Goal: Task Accomplishment & Management: Manage account settings

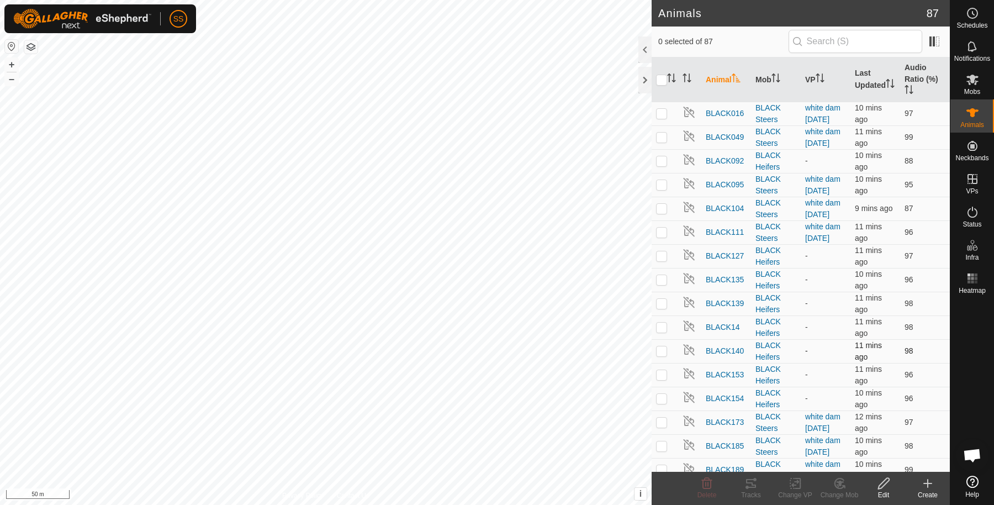
click at [714, 341] on div "Animals 87 0 selected of 87 Animal Mob VP Last Updated Audio Ratio (%) BLACK016…" at bounding box center [475, 252] width 950 height 505
click at [979, 68] on div "Mobs" at bounding box center [973, 82] width 44 height 33
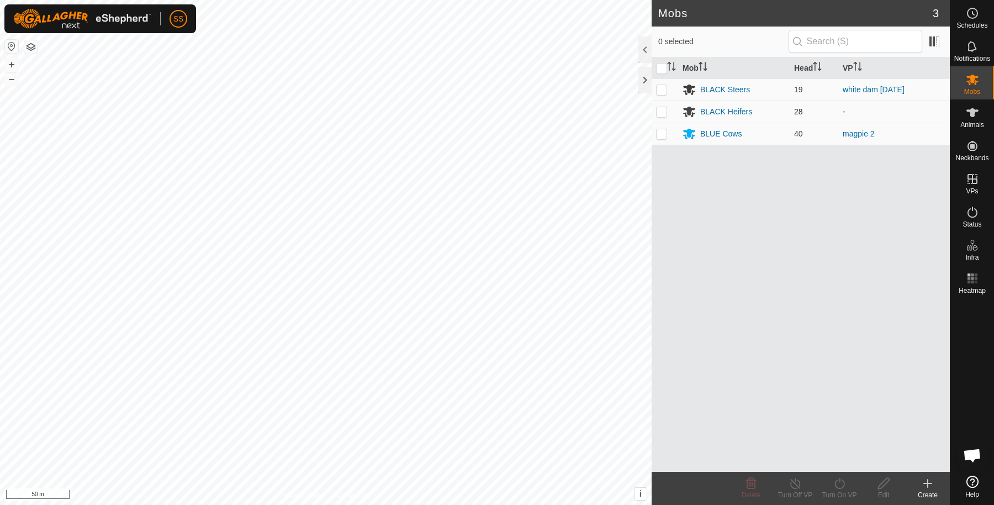
click at [666, 109] on p-checkbox at bounding box center [661, 111] width 11 height 9
click at [661, 104] on td at bounding box center [665, 112] width 27 height 22
click at [662, 118] on td at bounding box center [665, 112] width 27 height 22
click at [662, 115] on td at bounding box center [665, 112] width 27 height 22
click at [928, 488] on icon at bounding box center [927, 483] width 13 height 13
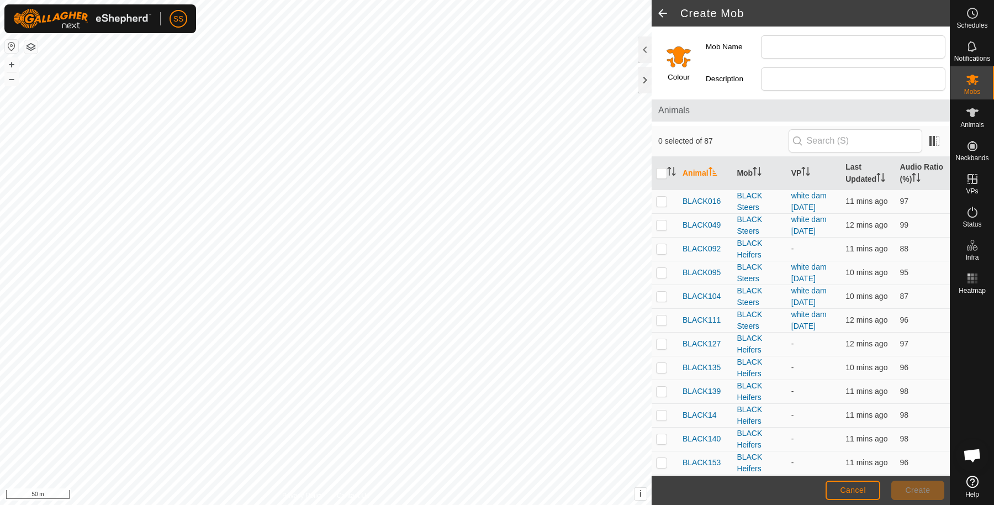
click at [677, 62] on input "Select a color" at bounding box center [679, 56] width 27 height 27
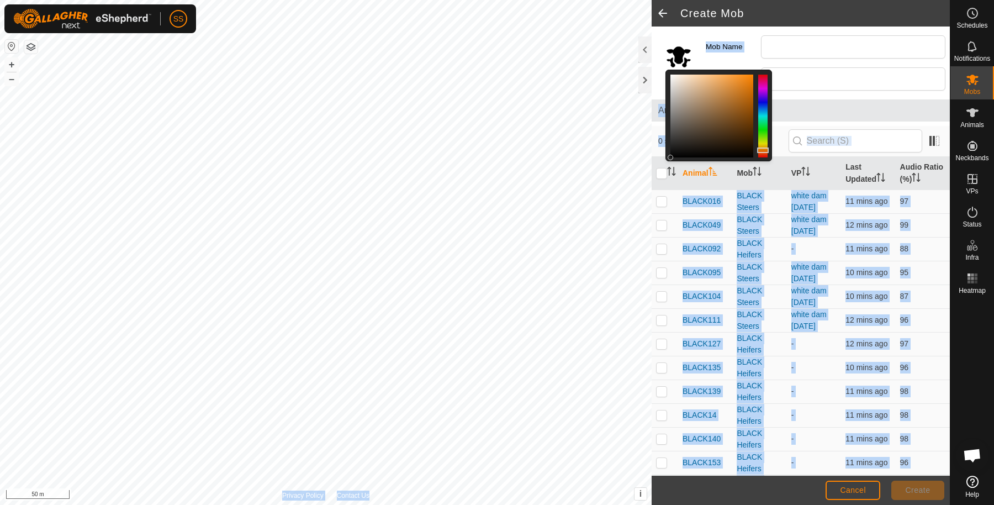
click at [650, 190] on div "Create Mob Colour Mob Name Description Animals 0 selected of 87 Animal Mob VP L…" at bounding box center [475, 252] width 950 height 505
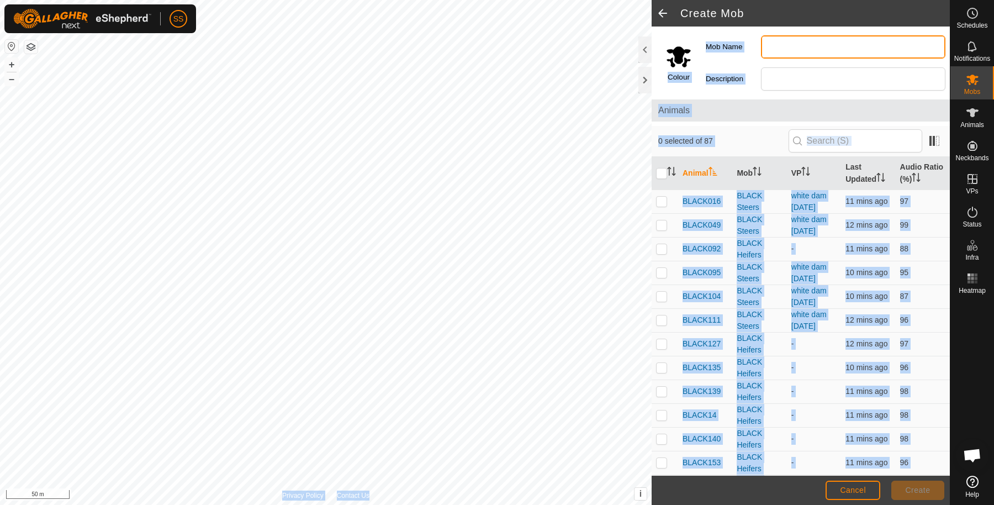
click at [790, 50] on input "Mob Name" at bounding box center [853, 46] width 184 height 23
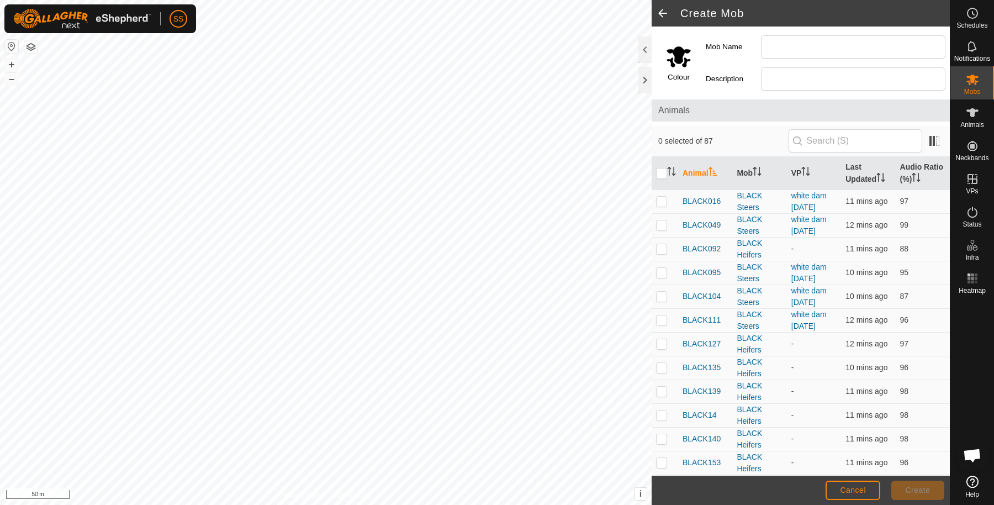
click at [741, 66] on div "Mob Name Description" at bounding box center [825, 61] width 249 height 68
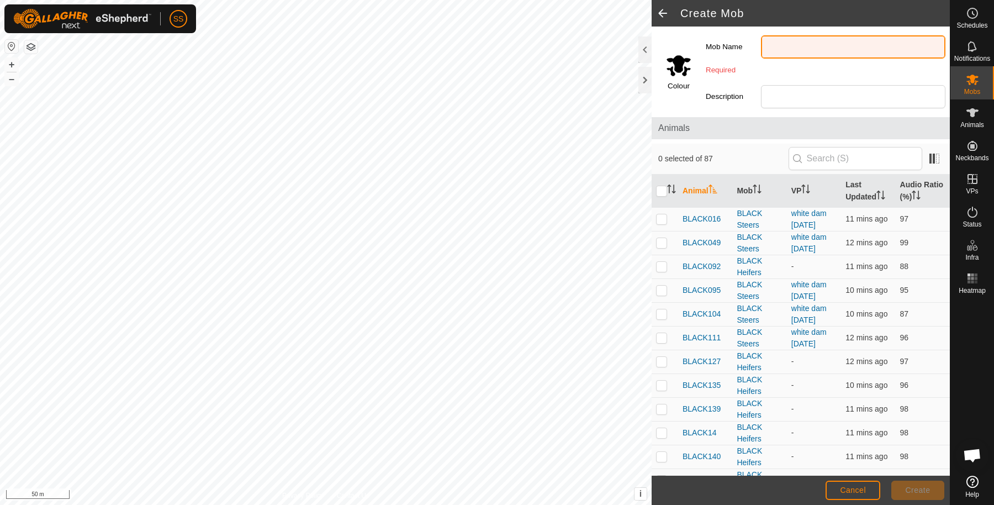
click at [768, 57] on input "Mob Name" at bounding box center [853, 46] width 184 height 23
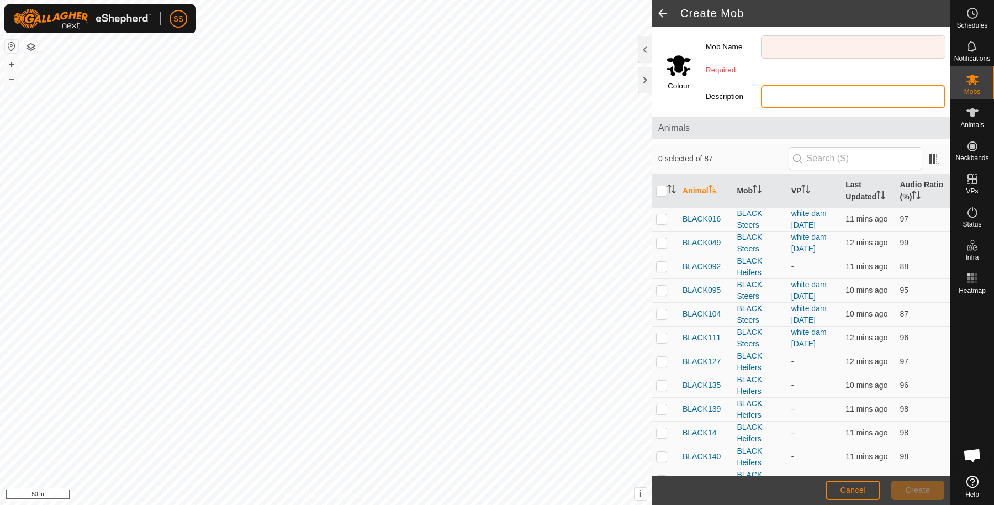
click at [777, 100] on input "Description" at bounding box center [853, 96] width 184 height 23
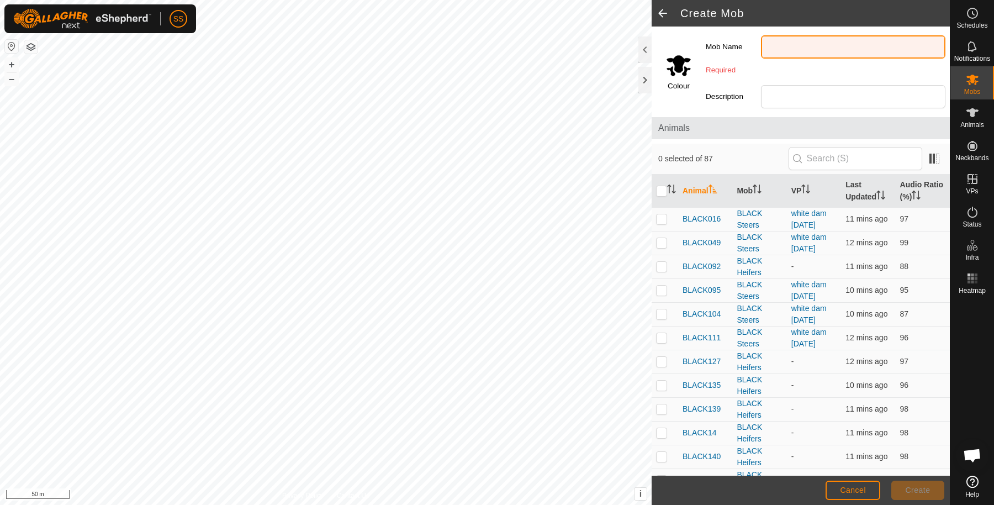
click at [793, 53] on input "Mob Name" at bounding box center [853, 46] width 184 height 23
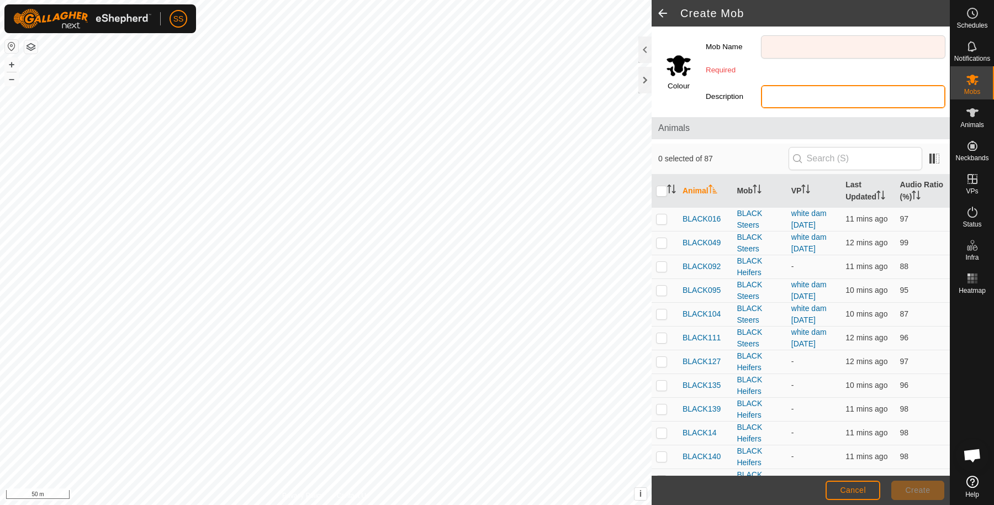
click at [790, 93] on input "Description" at bounding box center [853, 96] width 184 height 23
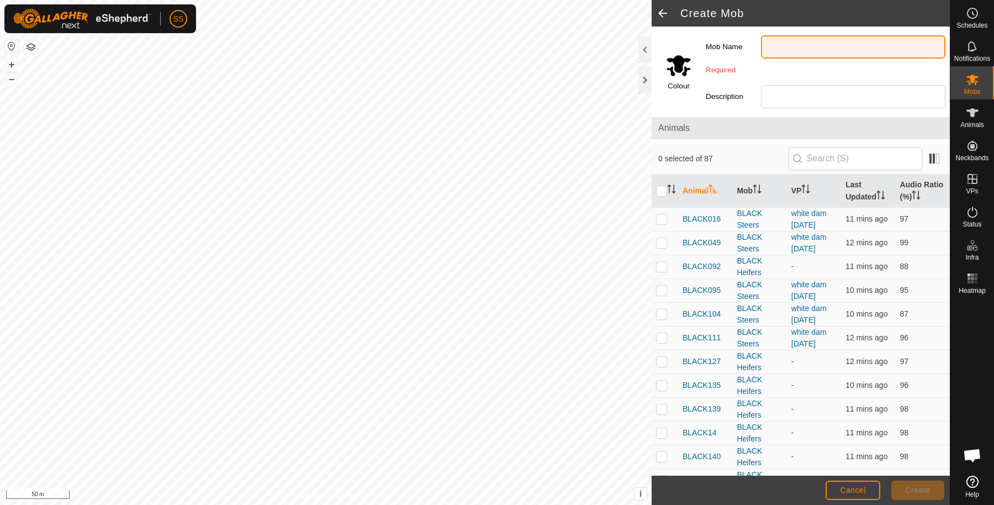
click at [783, 54] on input "Mob Name" at bounding box center [853, 46] width 184 height 23
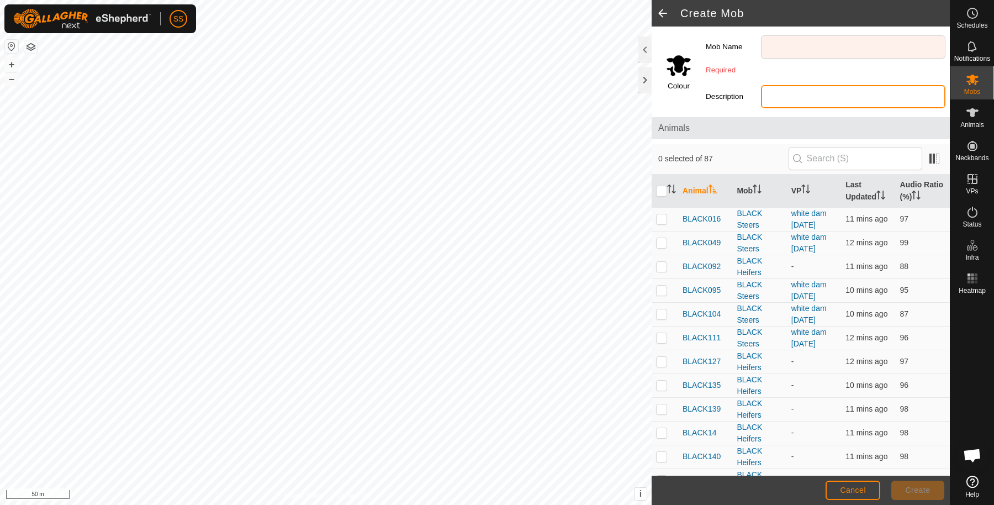
click at [787, 88] on input "Description" at bounding box center [853, 96] width 184 height 23
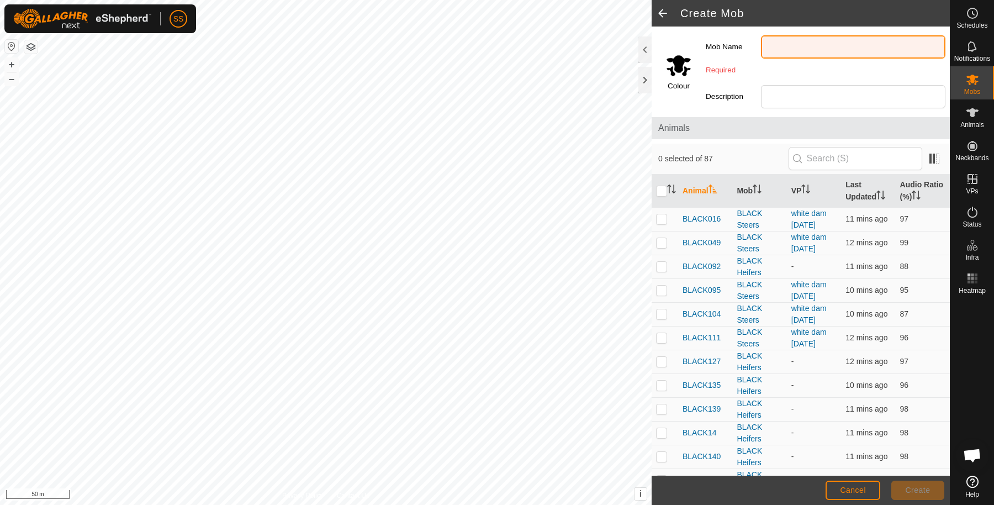
click at [779, 41] on input "Mob Name" at bounding box center [853, 46] width 184 height 23
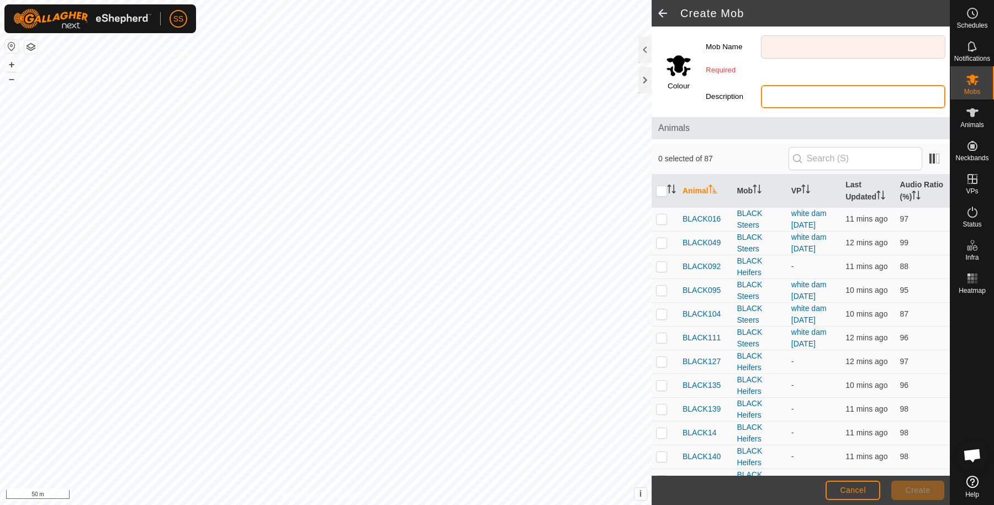
click at [787, 91] on input "Description" at bounding box center [853, 96] width 184 height 23
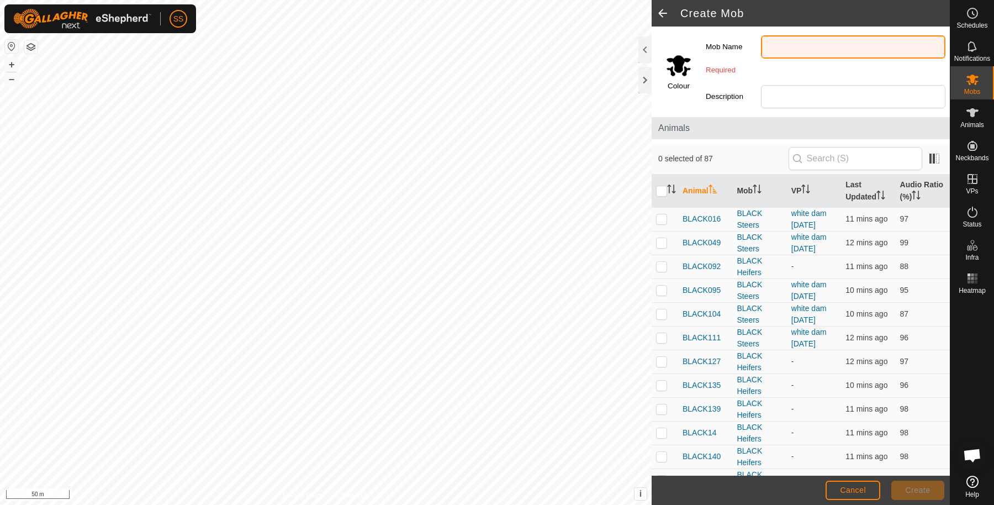
click at [784, 56] on input "Mob Name" at bounding box center [853, 46] width 184 height 23
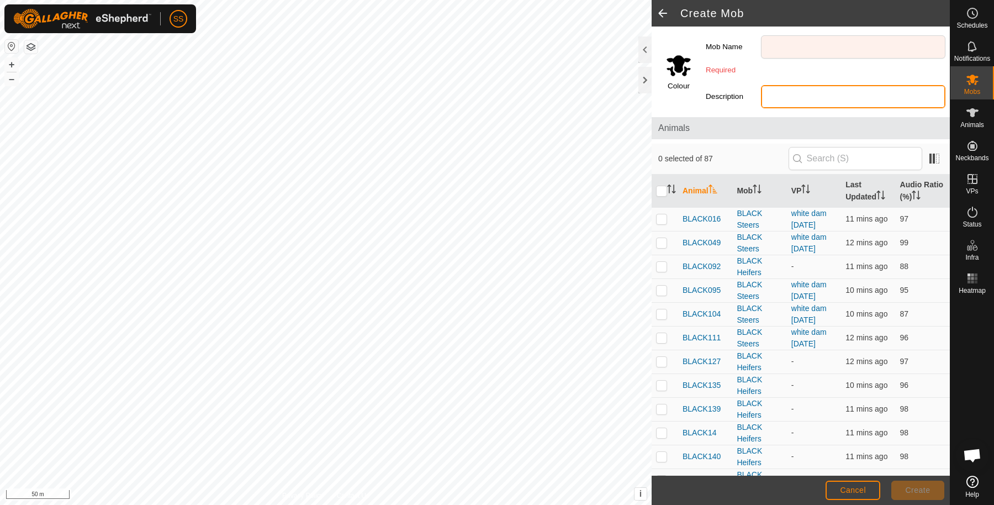
click at [788, 91] on input "Description" at bounding box center [853, 96] width 184 height 23
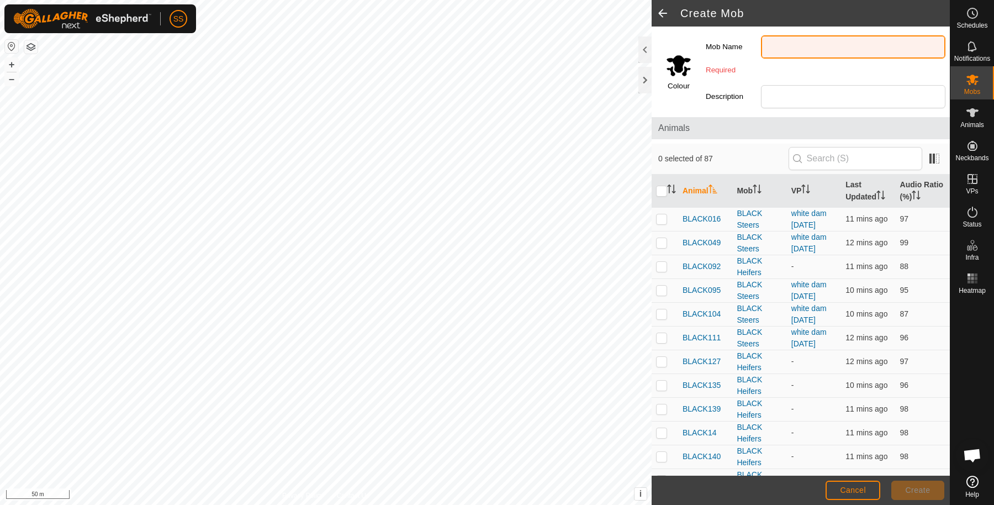
click at [772, 54] on input "Mob Name" at bounding box center [853, 46] width 184 height 23
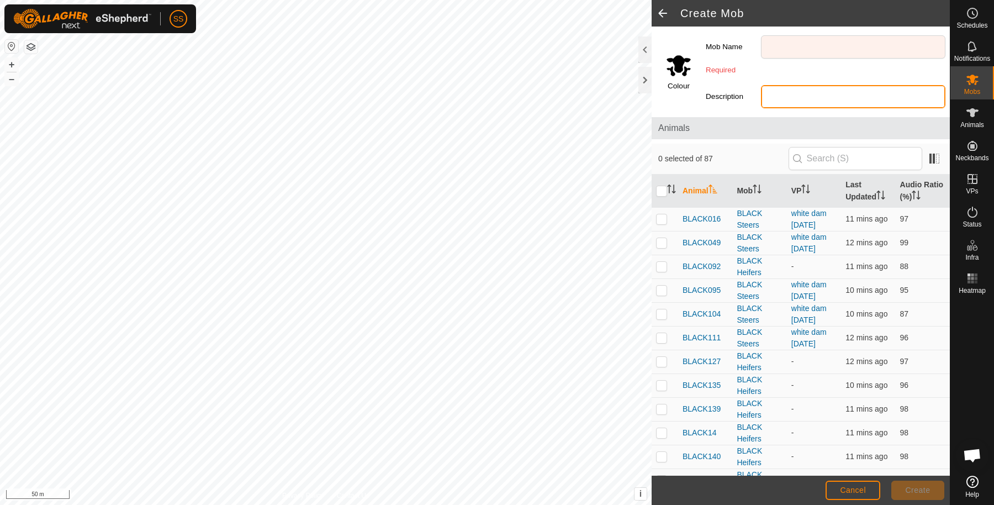
click at [780, 88] on input "Description" at bounding box center [853, 96] width 184 height 23
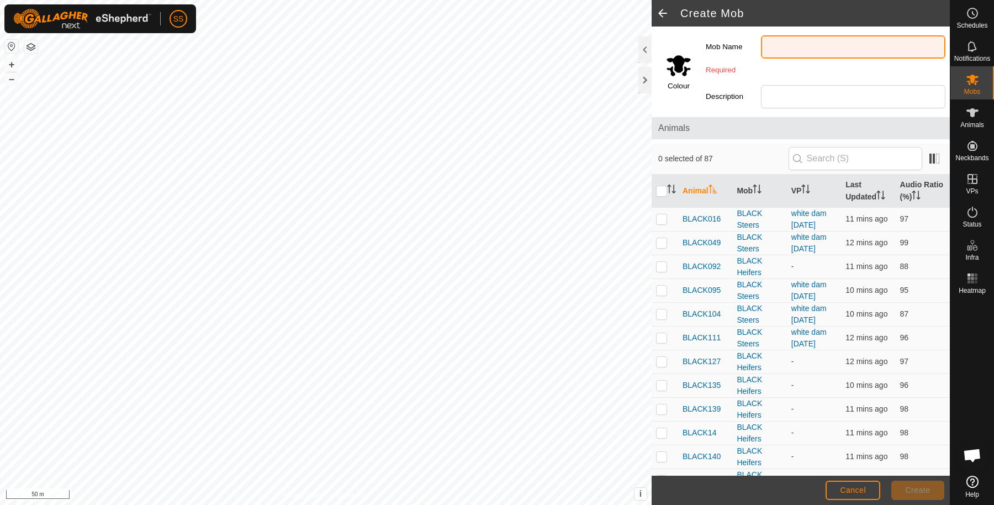
drag, startPoint x: 780, startPoint y: 46, endPoint x: 779, endPoint y: 66, distance: 19.9
click at [779, 50] on input "Mob Name" at bounding box center [853, 46] width 184 height 23
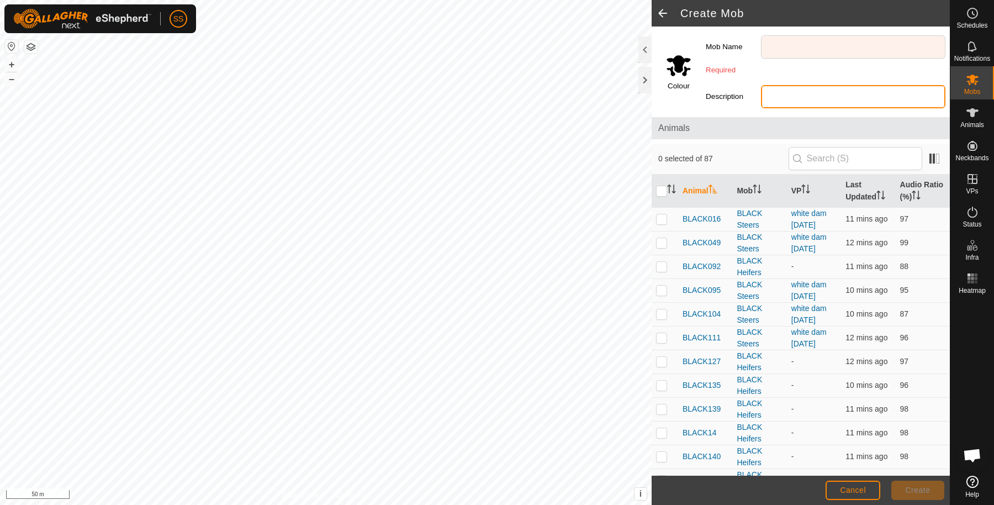
click at [780, 99] on input "Description" at bounding box center [853, 96] width 184 height 23
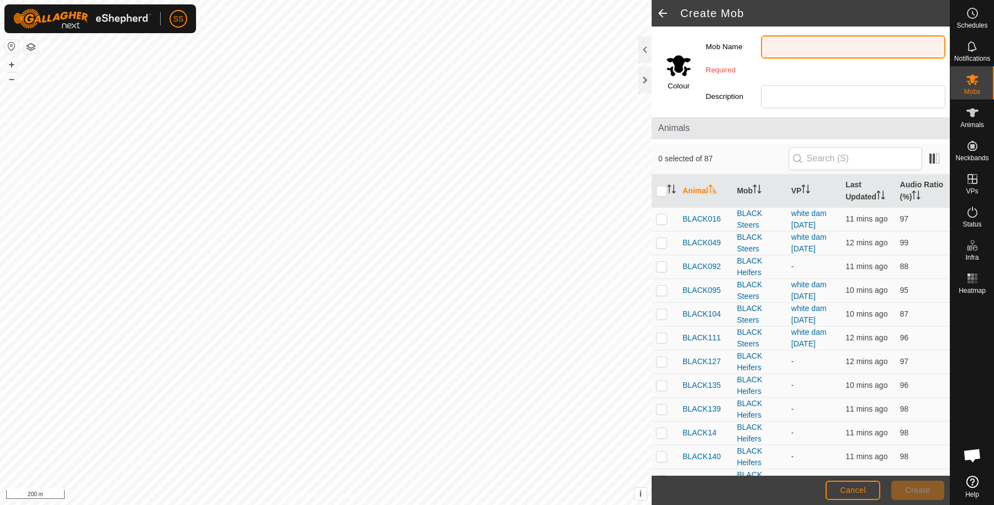
click at [776, 51] on input "Mob Name" at bounding box center [853, 46] width 184 height 23
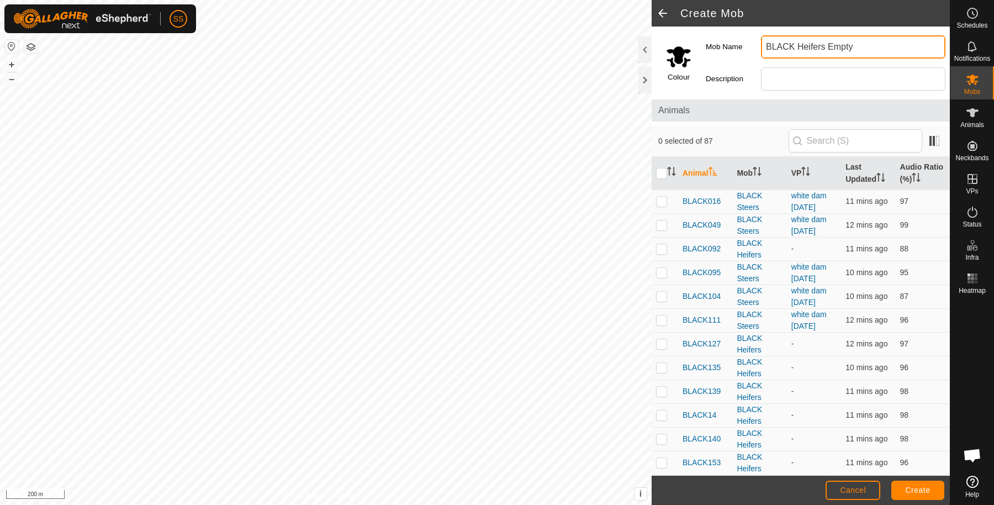
type input "BLACK Heifers Empty"
click at [914, 481] on button "Create" at bounding box center [918, 490] width 53 height 19
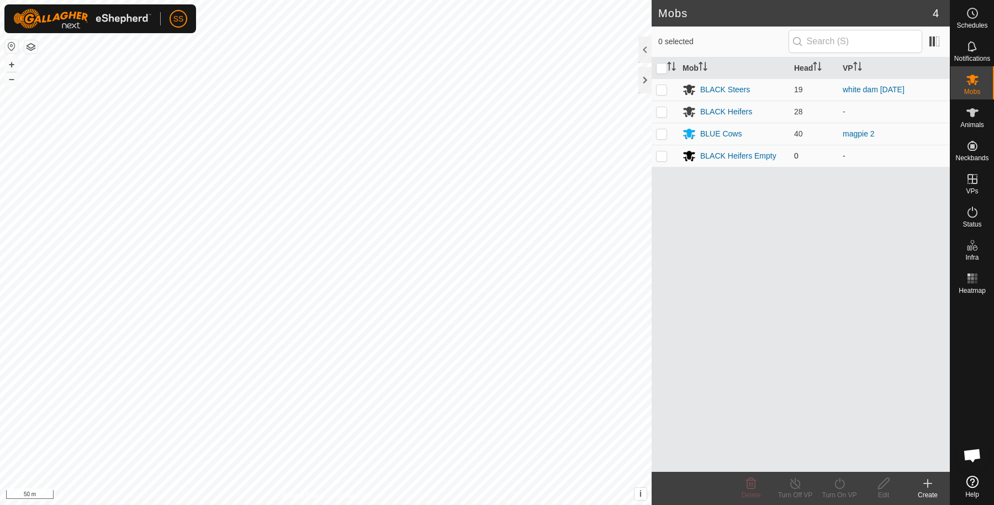
click at [659, 157] on p-checkbox at bounding box center [661, 155] width 11 height 9
click at [660, 156] on p-checkbox at bounding box center [661, 155] width 11 height 9
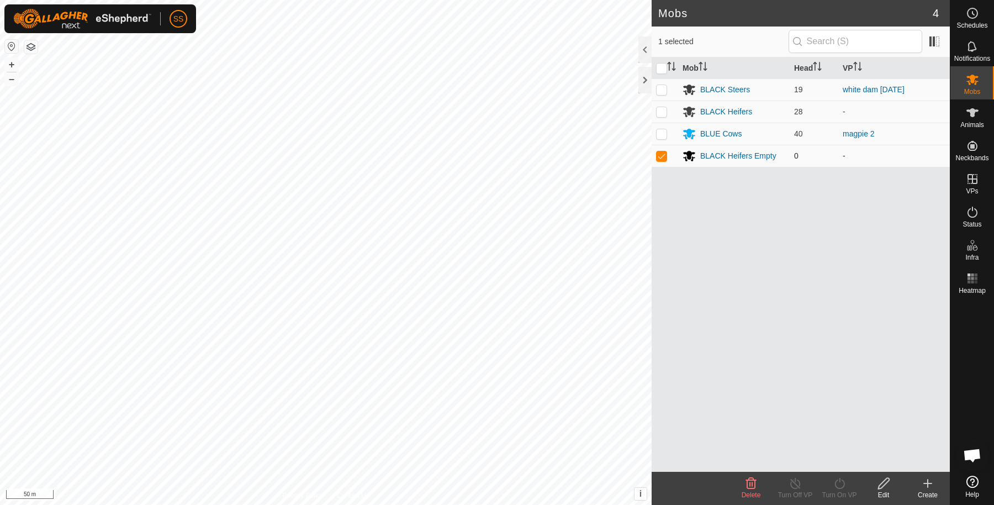
click at [662, 156] on p-checkbox at bounding box center [661, 155] width 11 height 9
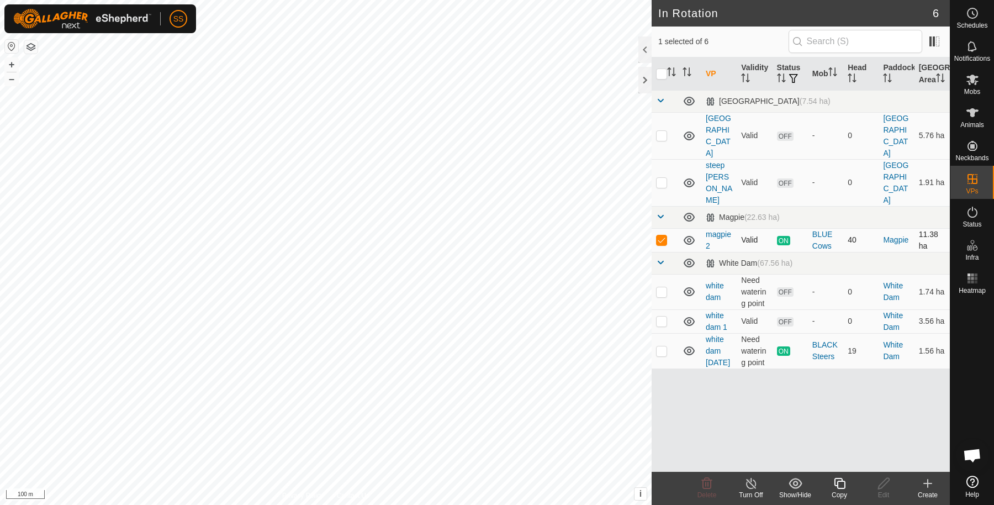
click at [662, 228] on td at bounding box center [665, 240] width 27 height 24
checkbox input "false"
click at [969, 88] on span "Mobs" at bounding box center [972, 91] width 16 height 7
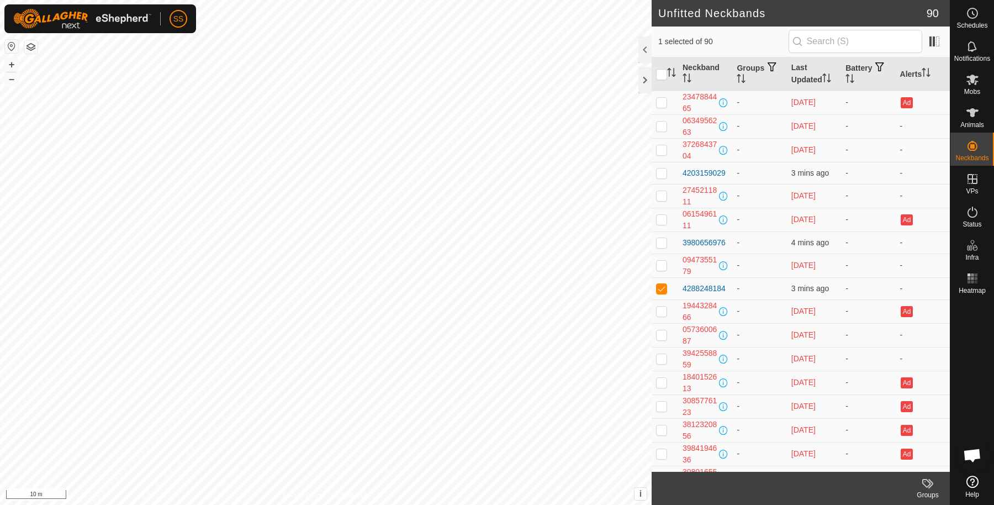
click at [289, 334] on div "3980656976 - + – ⇧ i This application includes HERE Maps. © 2024 HERE. All righ…" at bounding box center [326, 252] width 652 height 505
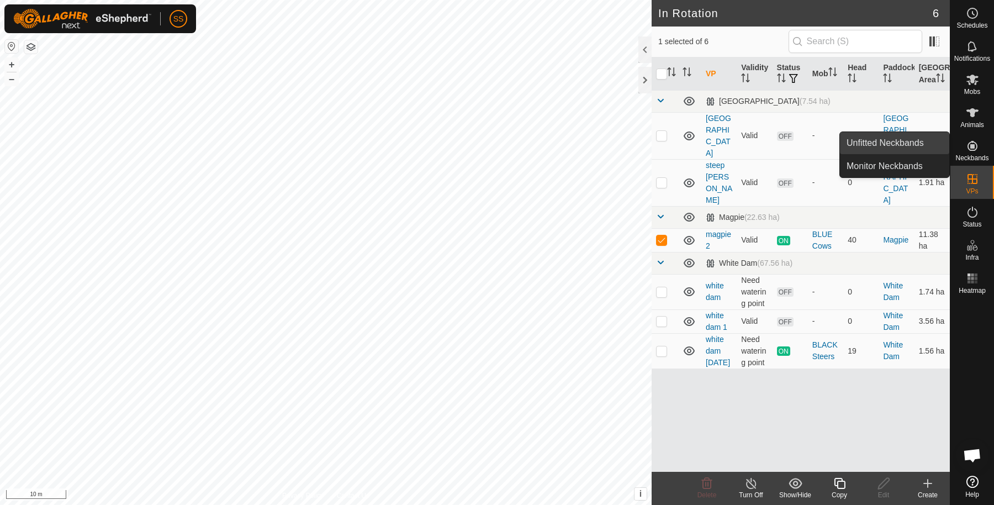
click at [930, 141] on link "Unfitted Neckbands" at bounding box center [894, 143] width 109 height 22
click at [663, 235] on p-checkbox at bounding box center [661, 239] width 11 height 9
checkbox input "false"
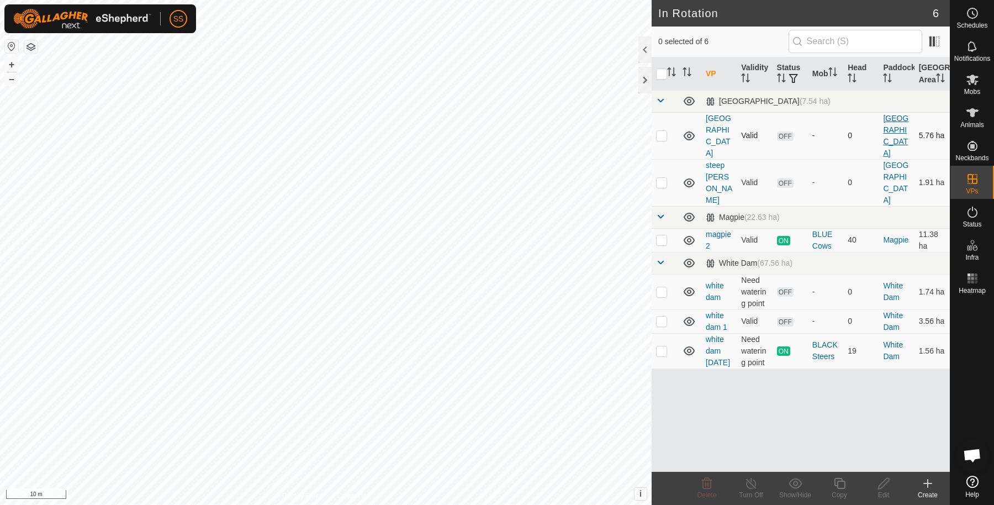
click at [894, 129] on link "[GEOGRAPHIC_DATA]" at bounding box center [895, 136] width 25 height 44
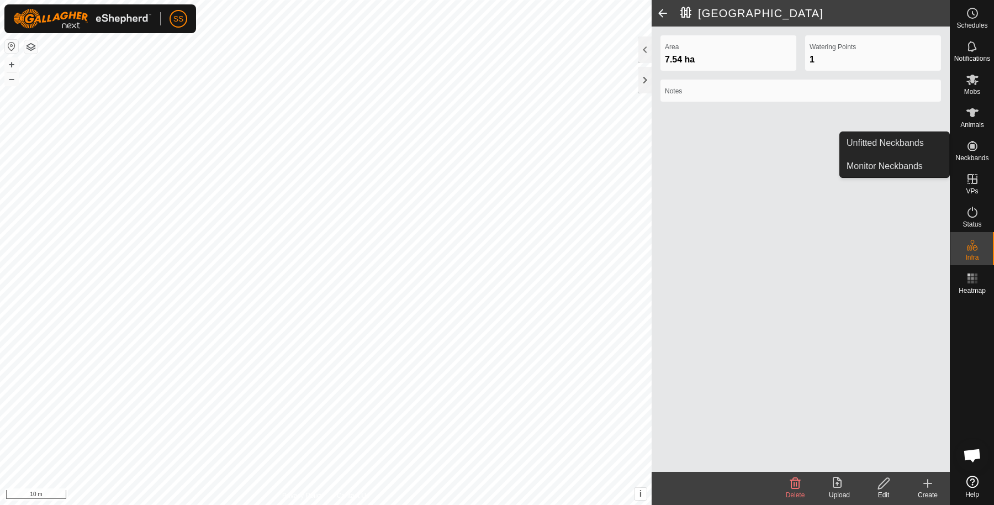
click at [971, 141] on icon at bounding box center [973, 146] width 10 height 10
click at [945, 130] on div "Area 7.54 ha Watering Points 1 Notes" at bounding box center [801, 249] width 298 height 445
click at [980, 144] on es-neckbands-svg-icon at bounding box center [973, 146] width 20 height 18
click at [930, 142] on link "Unfitted Neckbands" at bounding box center [894, 143] width 109 height 22
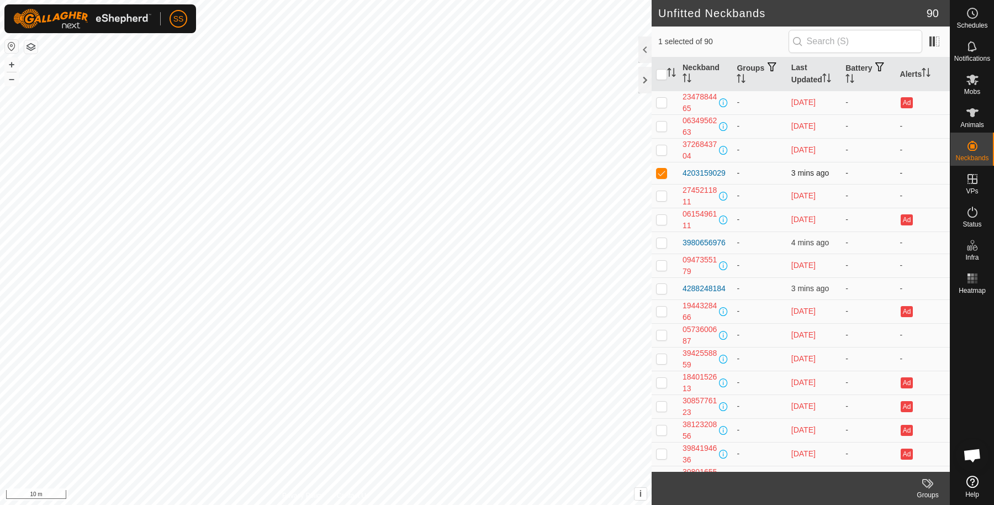
click at [657, 177] on td at bounding box center [665, 173] width 27 height 22
checkbox input "false"
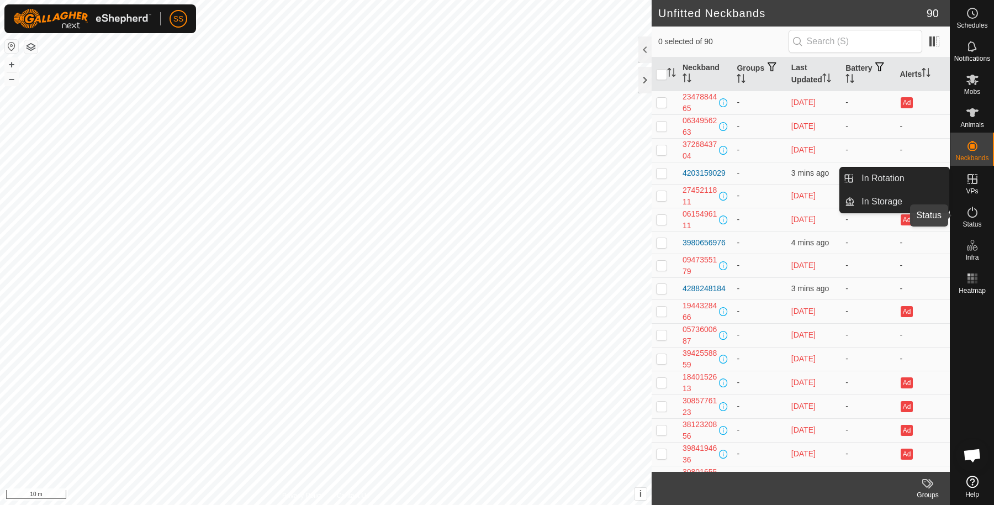
click at [987, 204] on div "Status" at bounding box center [973, 215] width 44 height 33
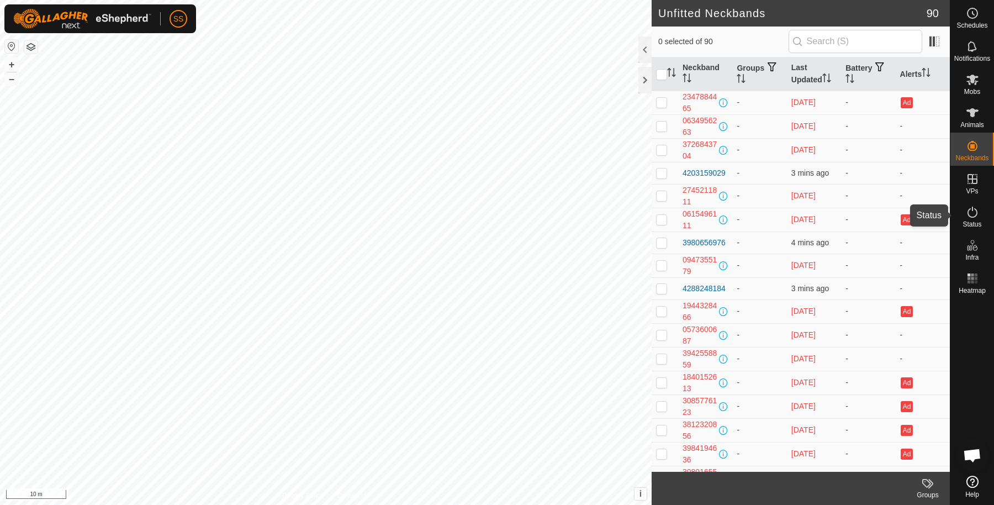
click at [973, 210] on icon at bounding box center [972, 211] width 13 height 13
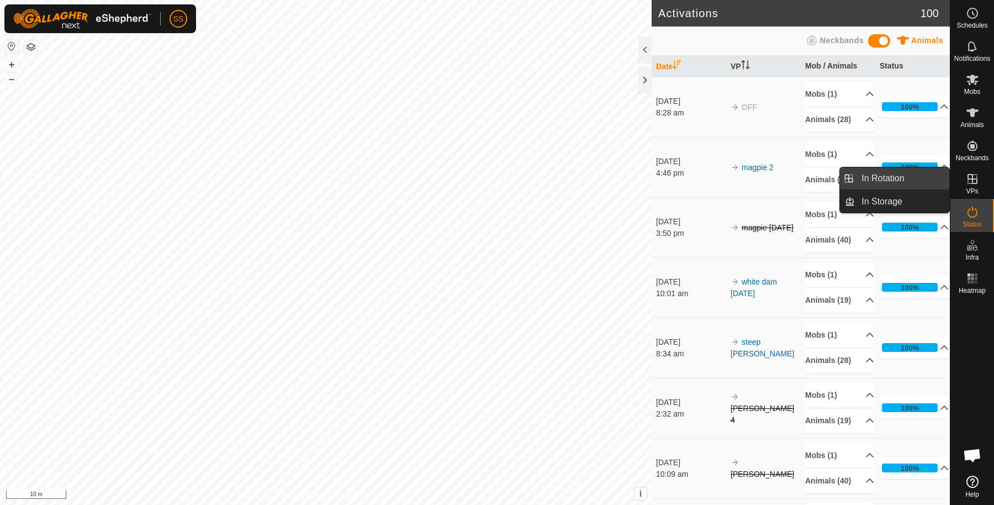
click at [931, 180] on link "In Rotation" at bounding box center [902, 178] width 94 height 22
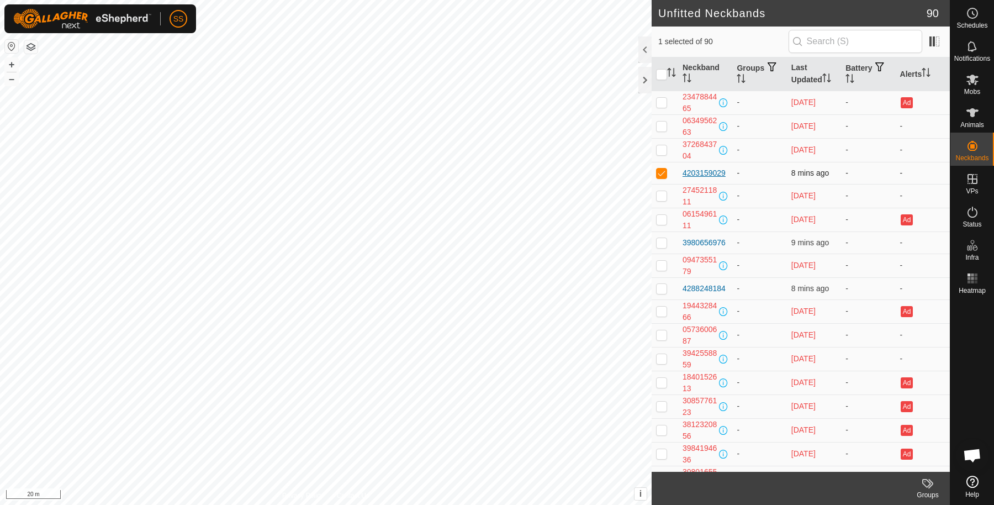
click at [711, 172] on div "4203159029" at bounding box center [704, 173] width 43 height 12
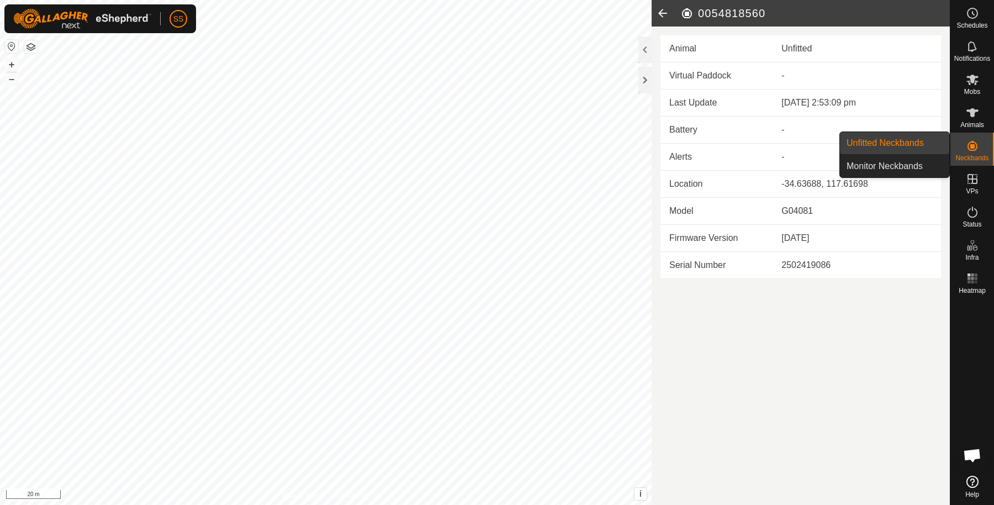
click at [972, 145] on icon at bounding box center [973, 146] width 10 height 10
click at [906, 138] on link "Unfitted Neckbands" at bounding box center [894, 143] width 109 height 22
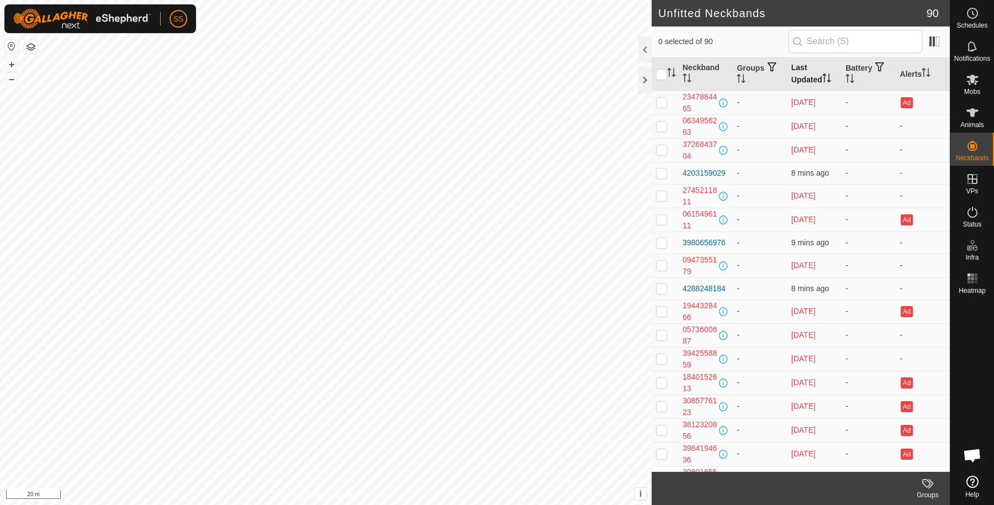
click at [811, 77] on th "Last Updated" at bounding box center [814, 74] width 54 height 34
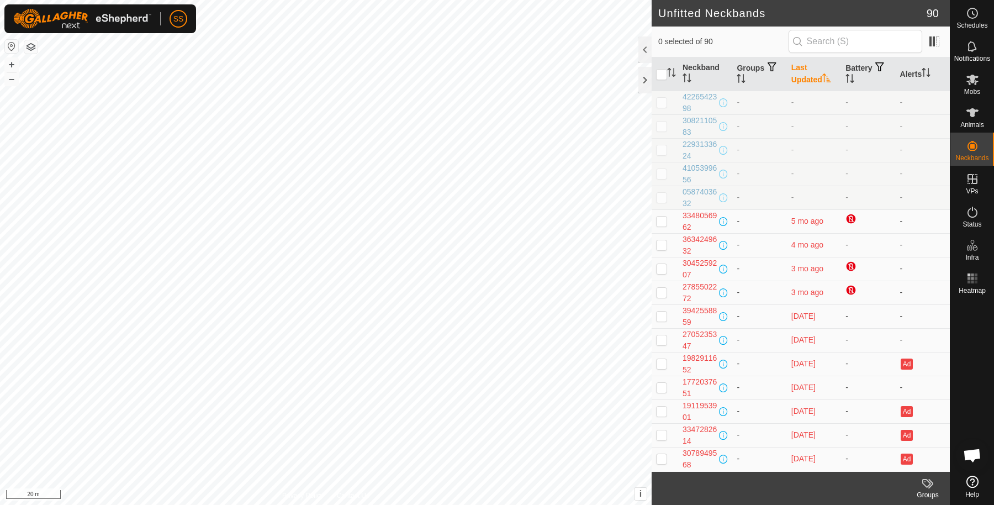
click at [787, 186] on td "-" at bounding box center [814, 198] width 54 height 24
click at [797, 66] on th "Last Updated" at bounding box center [814, 74] width 54 height 34
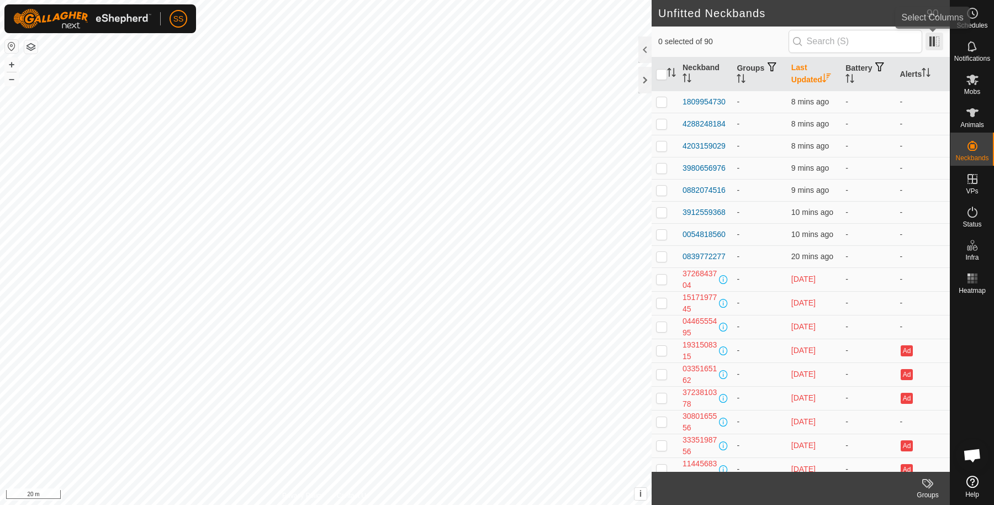
click at [936, 34] on span at bounding box center [935, 42] width 18 height 18
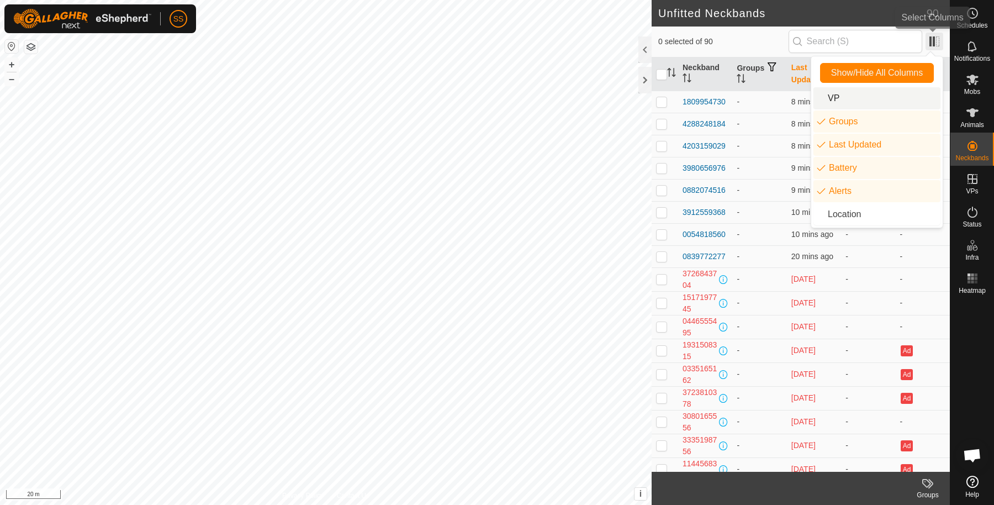
click at [938, 35] on span at bounding box center [935, 42] width 18 height 18
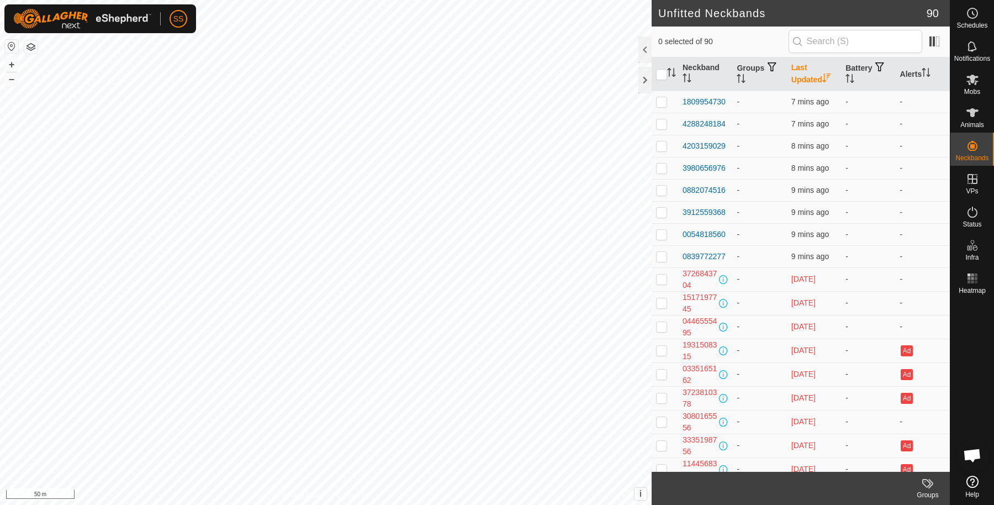
click at [975, 83] on icon at bounding box center [973, 80] width 12 height 10
click at [977, 82] on icon at bounding box center [972, 79] width 13 height 13
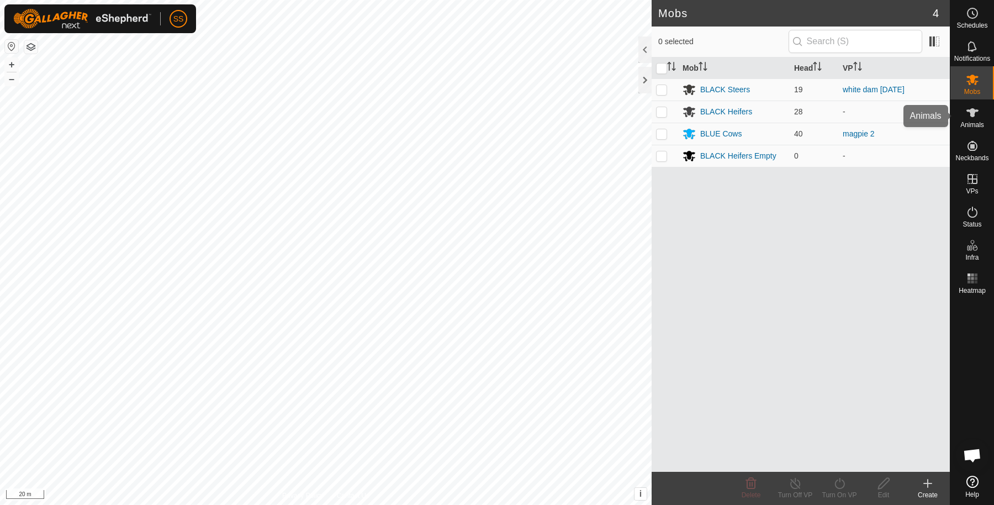
click at [985, 112] on div "Animals" at bounding box center [973, 115] width 44 height 33
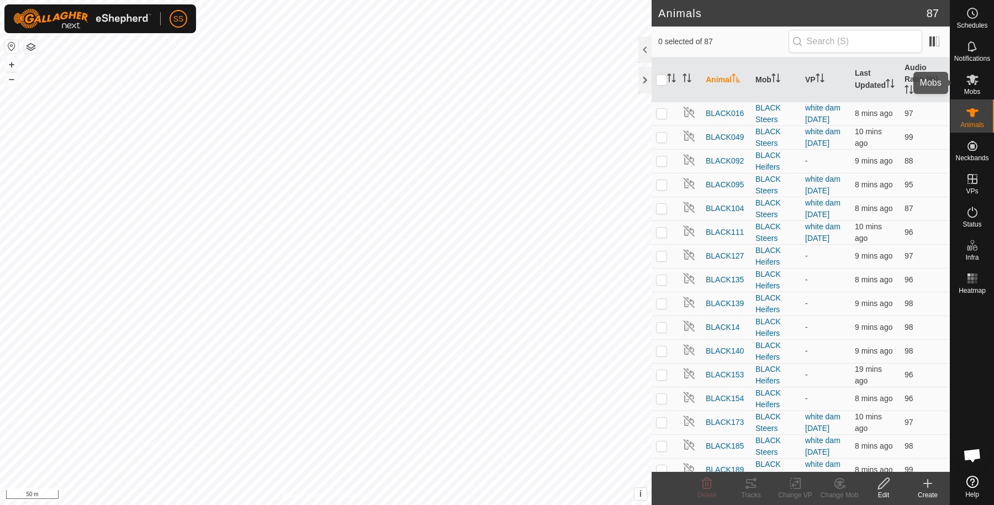
click at [969, 83] on icon at bounding box center [973, 80] width 12 height 10
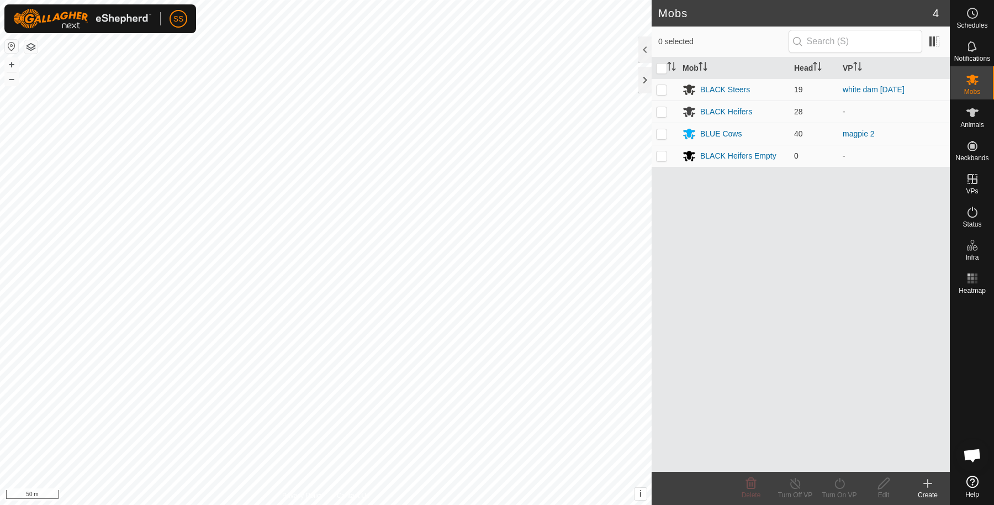
click at [663, 153] on p-checkbox at bounding box center [661, 155] width 11 height 9
checkbox input "true"
click at [889, 479] on icon at bounding box center [883, 483] width 11 height 11
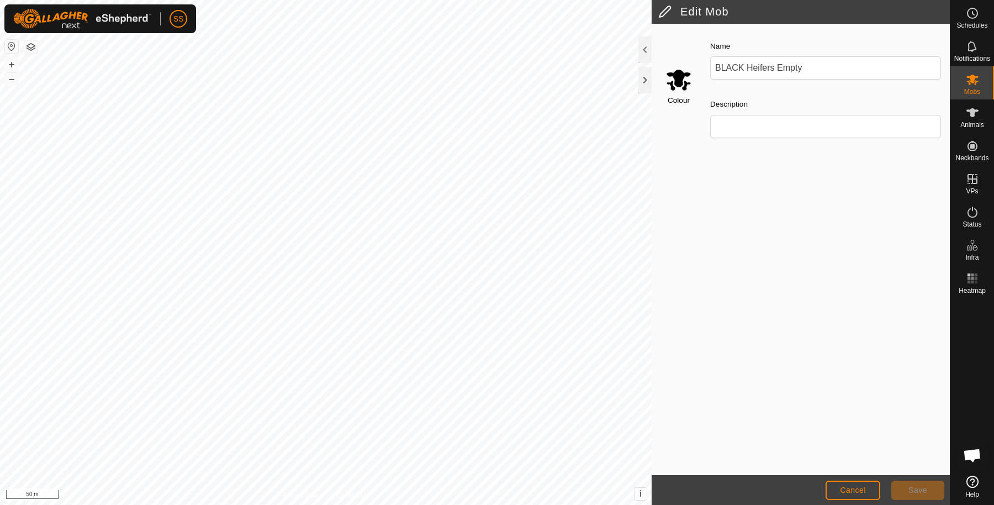
click at [679, 77] on input "Select a color" at bounding box center [679, 79] width 27 height 27
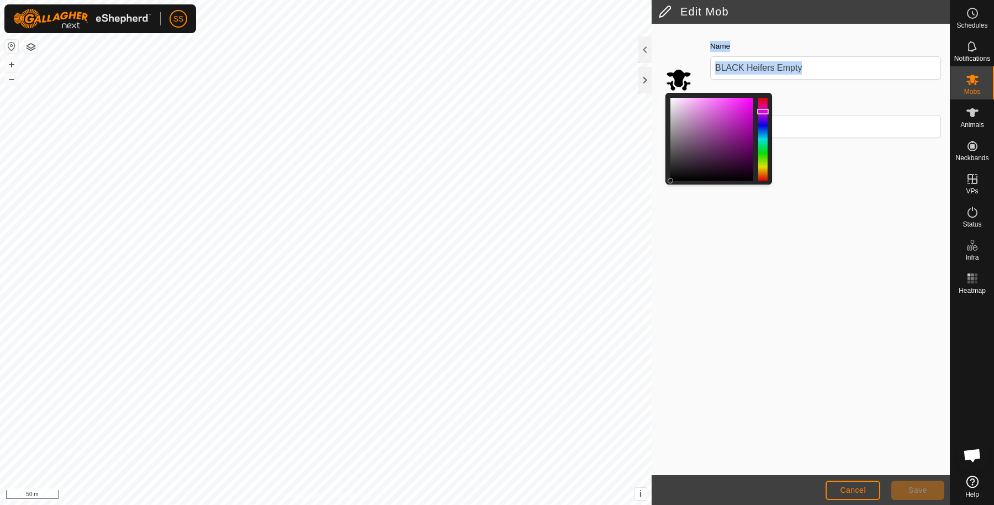
drag, startPoint x: 668, startPoint y: 177, endPoint x: 731, endPoint y: 94, distance: 104.5
click at [735, 86] on div "Colour Name BLACK Heifers Empty Description" at bounding box center [801, 92] width 298 height 125
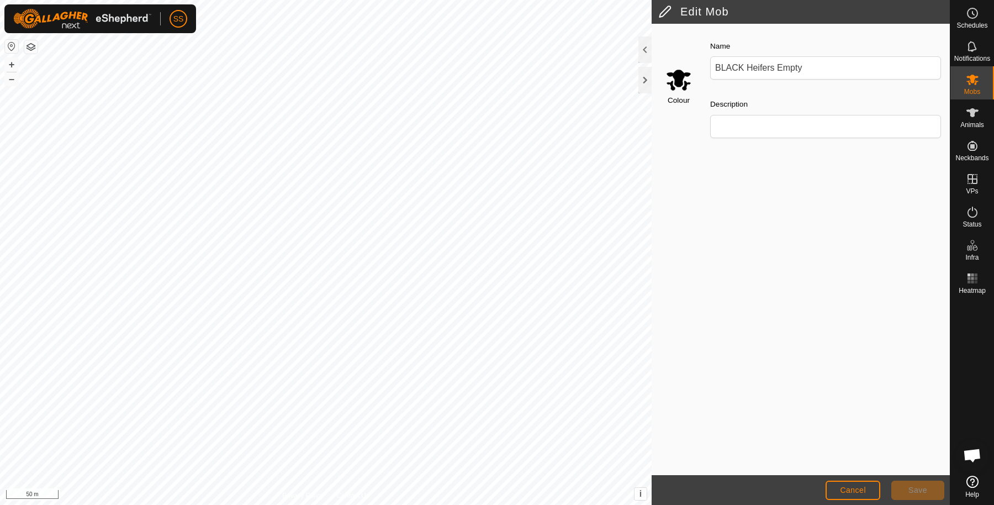
click at [689, 82] on input "Select a color" at bounding box center [679, 79] width 27 height 27
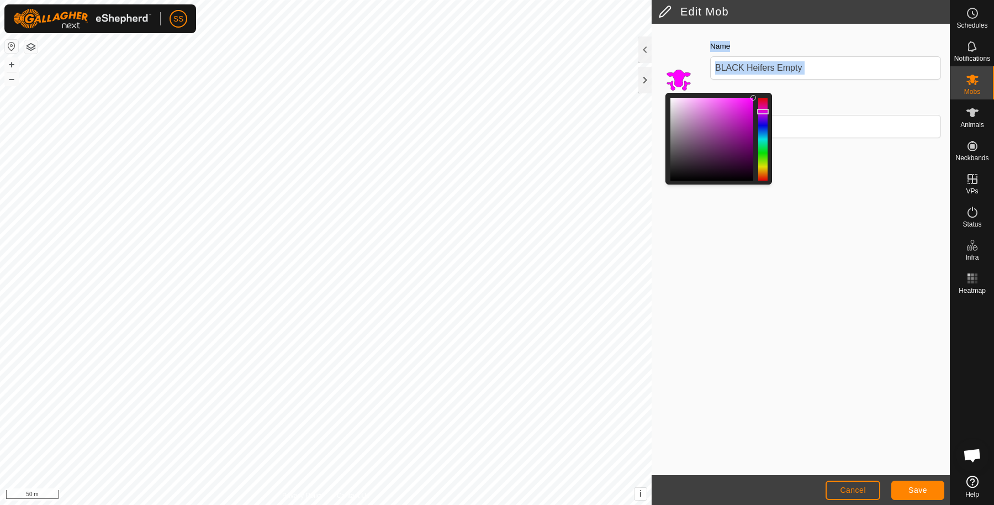
drag, startPoint x: 669, startPoint y: 180, endPoint x: 749, endPoint y: 87, distance: 122.2
click at [749, 87] on div "Colour Name BLACK Heifers Empty Description" at bounding box center [801, 92] width 298 height 125
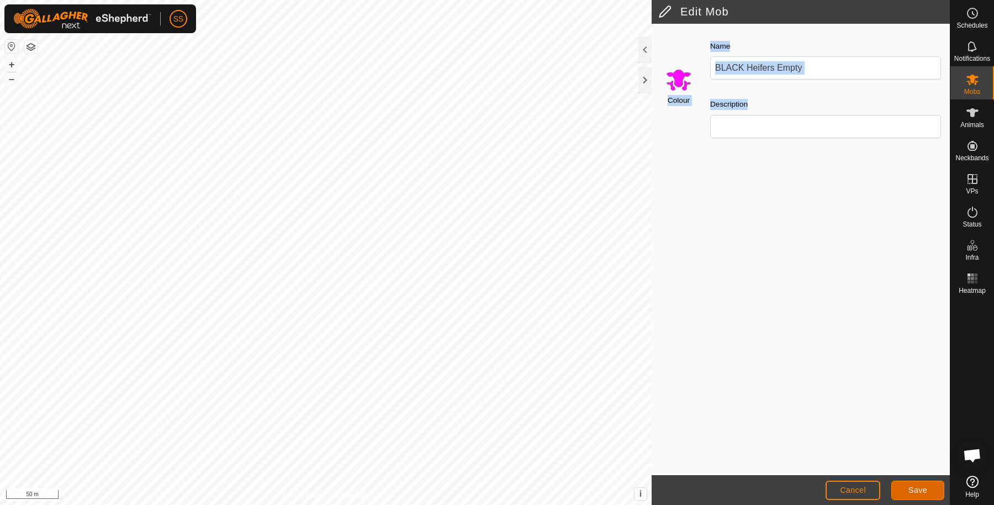
click at [908, 489] on button "Save" at bounding box center [918, 490] width 53 height 19
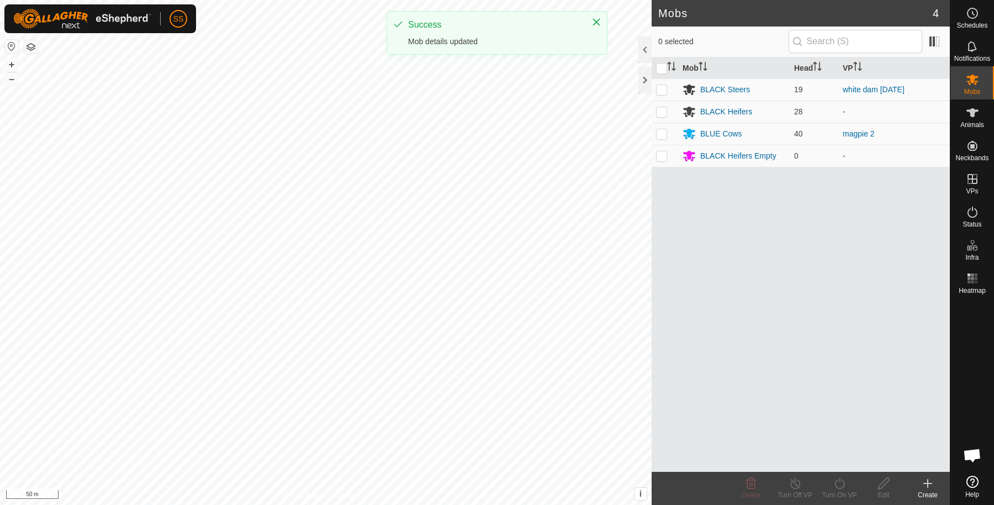
click at [925, 483] on icon at bounding box center [928, 483] width 8 height 0
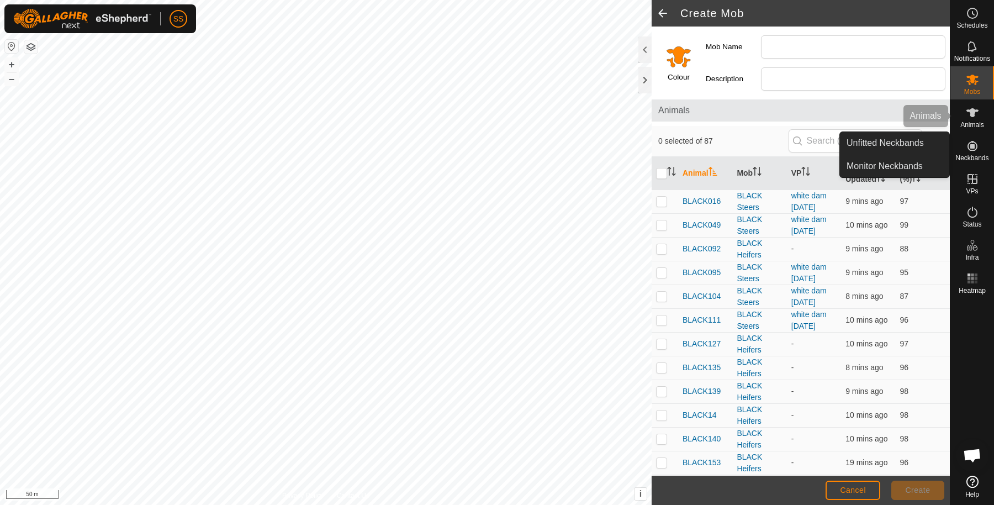
click at [969, 107] on icon at bounding box center [972, 112] width 13 height 13
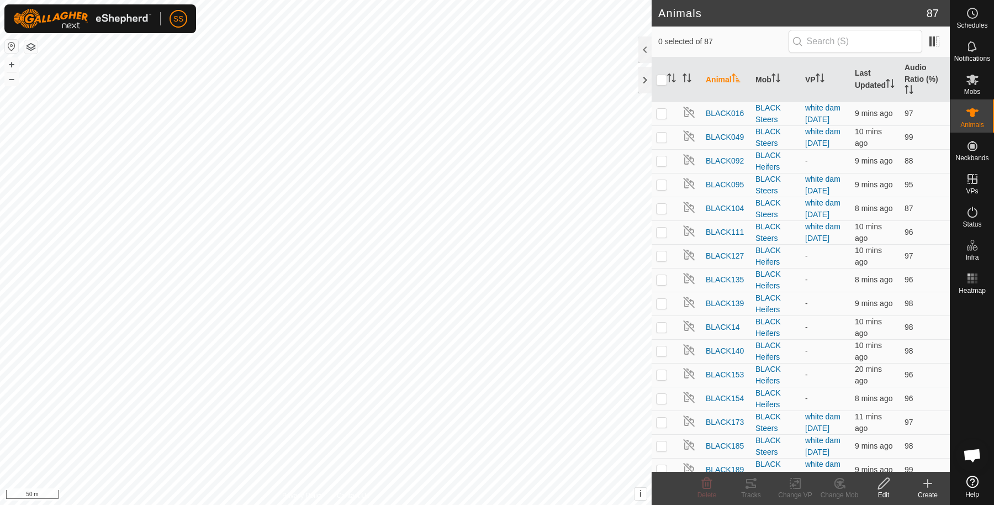
click at [927, 484] on icon at bounding box center [927, 483] width 13 height 13
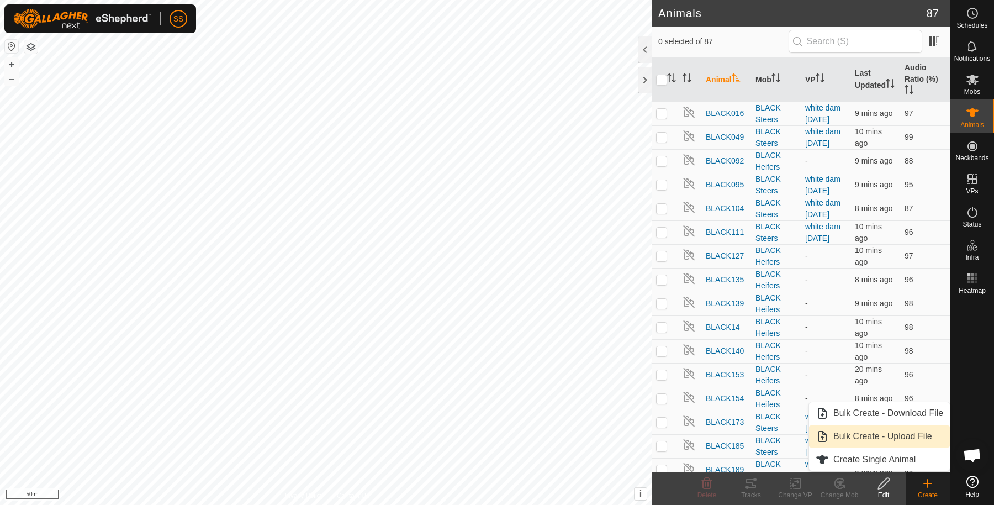
click at [895, 431] on link "Bulk Create - Upload File" at bounding box center [879, 436] width 141 height 22
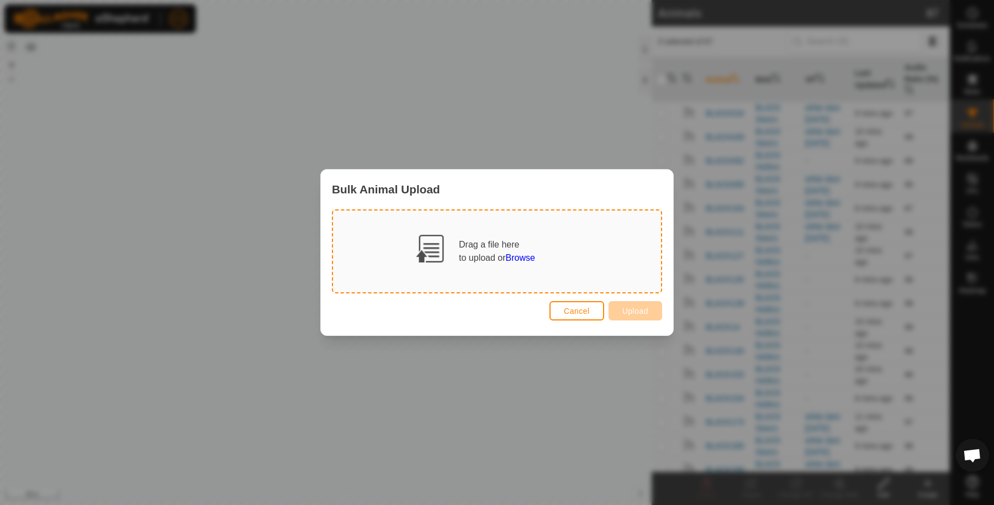
click at [526, 257] on span "Browse" at bounding box center [520, 257] width 29 height 9
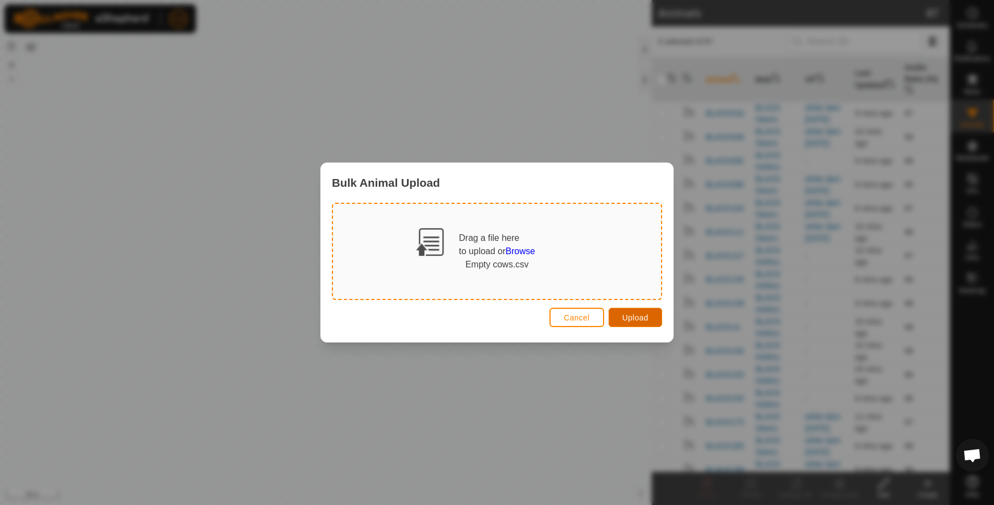
click at [645, 318] on span "Upload" at bounding box center [636, 317] width 26 height 9
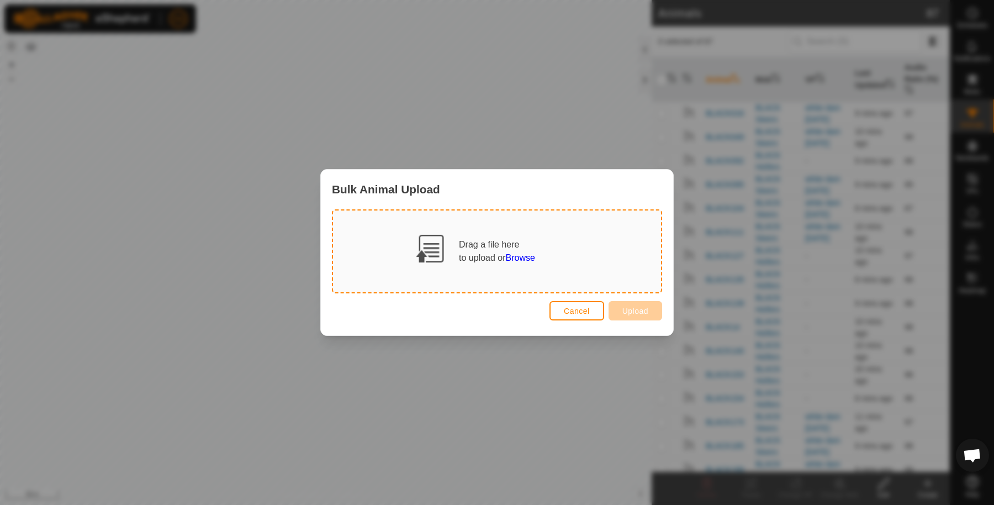
click at [515, 253] on span "Browse" at bounding box center [520, 257] width 29 height 9
click at [520, 259] on span "Browse" at bounding box center [520, 257] width 29 height 9
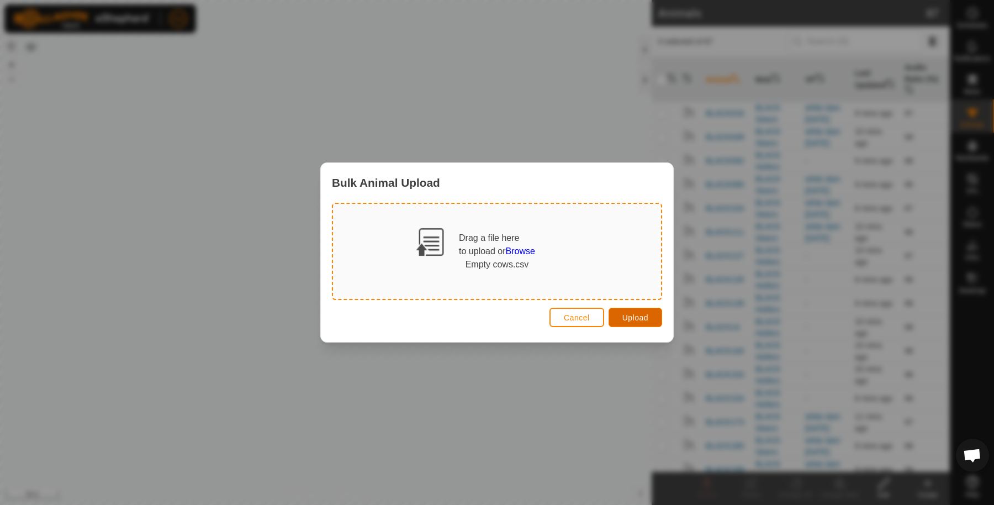
click at [614, 315] on button "Upload" at bounding box center [636, 317] width 54 height 19
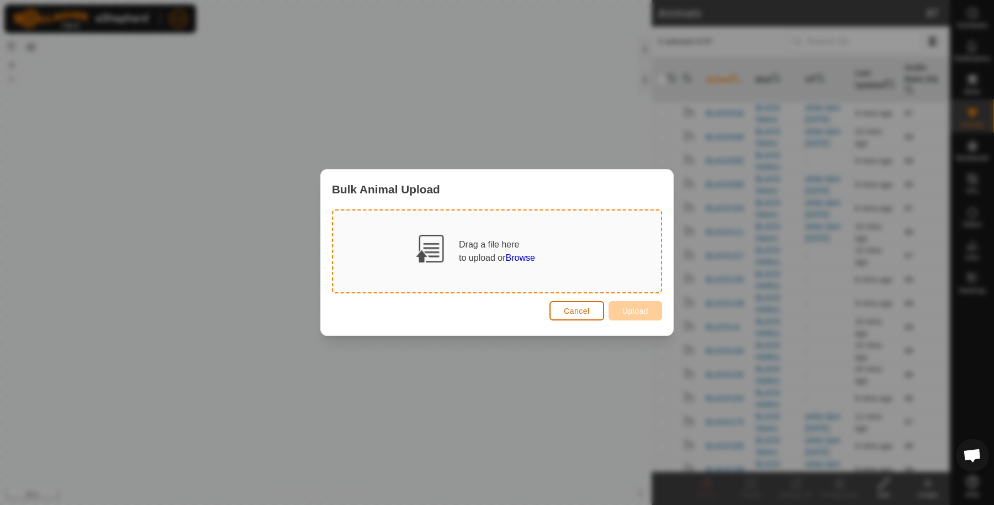
click at [571, 318] on button "Cancel" at bounding box center [577, 310] width 55 height 19
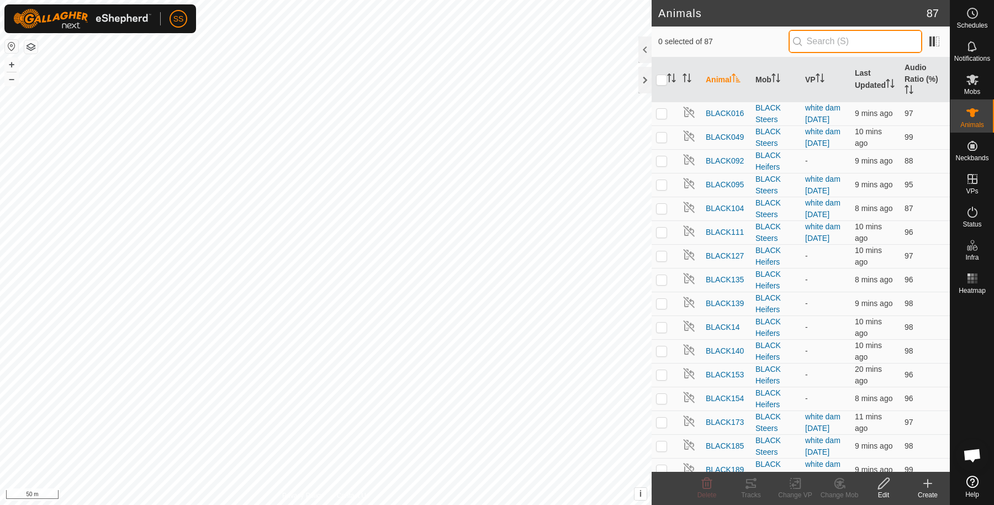
click at [847, 43] on input "text" at bounding box center [856, 41] width 134 height 23
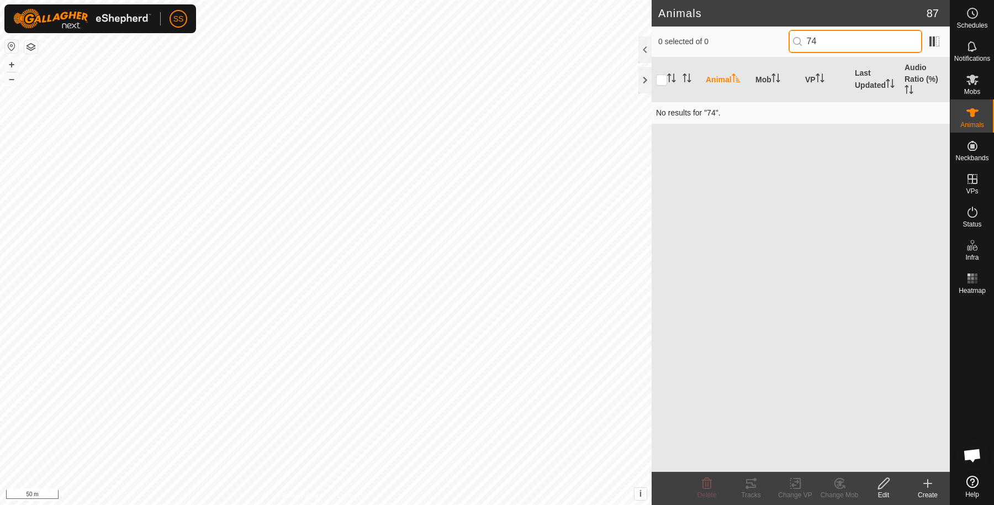
type input "7"
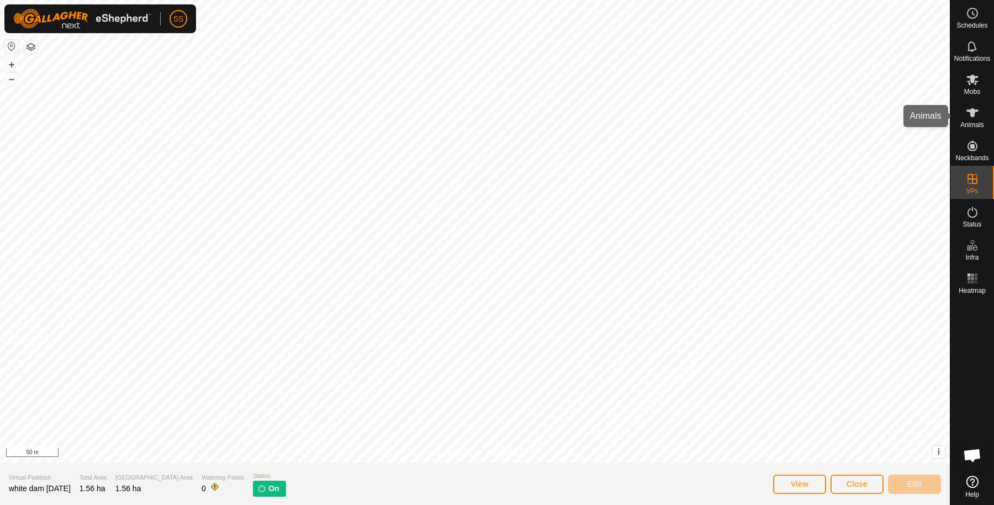
drag, startPoint x: 977, startPoint y: 120, endPoint x: 964, endPoint y: 150, distance: 31.9
click at [977, 120] on es-animals-svg-icon at bounding box center [973, 113] width 20 height 18
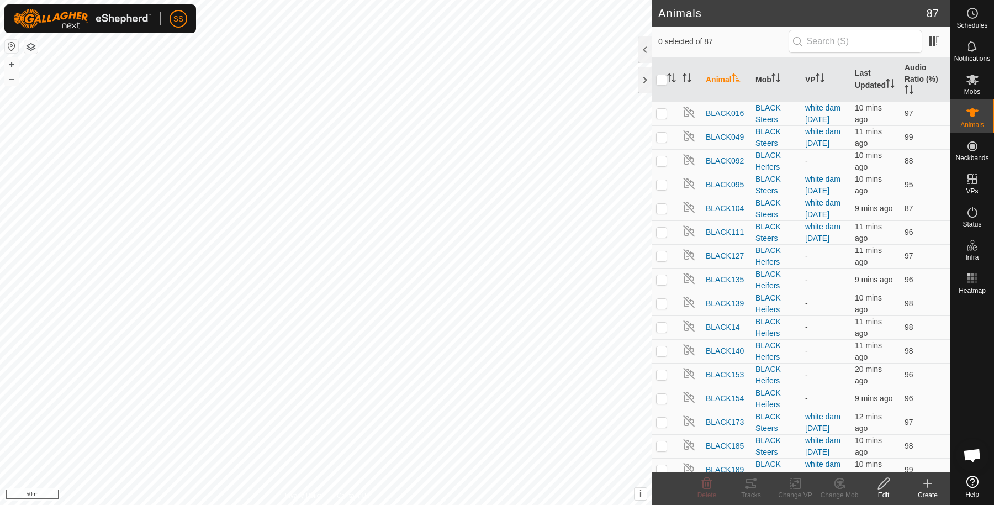
click at [926, 485] on icon at bounding box center [927, 483] width 13 height 13
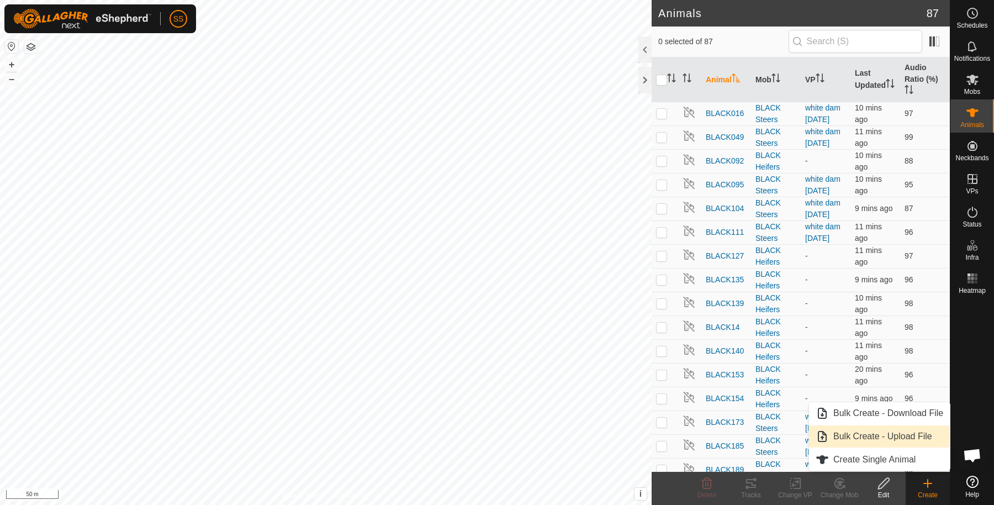
click at [905, 431] on link "Bulk Create - Upload File" at bounding box center [879, 436] width 141 height 22
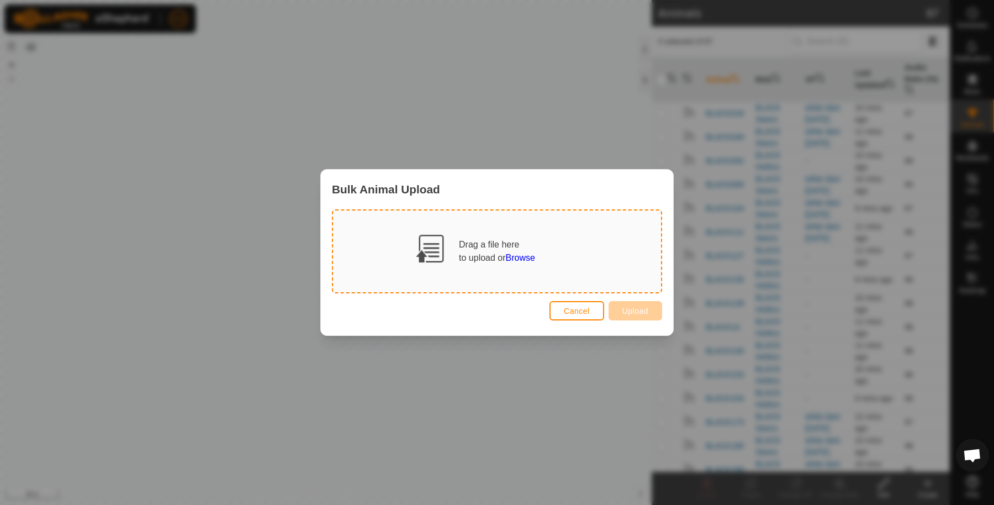
click at [535, 257] on span "Browse" at bounding box center [520, 257] width 29 height 9
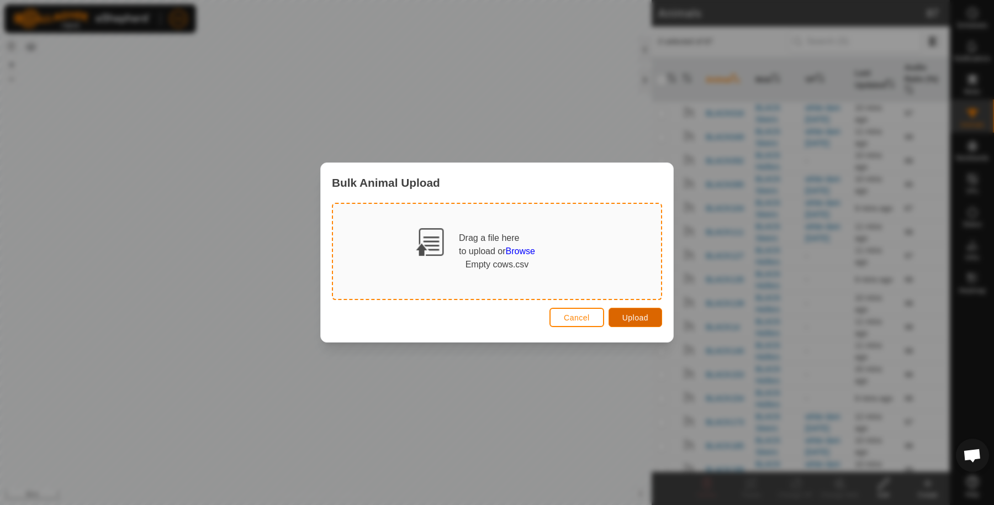
click at [631, 319] on span "Upload" at bounding box center [636, 317] width 26 height 9
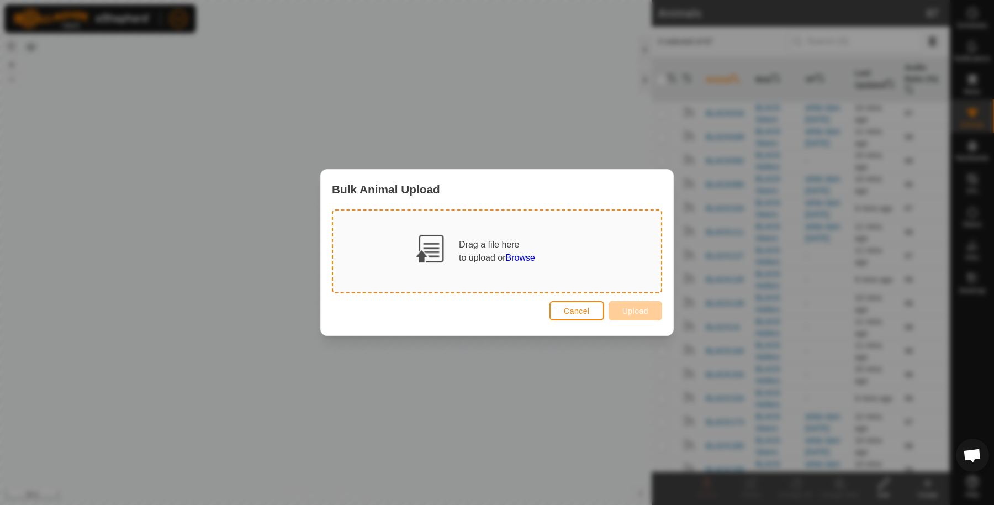
click at [525, 253] on span "Browse" at bounding box center [520, 257] width 29 height 9
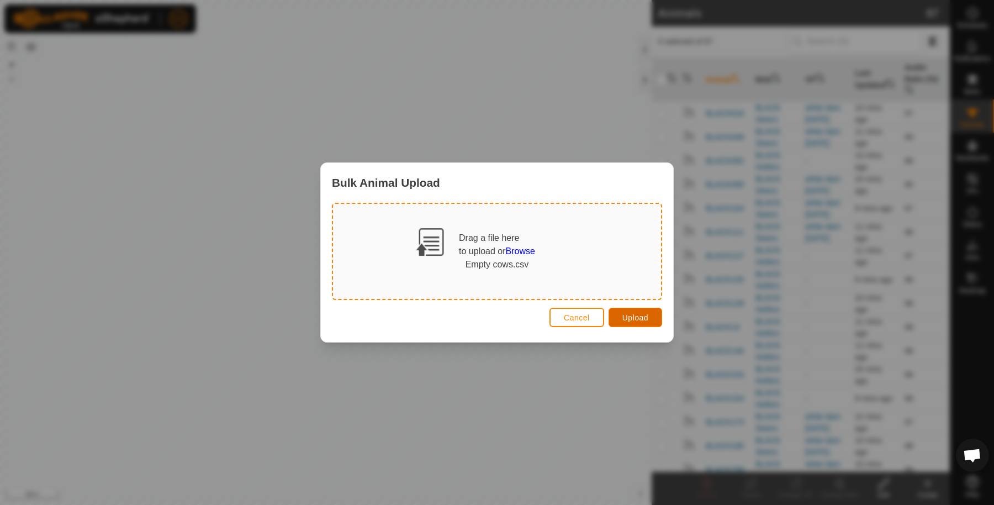
click at [642, 320] on span "Upload" at bounding box center [636, 317] width 26 height 9
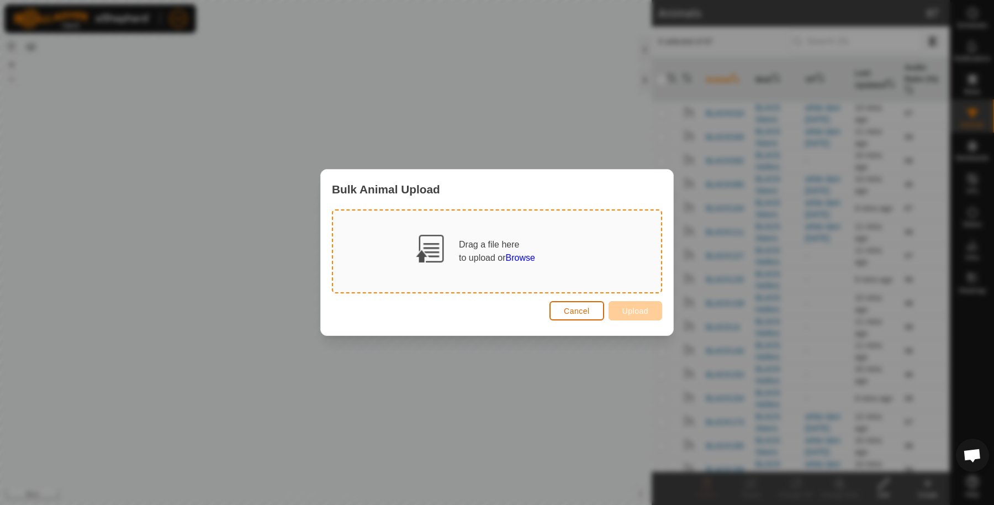
click at [584, 313] on span "Cancel" at bounding box center [577, 311] width 26 height 9
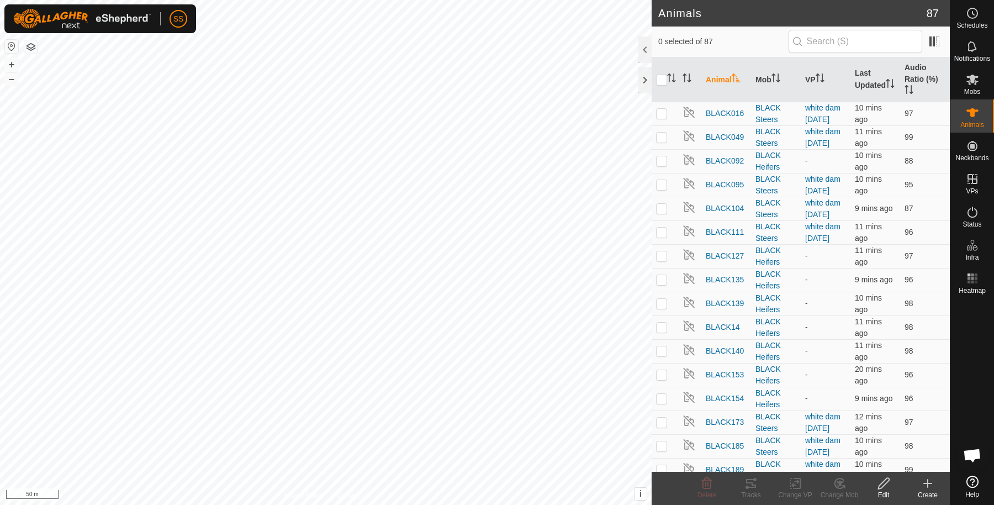
click at [924, 484] on icon at bounding box center [927, 483] width 13 height 13
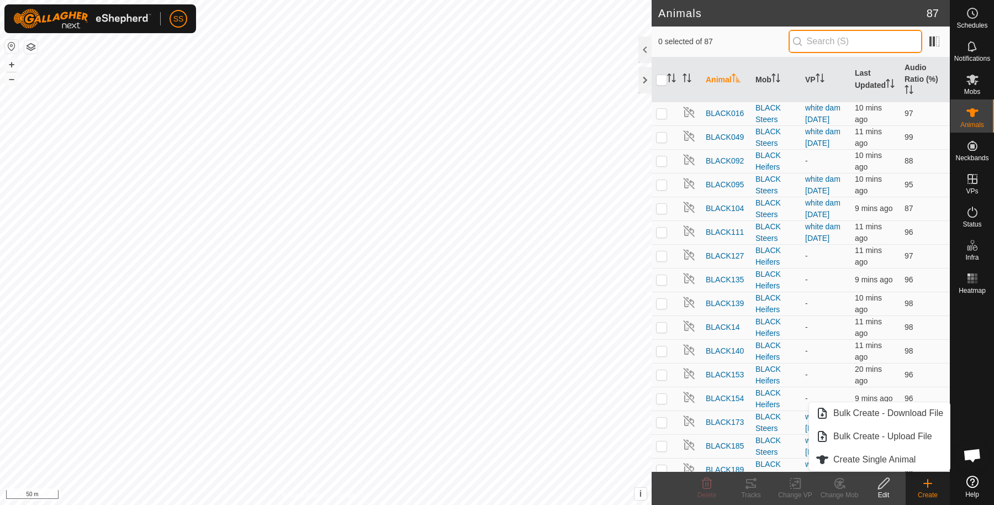
click at [823, 39] on input "text" at bounding box center [856, 41] width 134 height 23
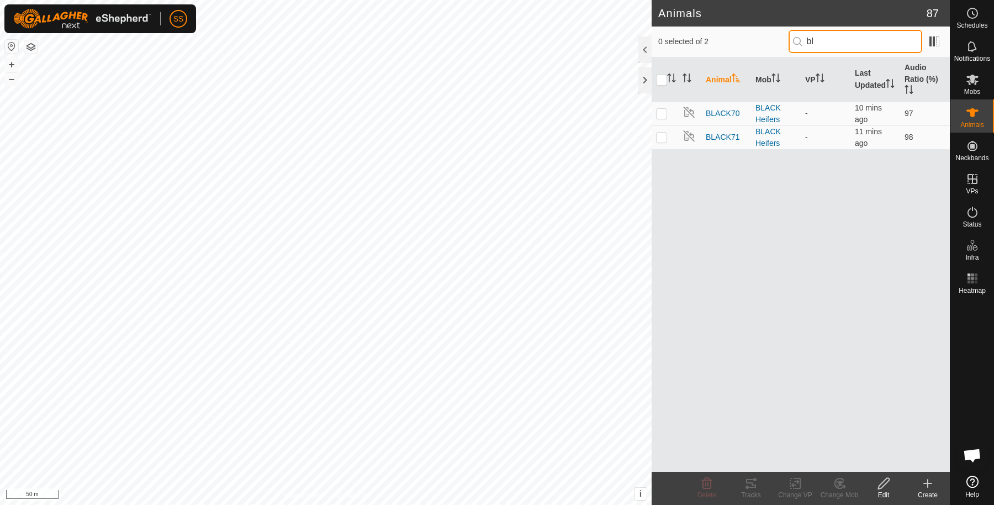
type input "b"
click at [928, 485] on icon at bounding box center [928, 483] width 0 height 8
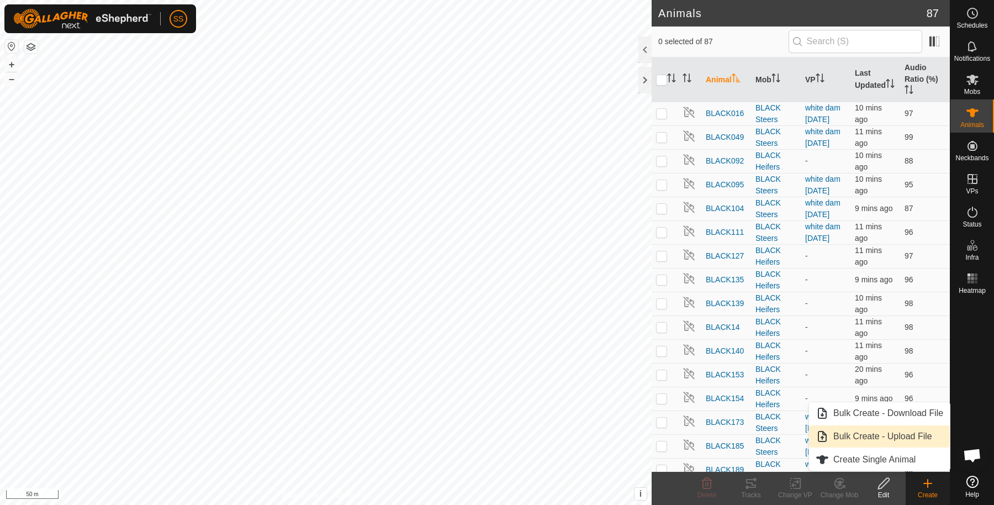
click at [909, 435] on link "Bulk Create - Upload File" at bounding box center [879, 436] width 141 height 22
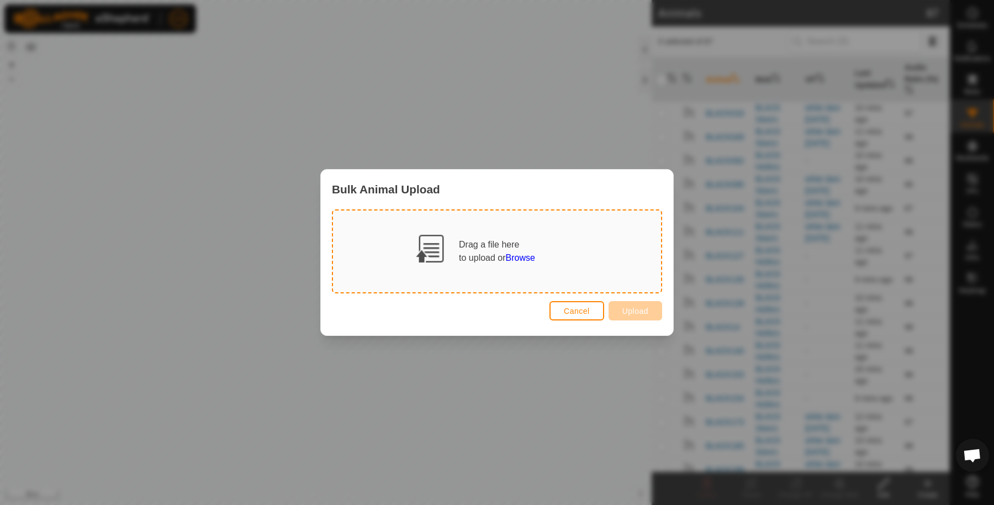
click at [515, 255] on span "Browse" at bounding box center [520, 257] width 29 height 9
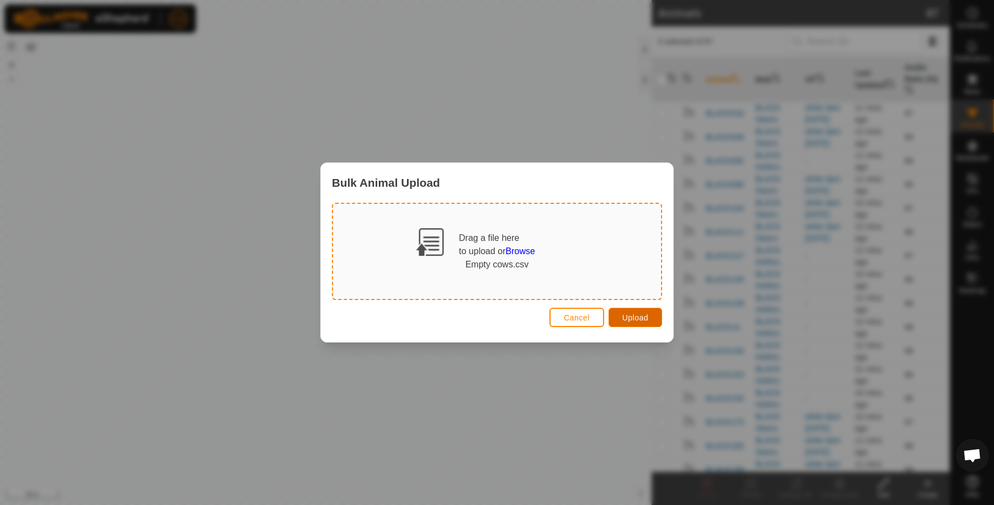
click at [631, 321] on span "Upload" at bounding box center [636, 317] width 26 height 9
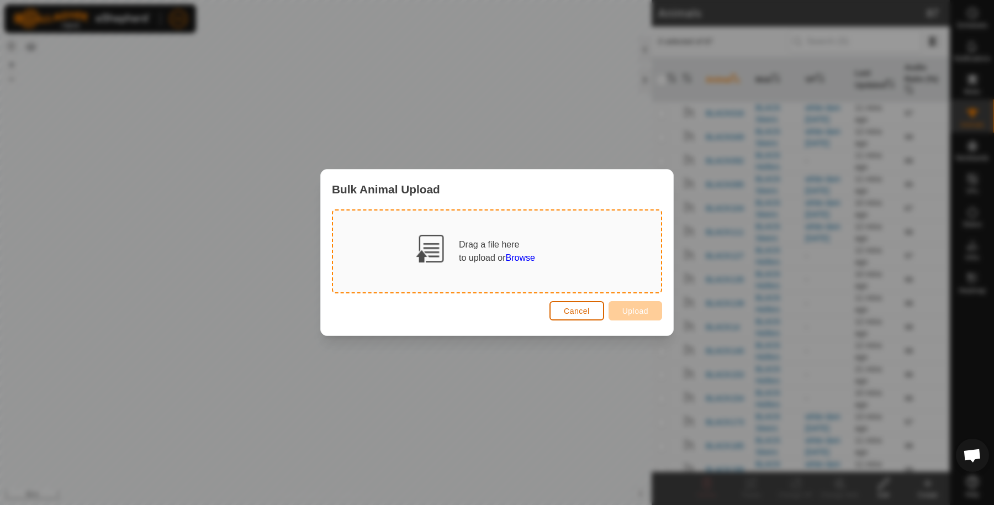
click at [590, 313] on span "Cancel" at bounding box center [577, 311] width 26 height 9
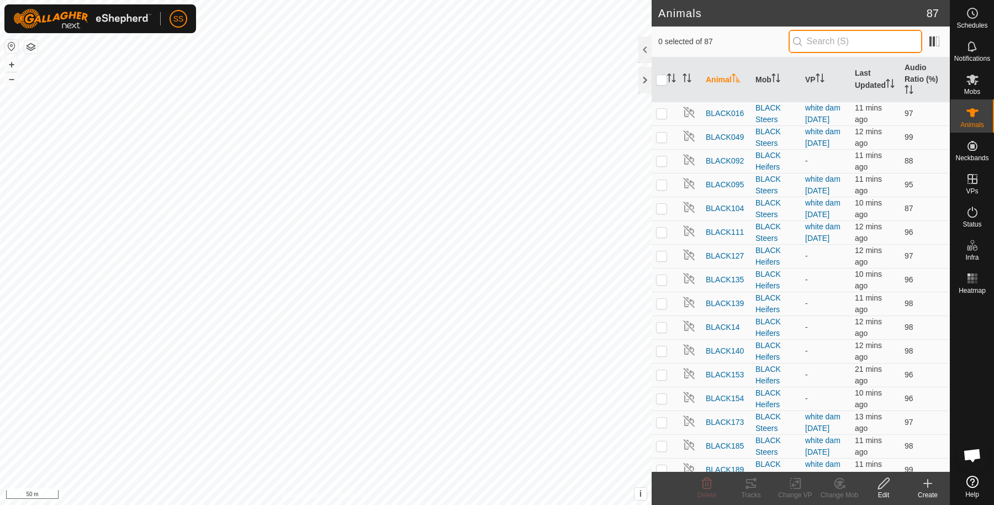
click at [827, 36] on input "text" at bounding box center [856, 41] width 134 height 23
type input "b"
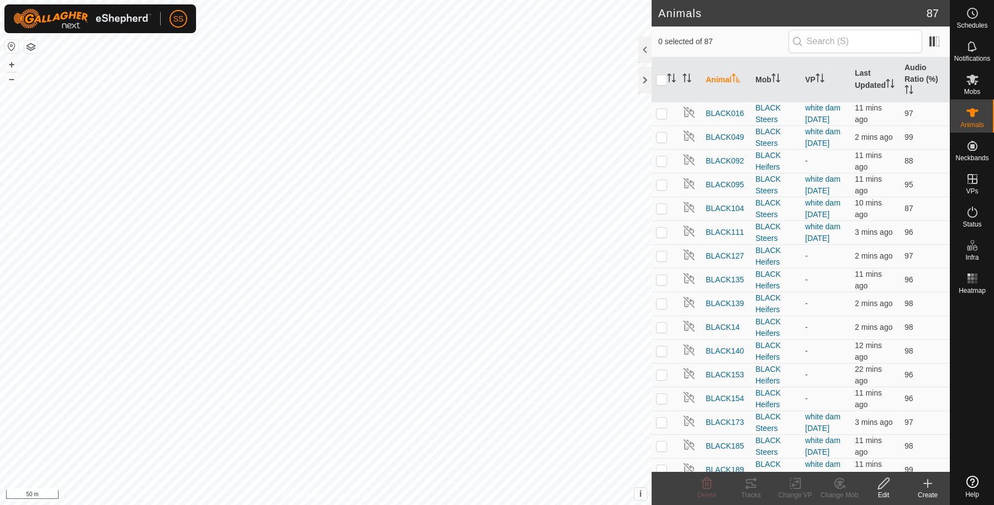
click at [927, 484] on icon at bounding box center [927, 483] width 13 height 13
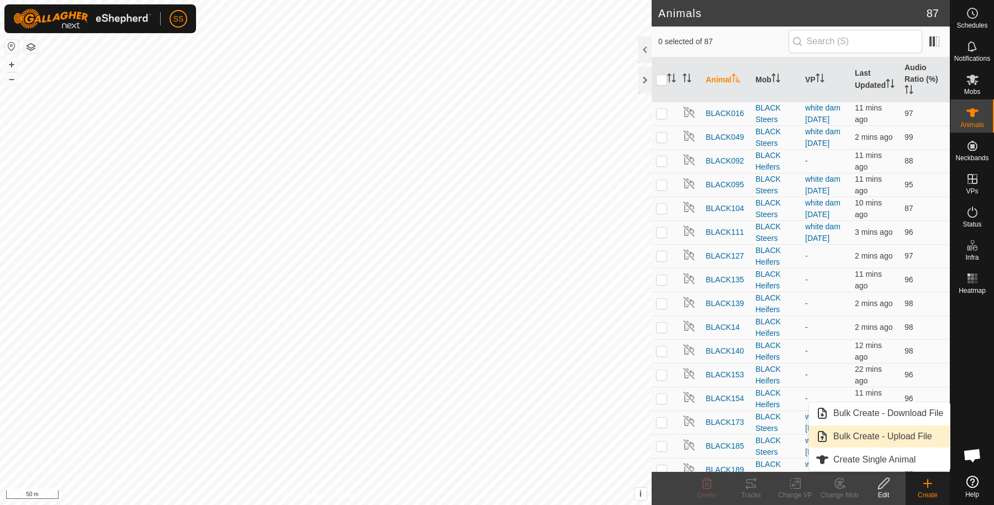
click at [905, 434] on link "Bulk Create - Upload File" at bounding box center [879, 436] width 141 height 22
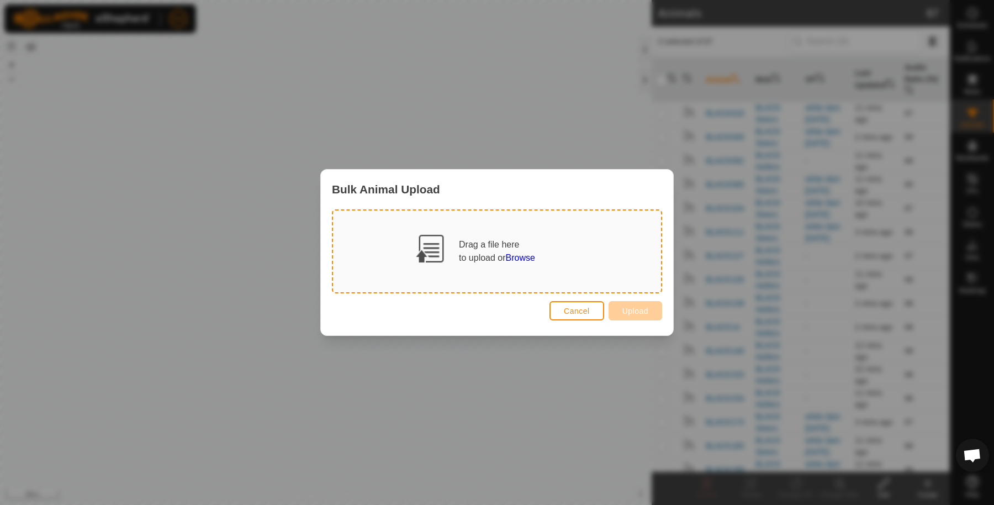
click at [507, 264] on div "to upload or Browse" at bounding box center [497, 257] width 76 height 13
click at [511, 256] on span "Browse" at bounding box center [520, 257] width 29 height 9
click at [591, 310] on button "Cancel" at bounding box center [577, 310] width 55 height 19
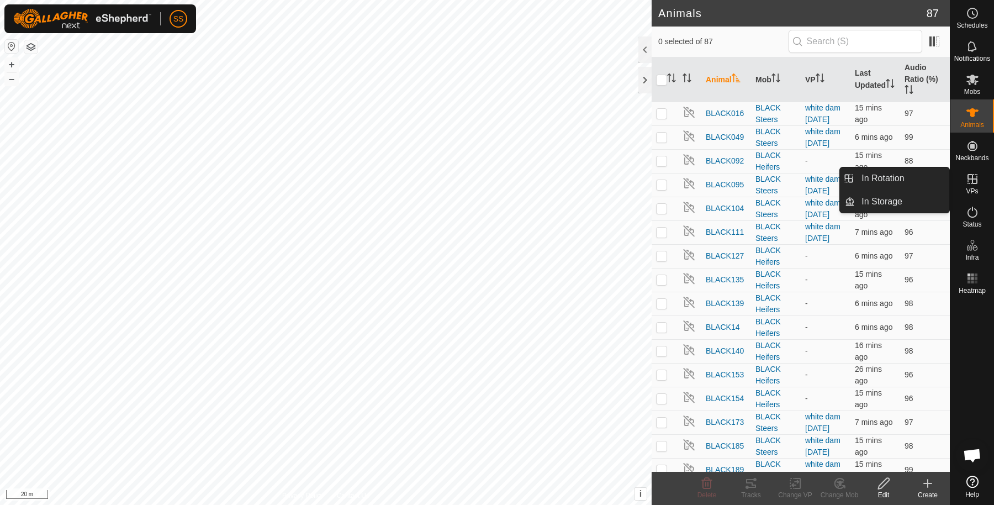
click at [985, 175] on div "VPs" at bounding box center [973, 182] width 44 height 33
click at [969, 187] on es-virtualpaddocks-svg-icon at bounding box center [973, 179] width 20 height 18
click at [931, 178] on link "In Rotation" at bounding box center [902, 178] width 94 height 22
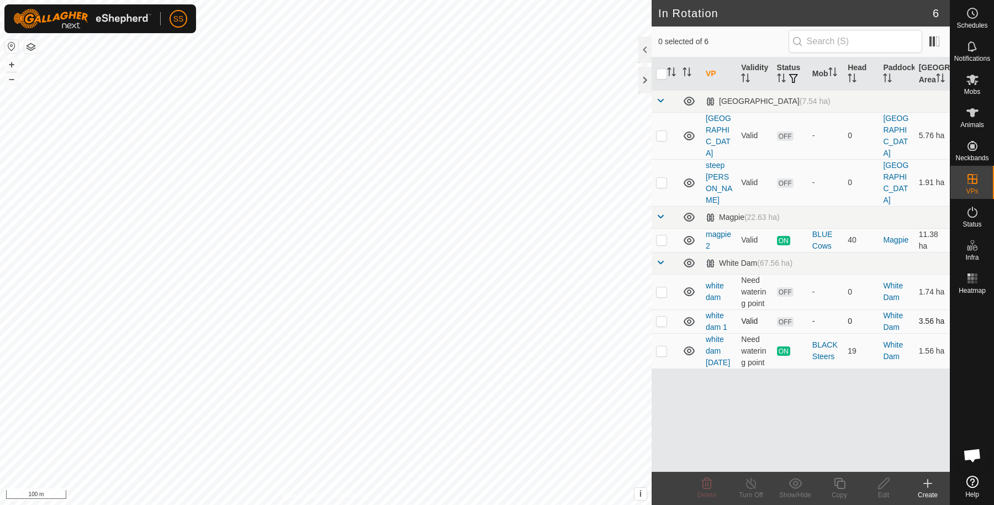
click at [657, 317] on p-checkbox at bounding box center [661, 321] width 11 height 9
checkbox input "false"
click at [653, 333] on td at bounding box center [665, 350] width 27 height 35
click at [661, 346] on p-checkbox at bounding box center [661, 350] width 11 height 9
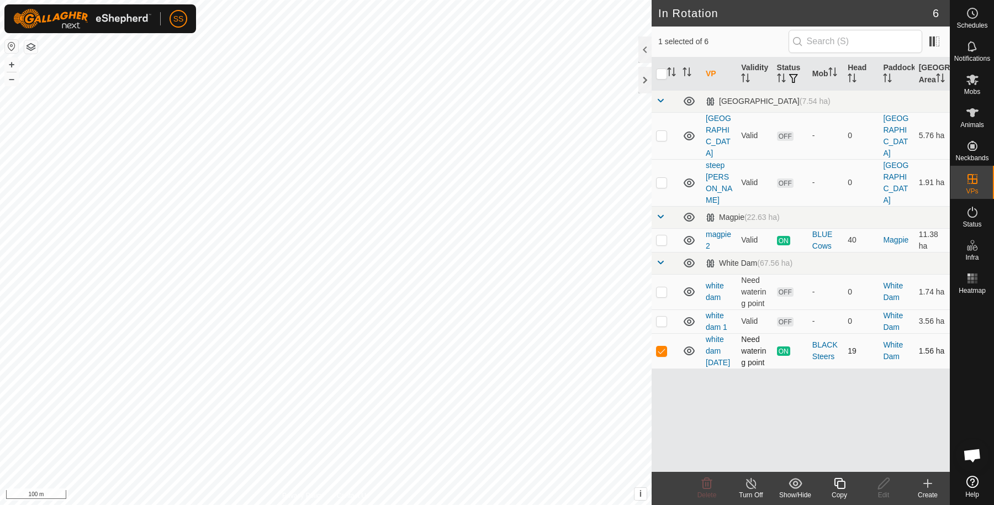
checkbox input "false"
click at [664, 287] on p-checkbox at bounding box center [661, 291] width 11 height 9
click at [666, 287] on p-checkbox at bounding box center [661, 291] width 11 height 9
checkbox input "false"
click at [978, 77] on icon at bounding box center [972, 79] width 13 height 13
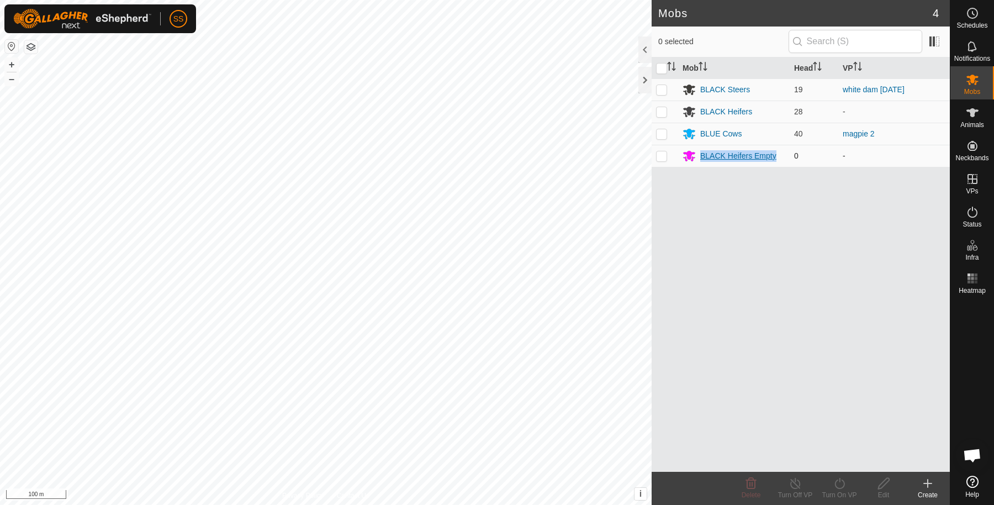
drag, startPoint x: 781, startPoint y: 155, endPoint x: 702, endPoint y: 158, distance: 79.1
click at [702, 158] on div "BLACK Heifers Empty" at bounding box center [734, 155] width 103 height 13
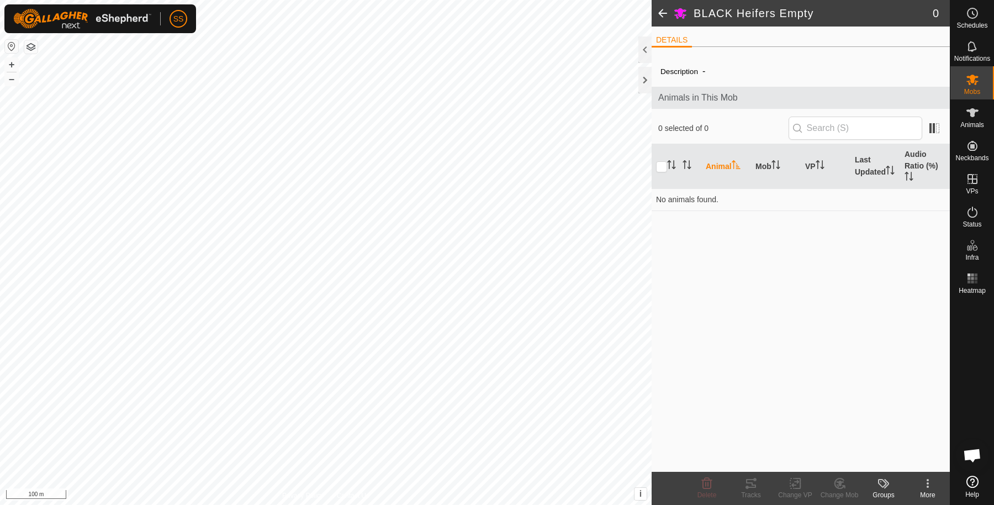
click at [661, 6] on span at bounding box center [663, 13] width 22 height 27
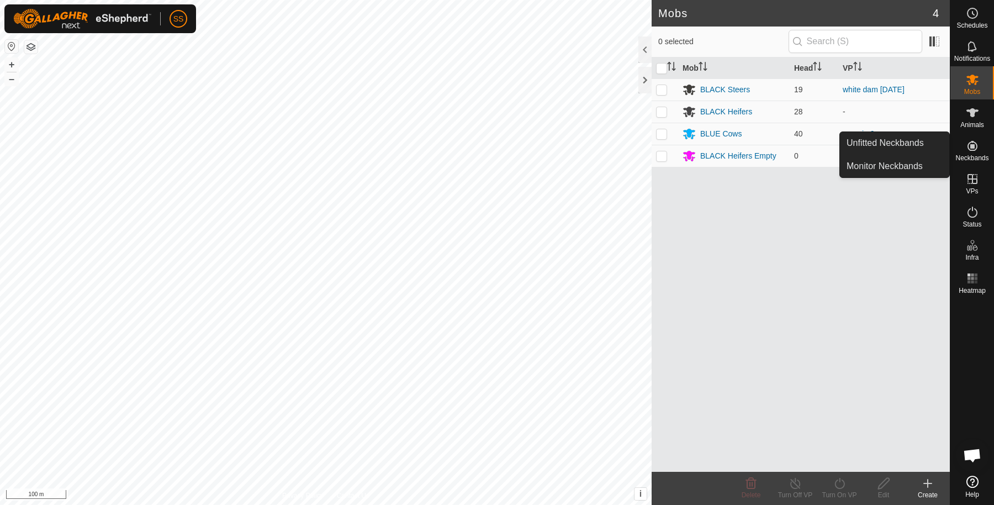
click at [977, 114] on icon at bounding box center [972, 112] width 13 height 13
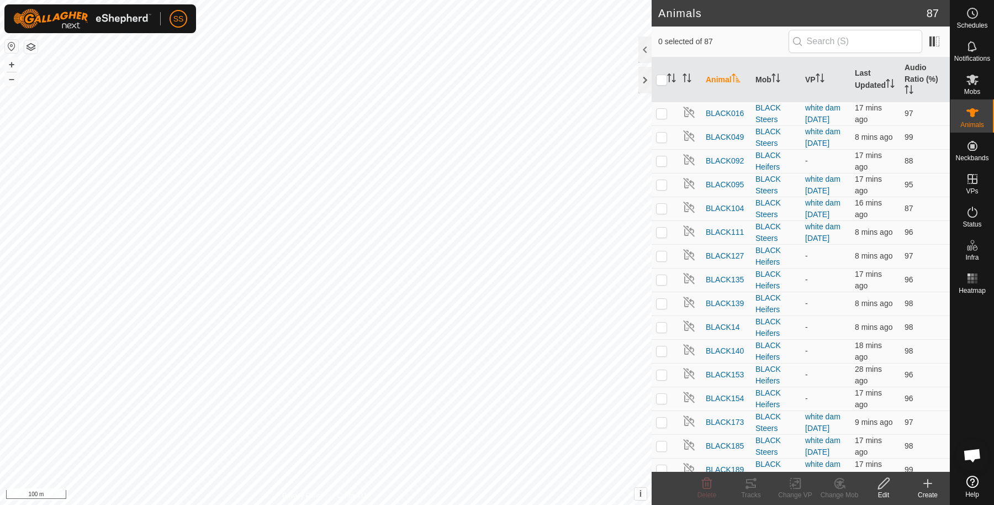
click at [924, 492] on div "Create" at bounding box center [928, 495] width 44 height 10
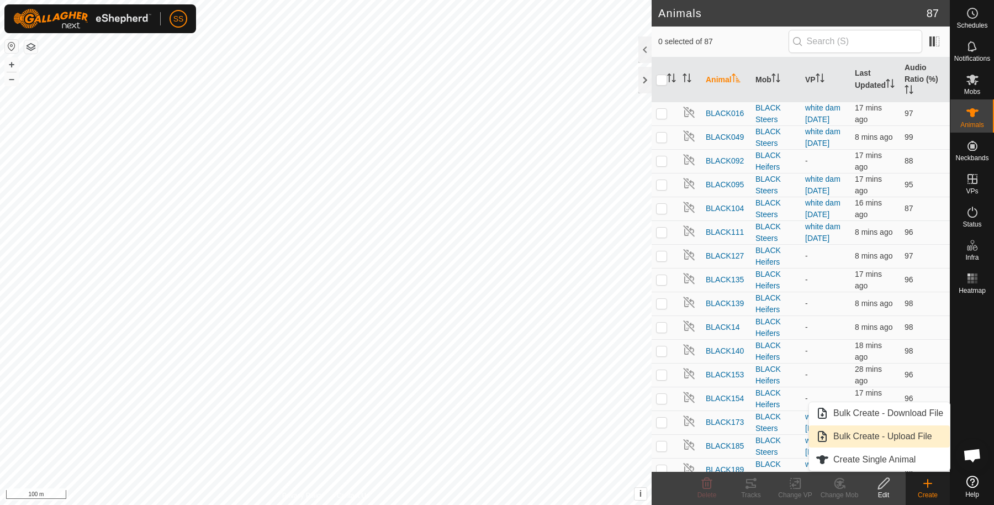
click at [910, 440] on link "Bulk Create - Upload File" at bounding box center [879, 436] width 141 height 22
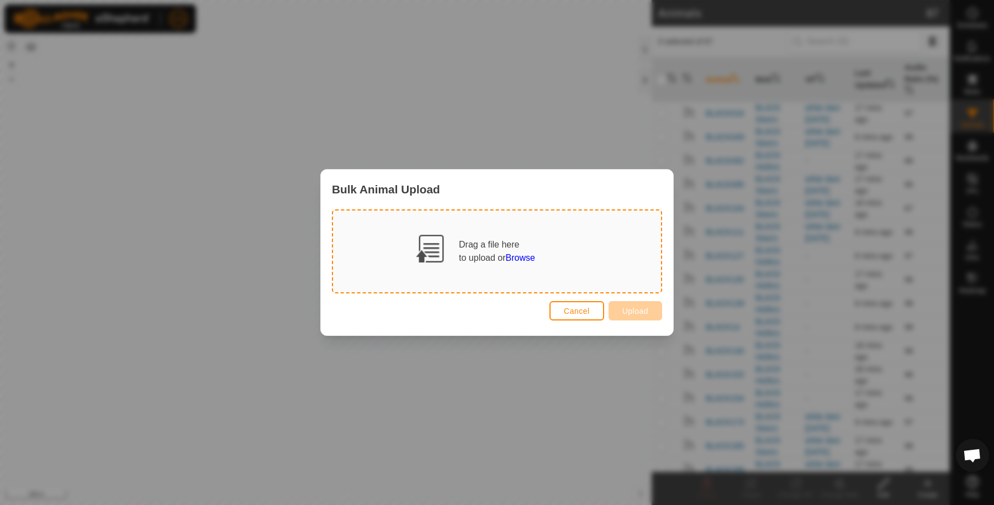
click at [519, 260] on span "Browse" at bounding box center [520, 257] width 29 height 9
click at [576, 309] on span "Cancel" at bounding box center [577, 311] width 26 height 9
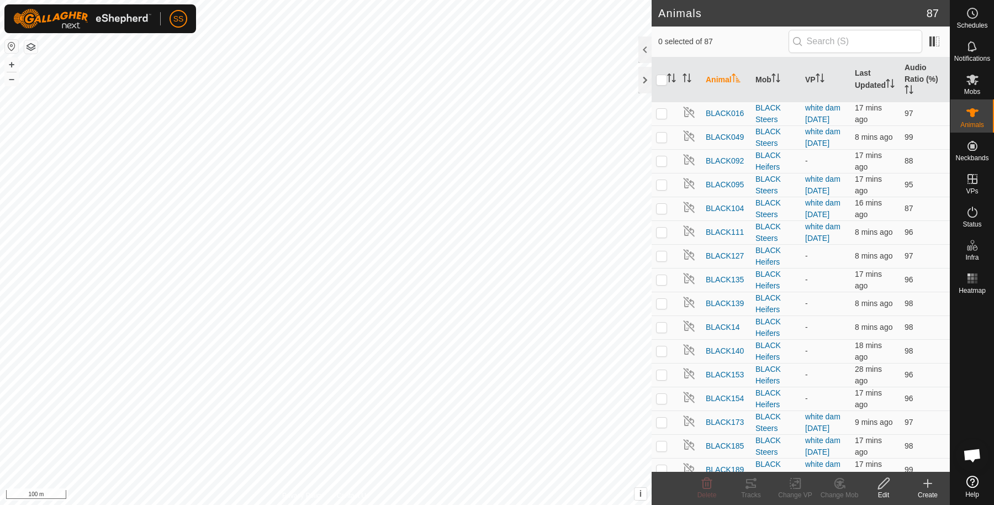
click at [930, 482] on icon at bounding box center [927, 483] width 13 height 13
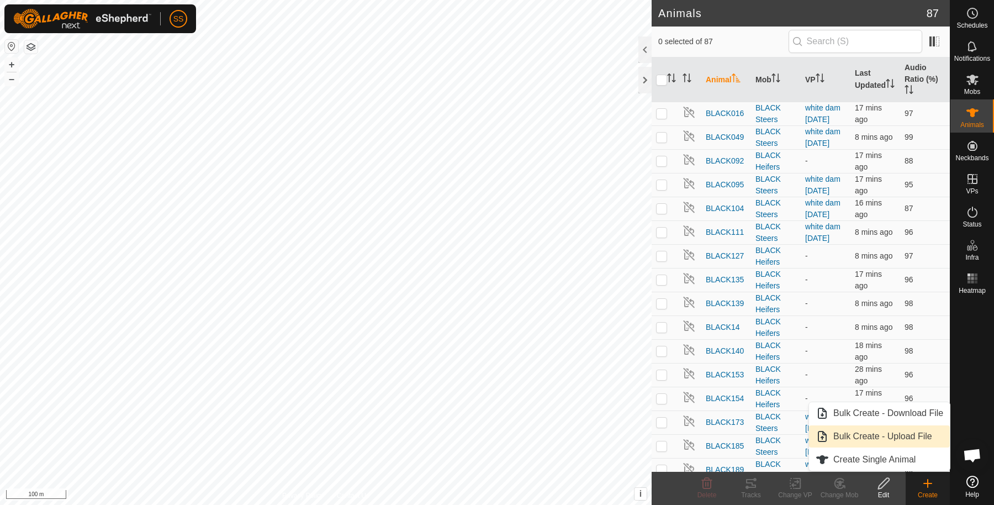
click at [880, 436] on link "Bulk Create - Upload File" at bounding box center [879, 436] width 141 height 22
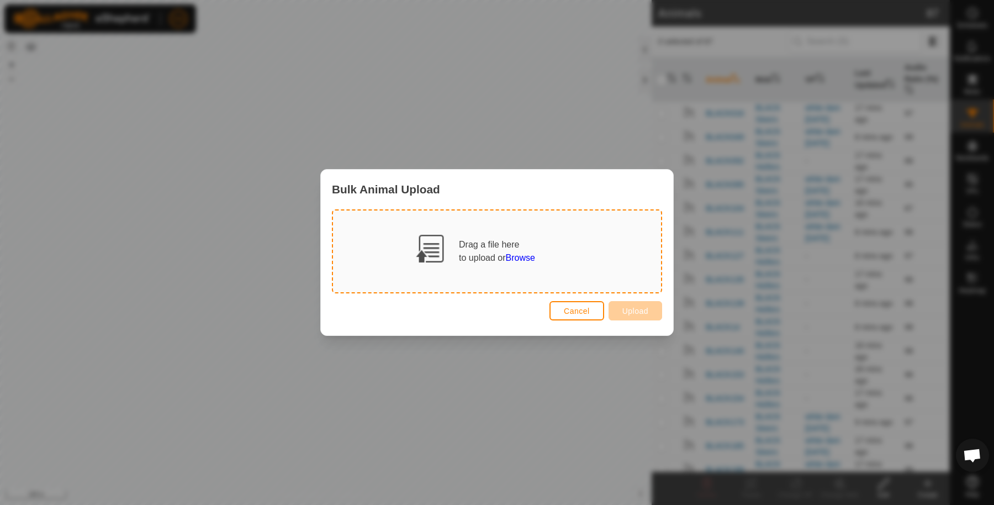
click at [519, 256] on span "Browse" at bounding box center [520, 257] width 29 height 9
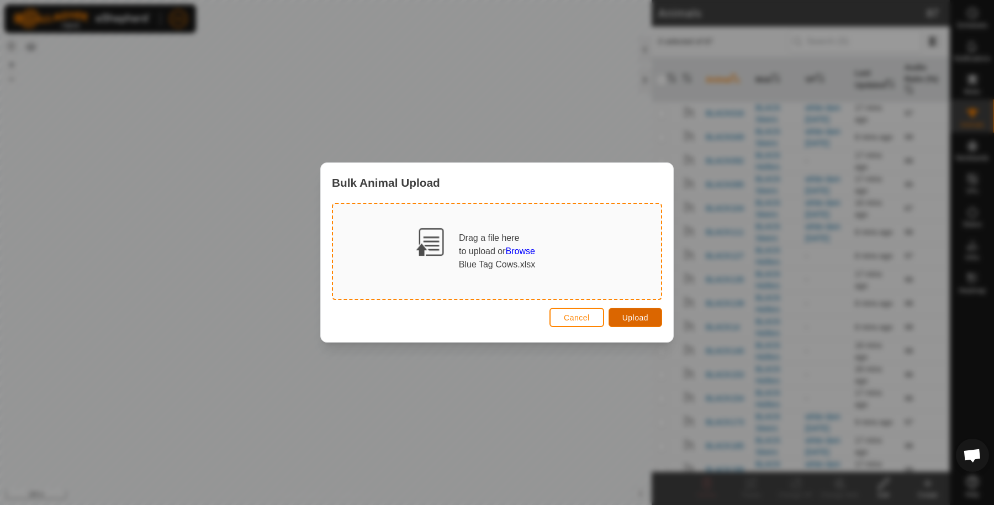
click at [625, 320] on span "Upload" at bounding box center [636, 317] width 26 height 9
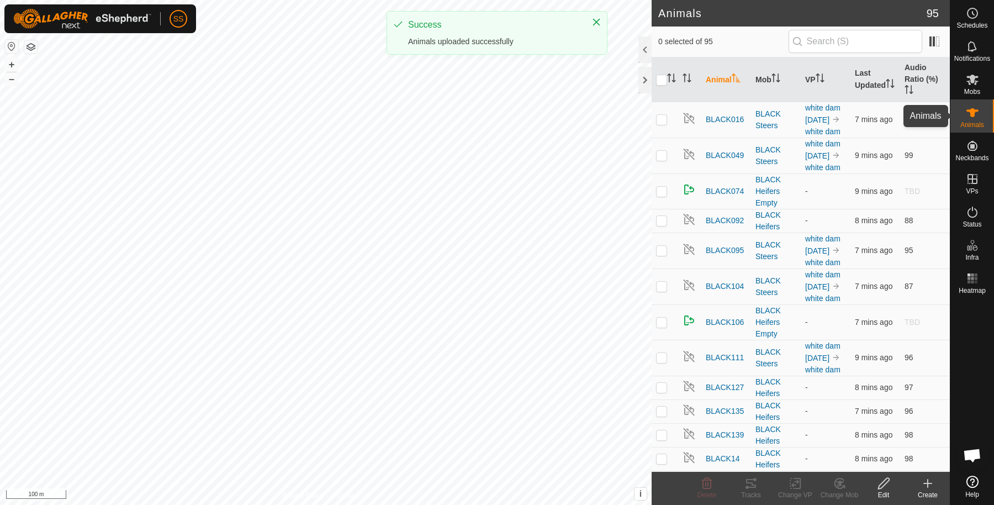
click at [969, 110] on icon at bounding box center [973, 112] width 12 height 9
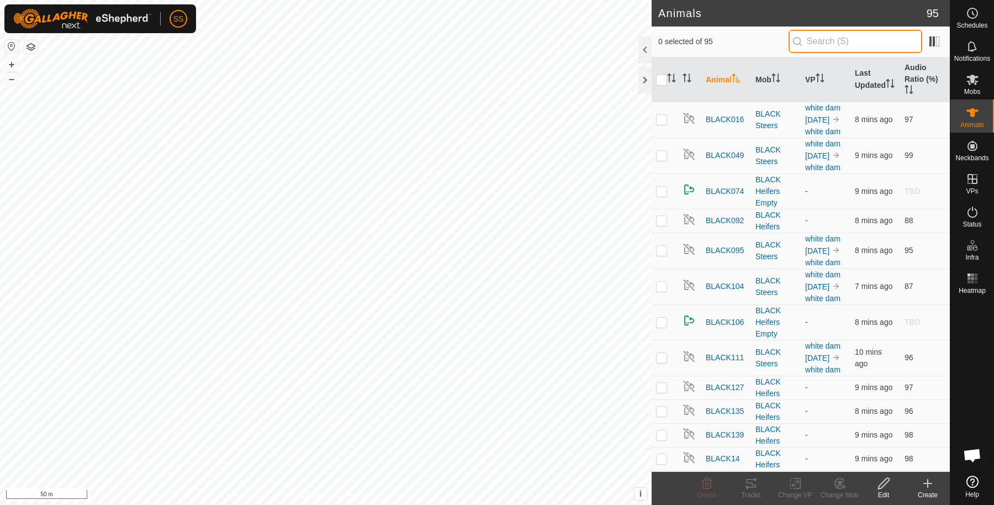
click at [857, 46] on input "text" at bounding box center [856, 41] width 134 height 23
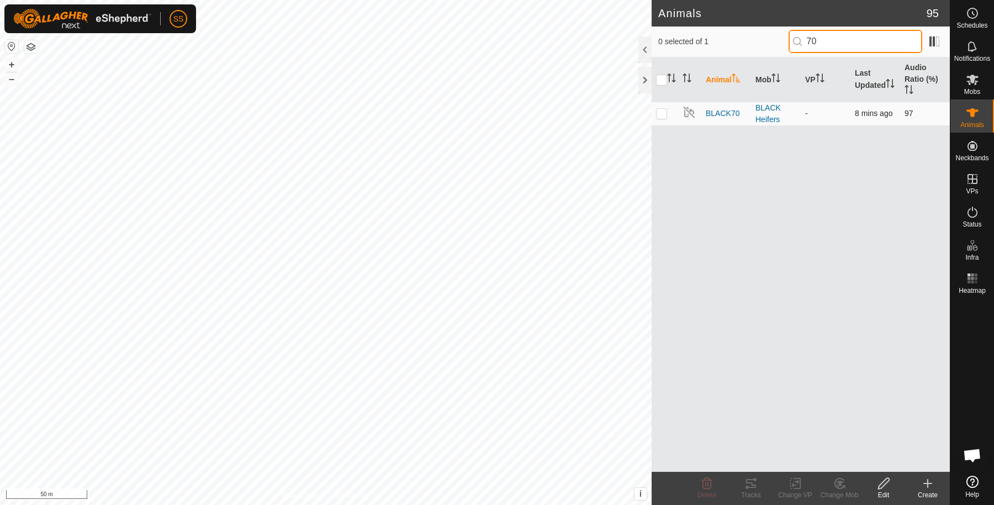
type input "70"
click at [661, 118] on td at bounding box center [665, 114] width 27 height 24
checkbox input "true"
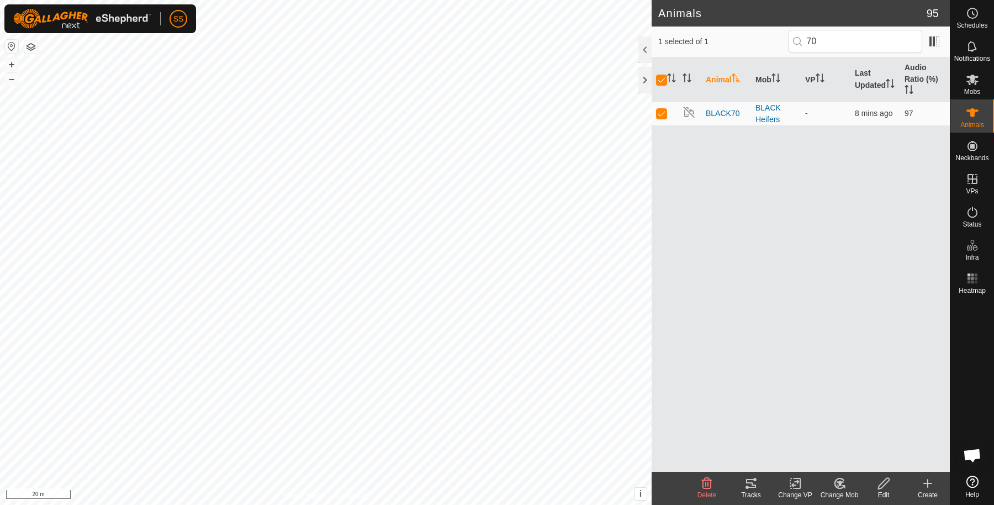
click at [847, 483] on change-mob-svg-icon at bounding box center [839, 483] width 44 height 13
click at [848, 428] on link "Choose Mob..." at bounding box center [872, 436] width 109 height 22
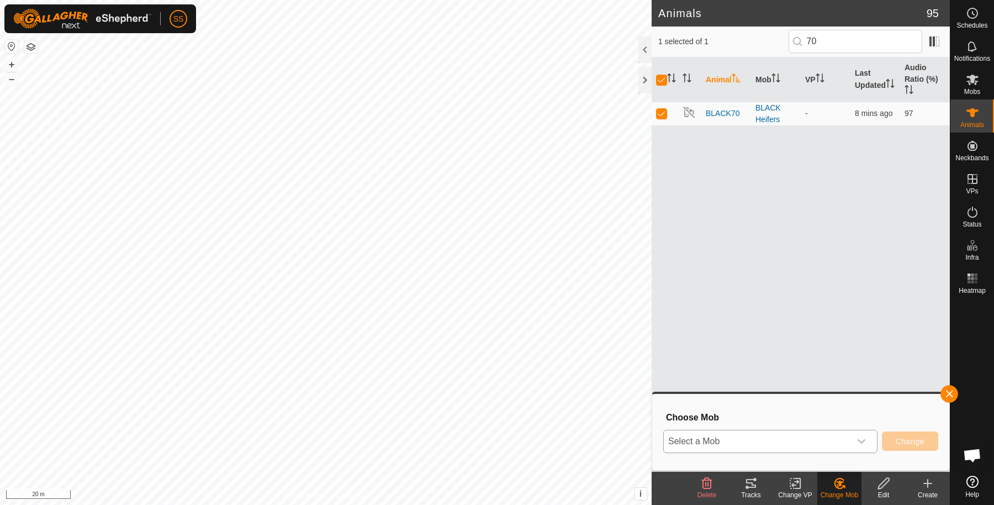
click at [731, 437] on span "Select a Mob" at bounding box center [757, 441] width 187 height 22
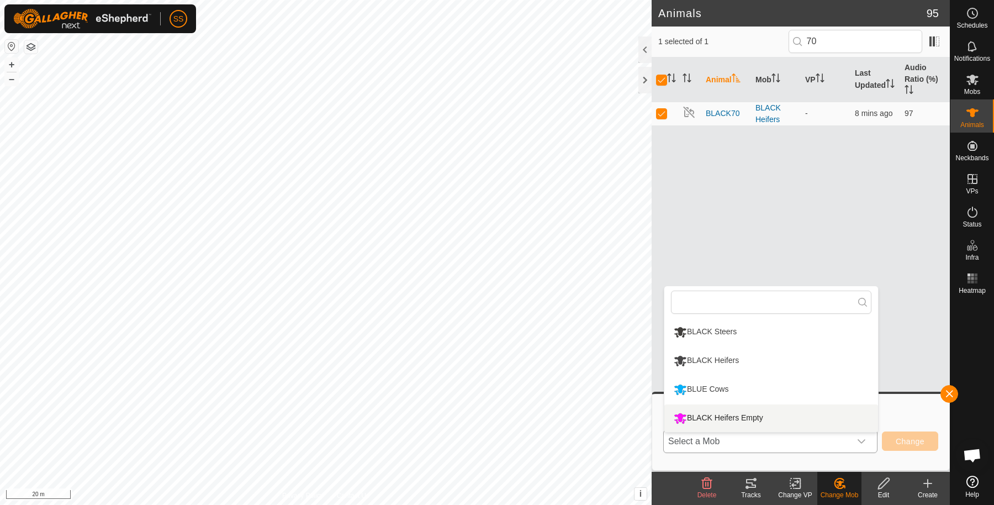
click at [726, 414] on li "BLACK Heifers Empty" at bounding box center [771, 418] width 214 height 28
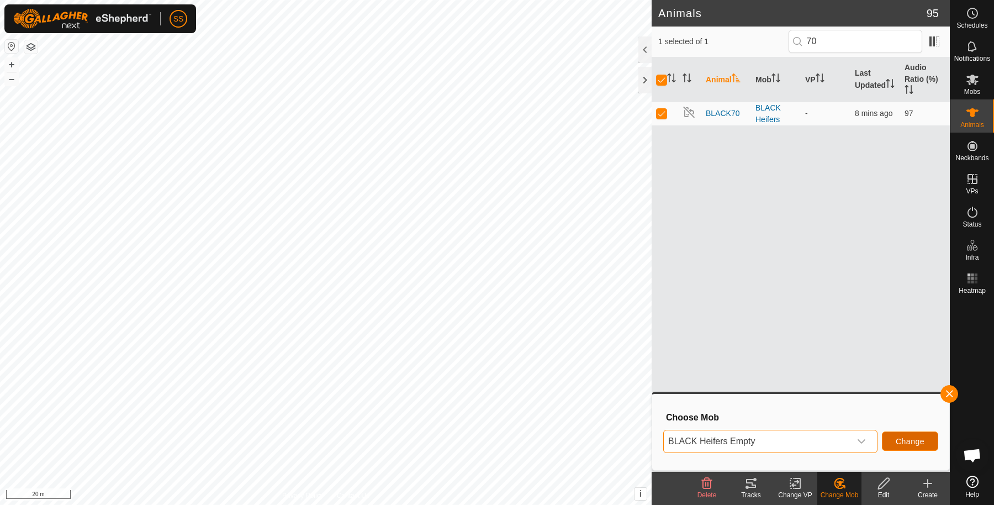
click at [912, 440] on span "Change" at bounding box center [910, 441] width 29 height 9
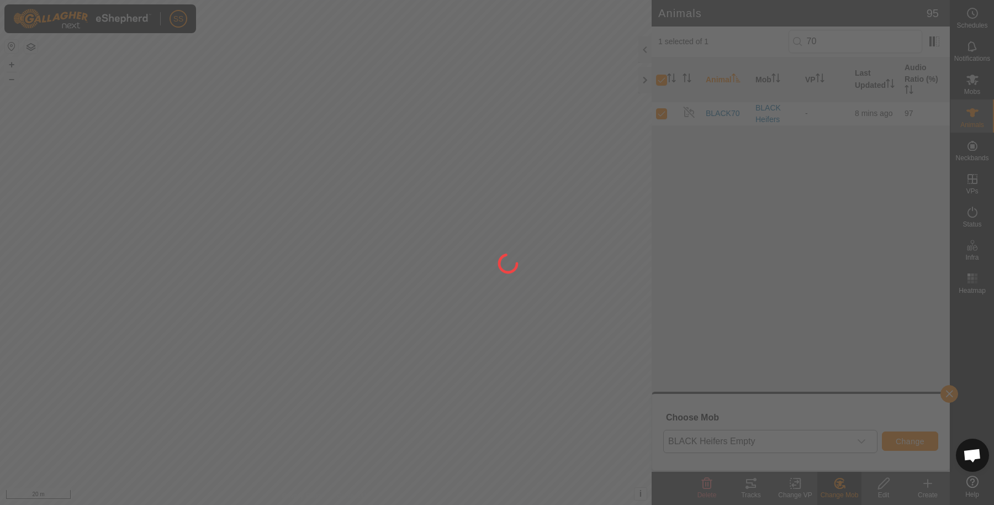
checkbox input "false"
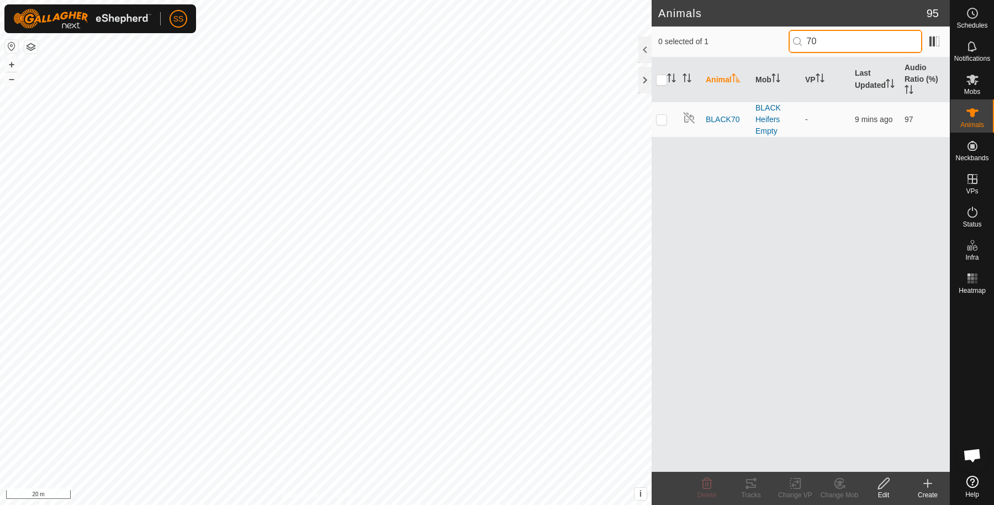
click at [881, 39] on input "70" at bounding box center [856, 41] width 134 height 23
type input "7"
type input "140"
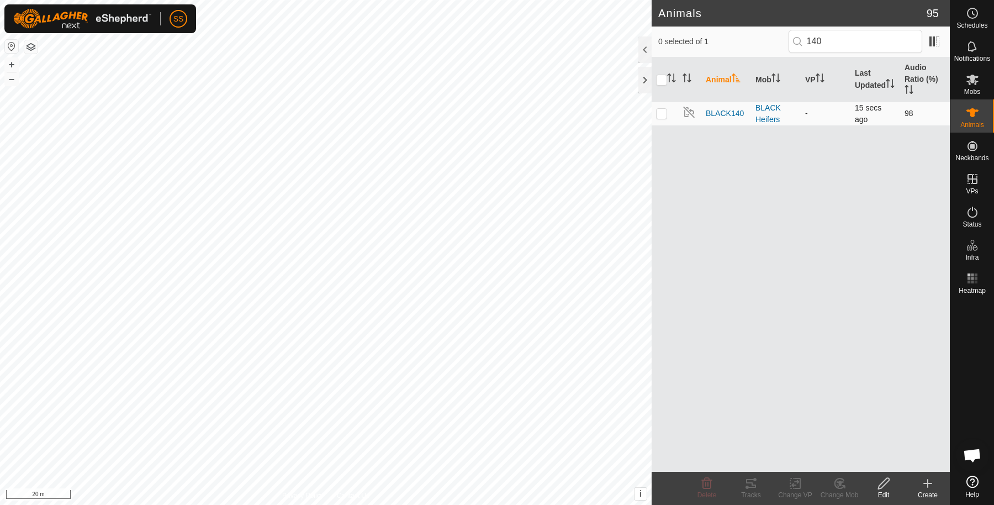
click at [655, 107] on td at bounding box center [665, 114] width 27 height 24
checkbox input "true"
click at [800, 489] on icon at bounding box center [796, 483] width 14 height 13
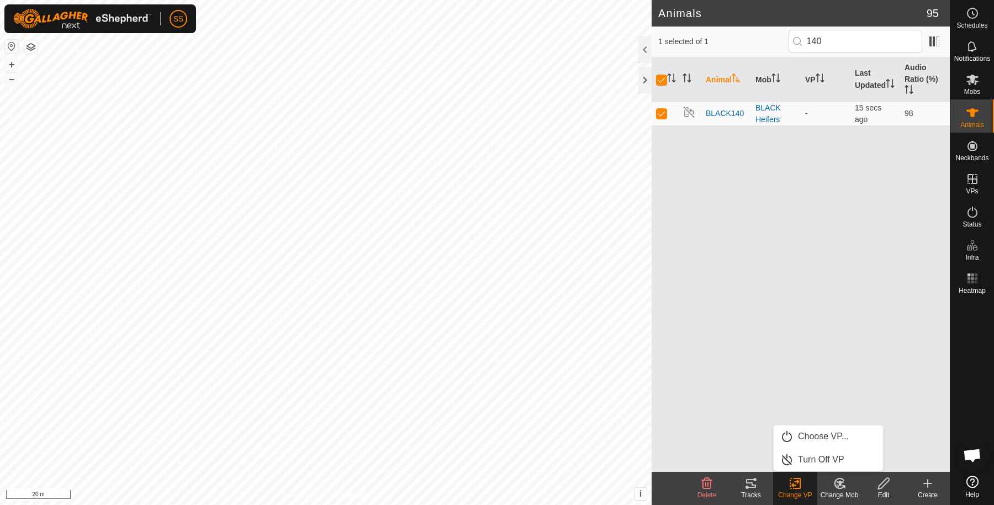
click at [862, 365] on div "Animal Mob VP Last Updated Audio Ratio (%) BLACK140 BLACK Heifers - 15 secs ago…" at bounding box center [801, 264] width 298 height 414
click at [844, 475] on div "Change Mob" at bounding box center [839, 488] width 44 height 33
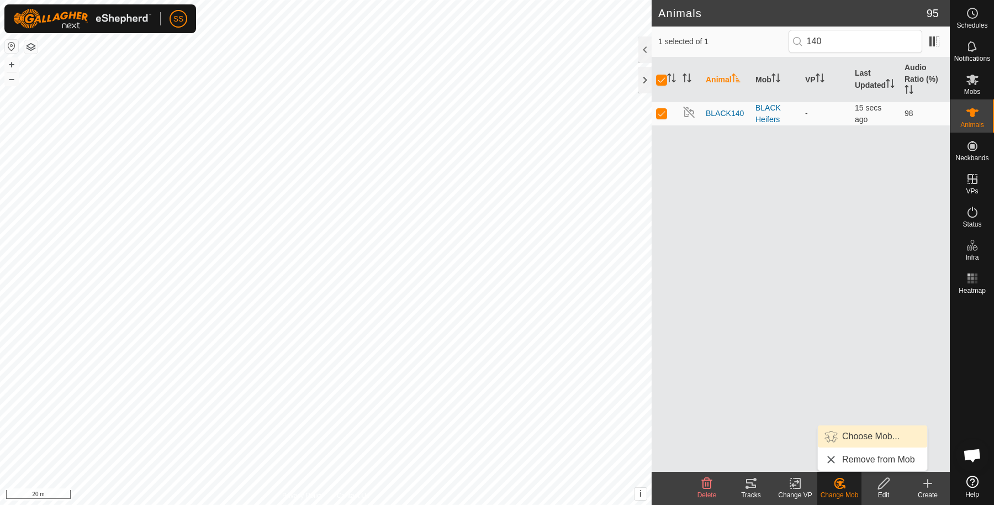
click at [853, 437] on link "Choose Mob..." at bounding box center [872, 436] width 109 height 22
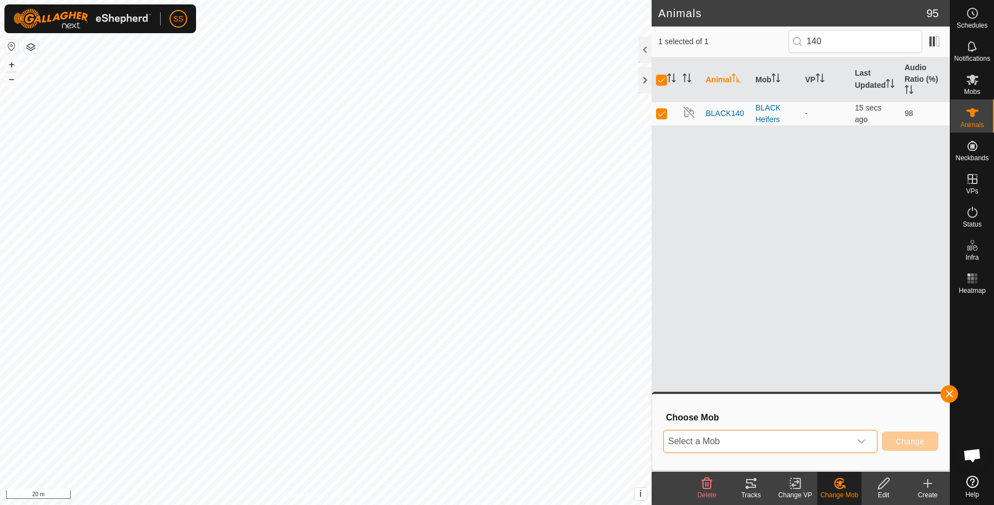
click at [759, 434] on span "Select a Mob" at bounding box center [757, 441] width 187 height 22
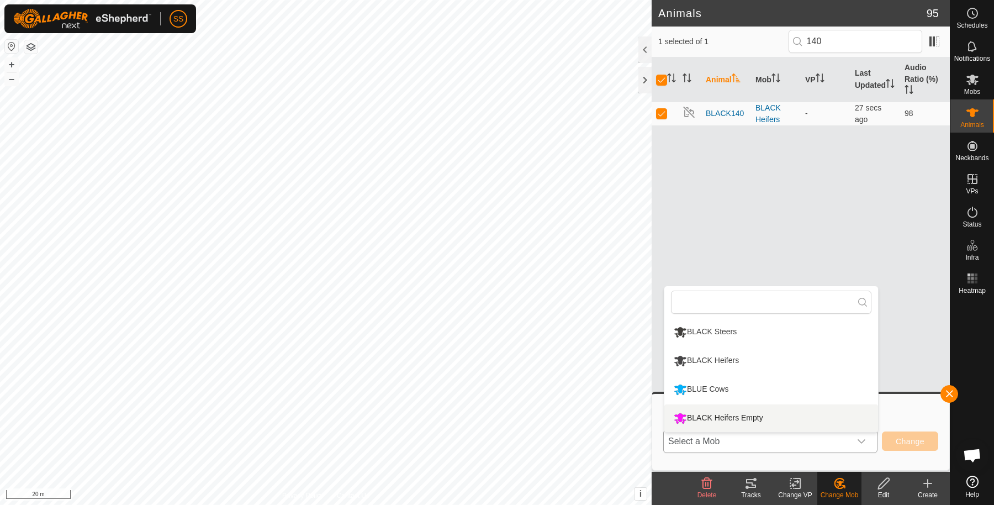
drag, startPoint x: 746, startPoint y: 420, endPoint x: 745, endPoint y: 414, distance: 6.2
click at [746, 420] on li "BLACK Heifers Empty" at bounding box center [771, 418] width 214 height 28
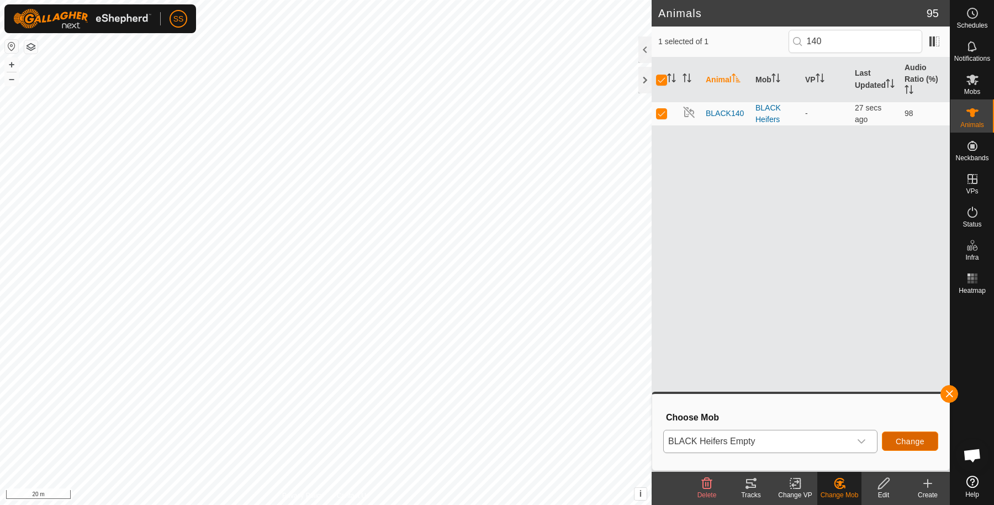
click at [906, 440] on span "Change" at bounding box center [910, 441] width 29 height 9
checkbox input "false"
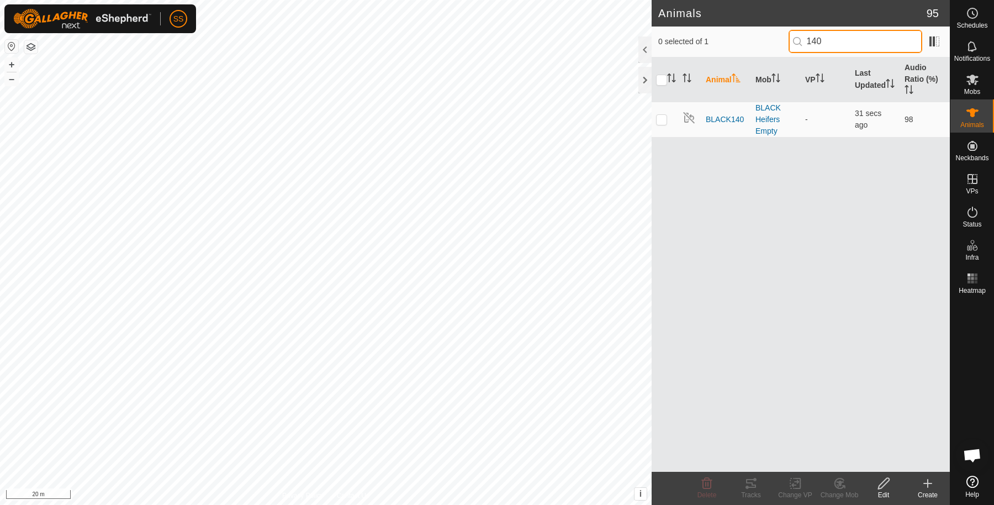
click at [832, 46] on input "140" at bounding box center [856, 41] width 134 height 23
type input "153"
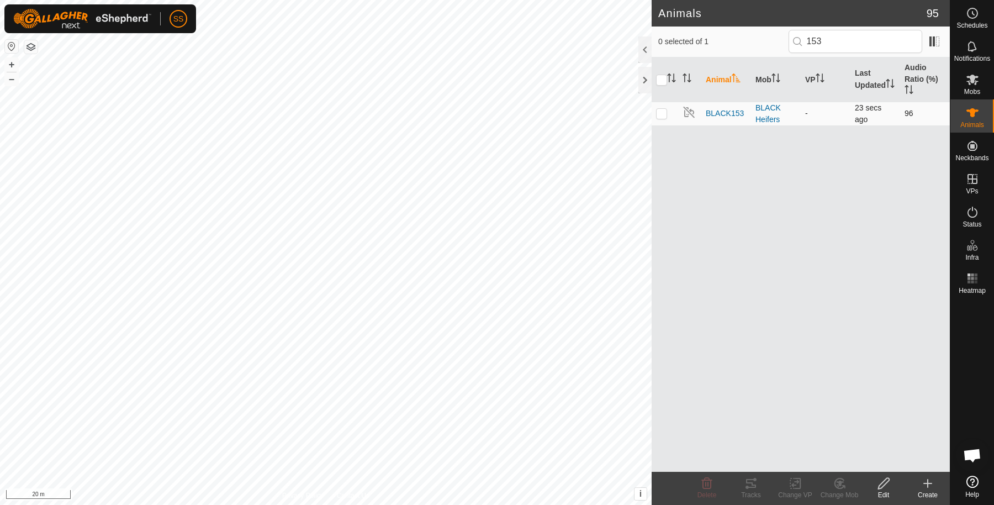
click at [662, 110] on p-checkbox at bounding box center [661, 113] width 11 height 9
checkbox input "true"
click at [793, 487] on icon at bounding box center [796, 483] width 14 height 13
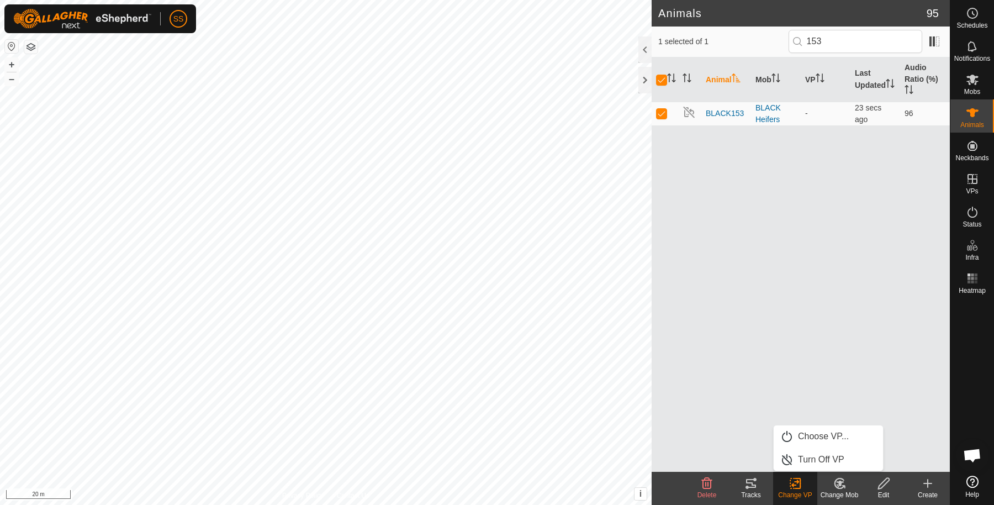
click at [746, 393] on div "Animal Mob VP Last Updated Audio Ratio (%) BLACK153 BLACK Heifers - 23 secs ago…" at bounding box center [801, 264] width 298 height 414
click at [840, 485] on icon at bounding box center [840, 484] width 8 height 6
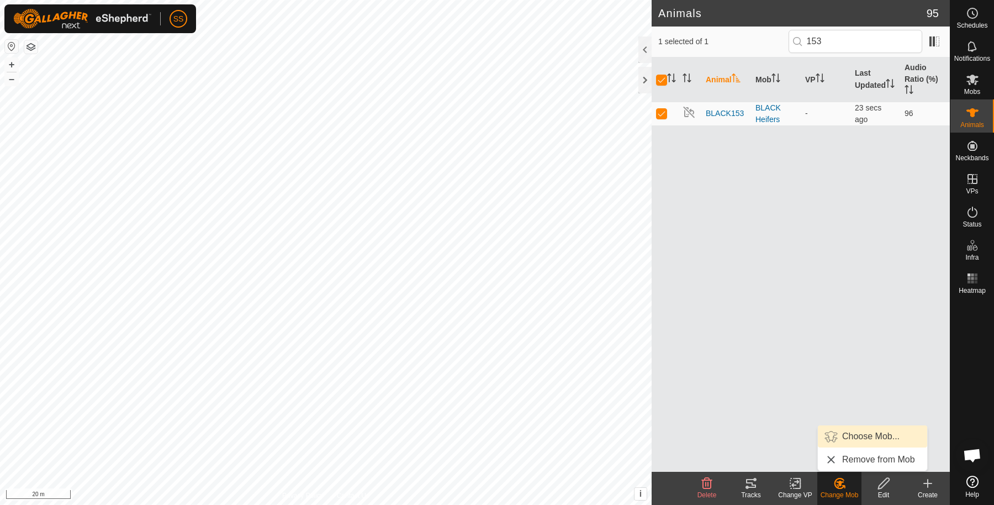
click at [859, 434] on link "Choose Mob..." at bounding box center [872, 436] width 109 height 22
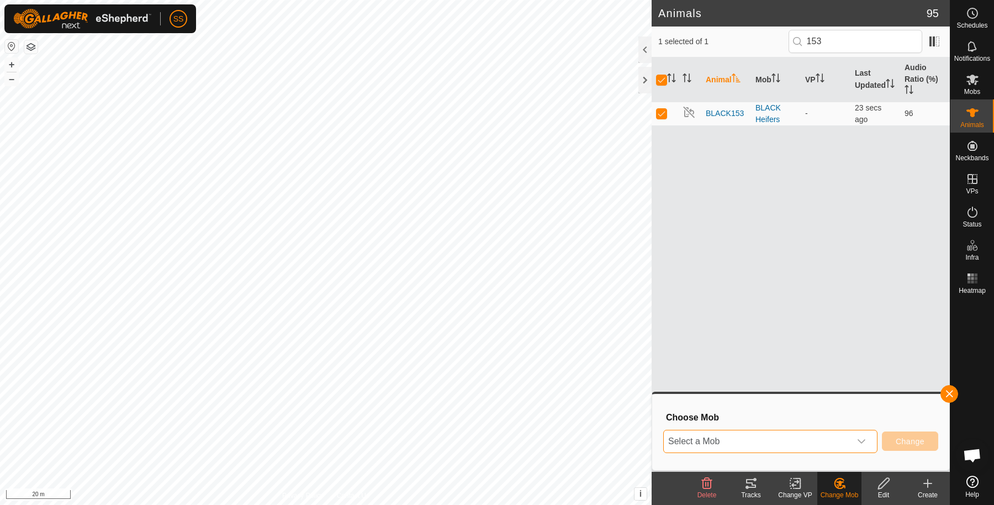
click at [757, 445] on span "Select a Mob" at bounding box center [757, 441] width 187 height 22
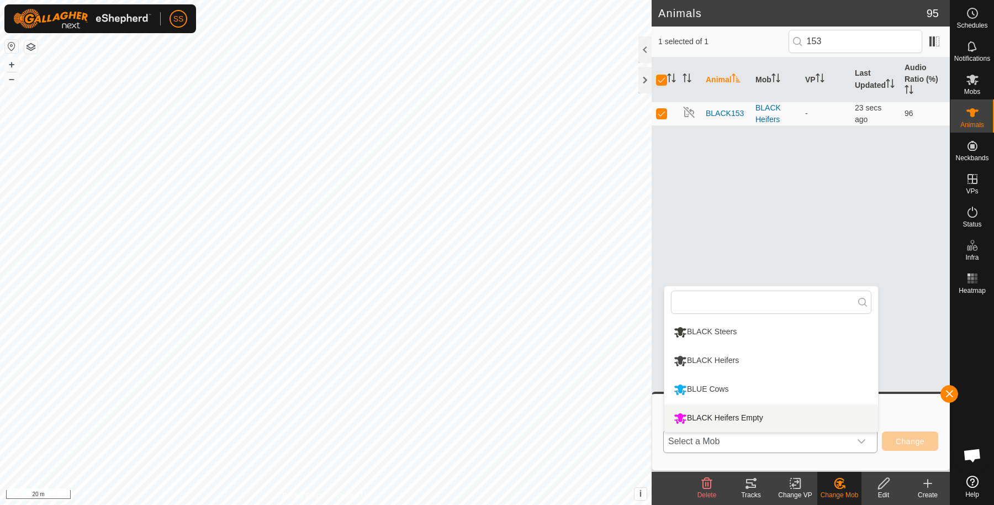
click at [747, 420] on li "BLACK Heifers Empty" at bounding box center [771, 418] width 214 height 28
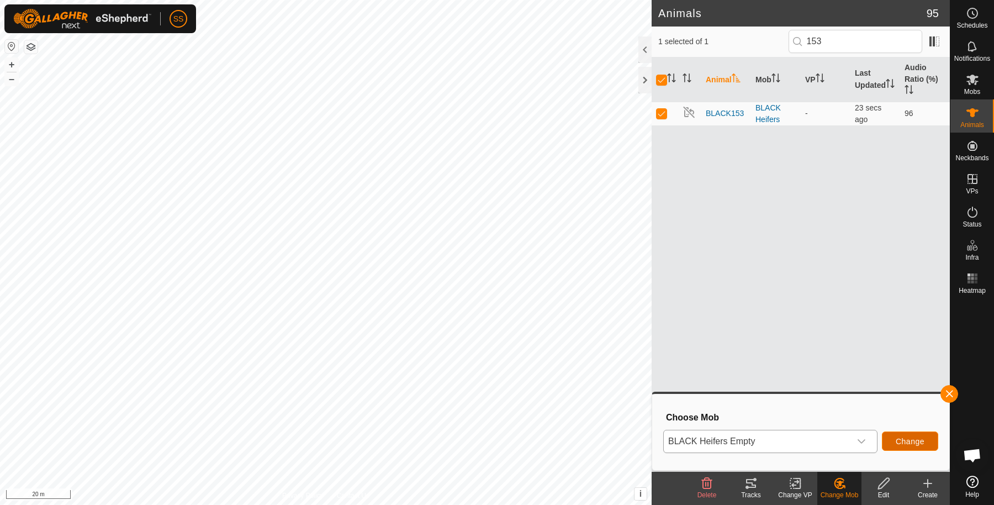
click at [908, 442] on span "Change" at bounding box center [910, 441] width 29 height 9
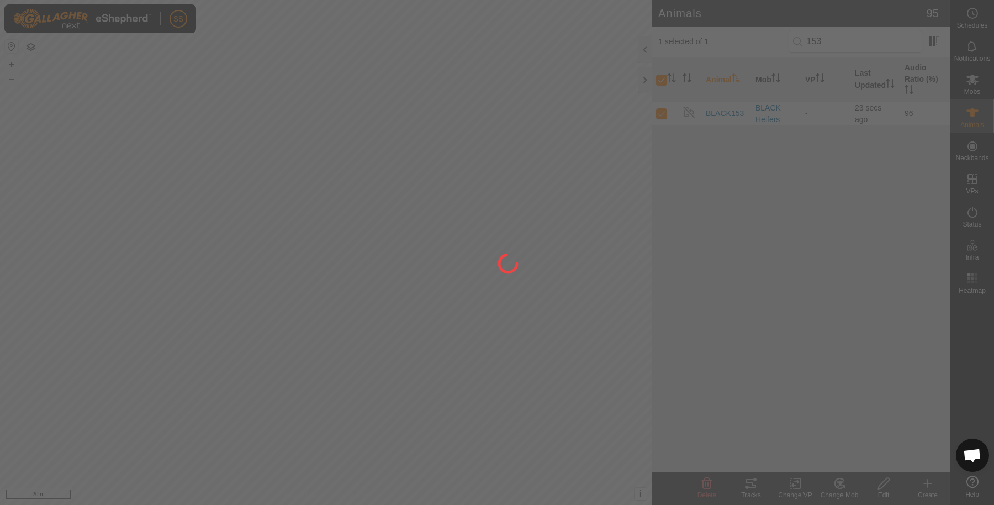
checkbox input "false"
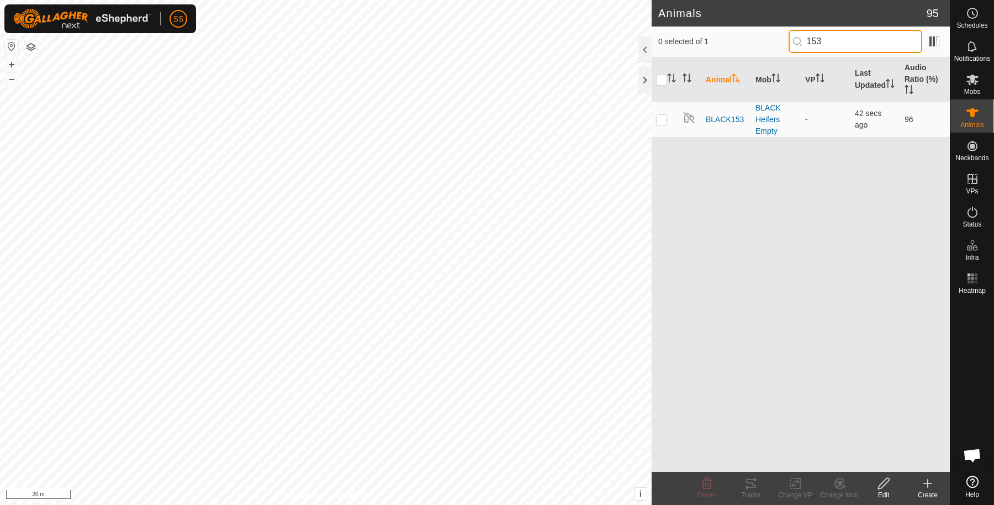
click at [842, 36] on input "153" at bounding box center [856, 41] width 134 height 23
type input "1"
type input "353"
click at [663, 117] on p-checkbox at bounding box center [661, 119] width 11 height 9
checkbox input "true"
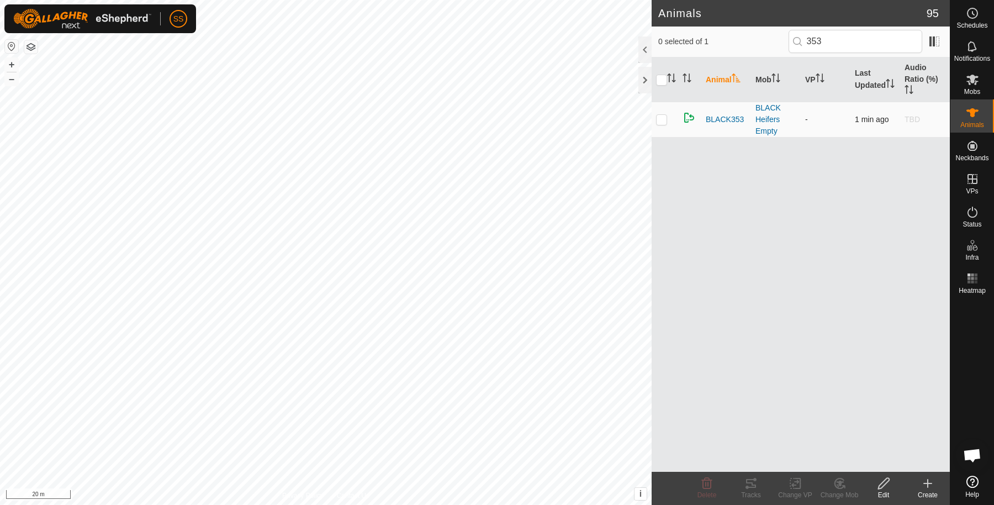
checkbox input "true"
click at [791, 483] on icon at bounding box center [796, 483] width 14 height 13
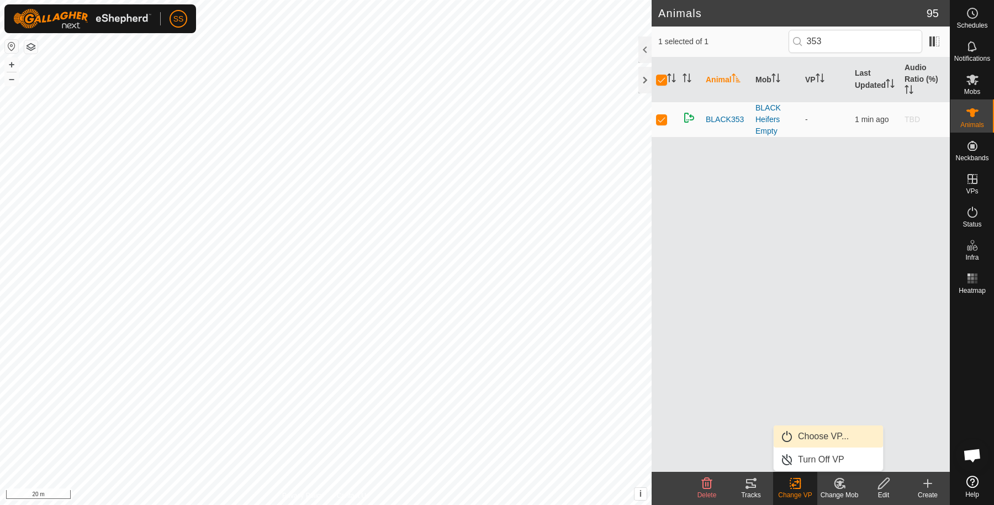
click at [808, 438] on link "Choose VP..." at bounding box center [828, 436] width 109 height 22
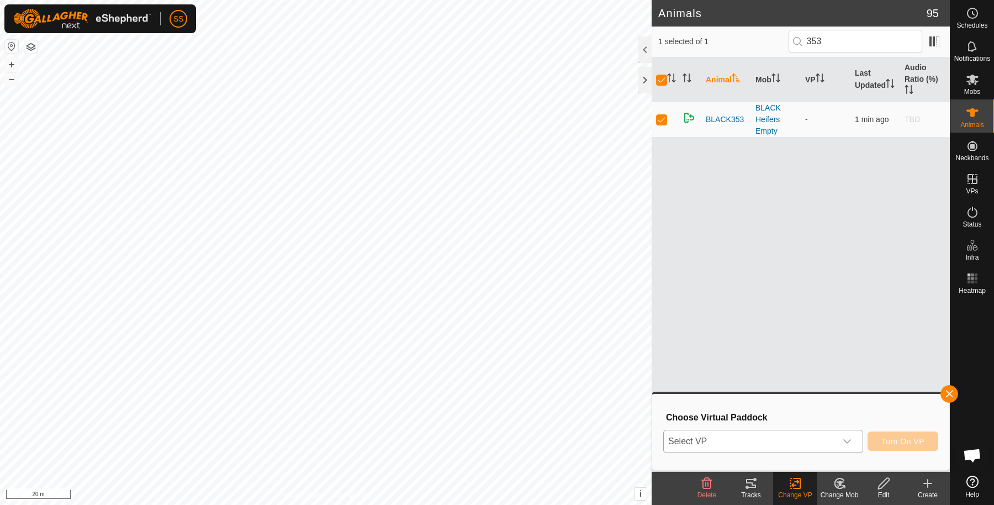
click at [798, 442] on span "Select VP" at bounding box center [750, 441] width 172 height 22
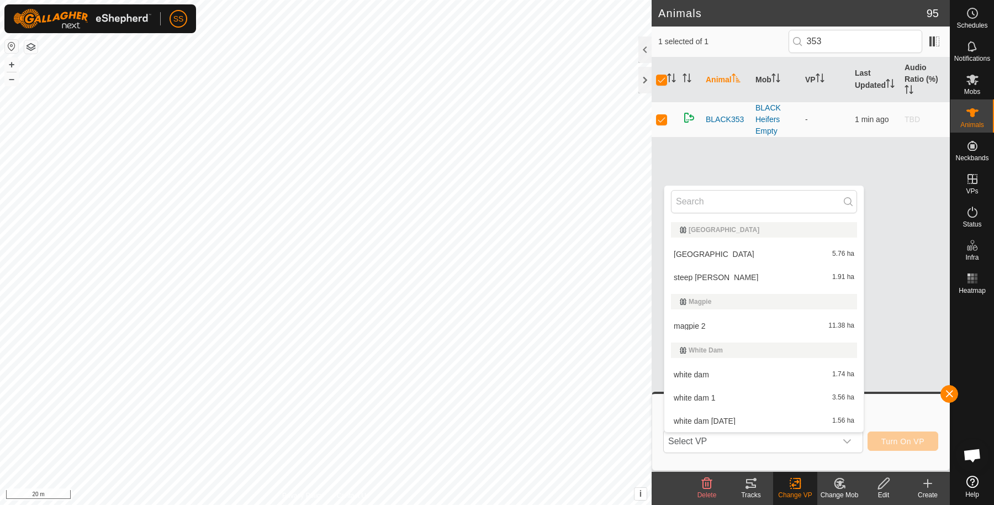
click at [829, 156] on div "Animal Mob VP Last Updated Audio Ratio (%) BLACK353 BLACK Heifers Empty - 1 min…" at bounding box center [801, 264] width 298 height 414
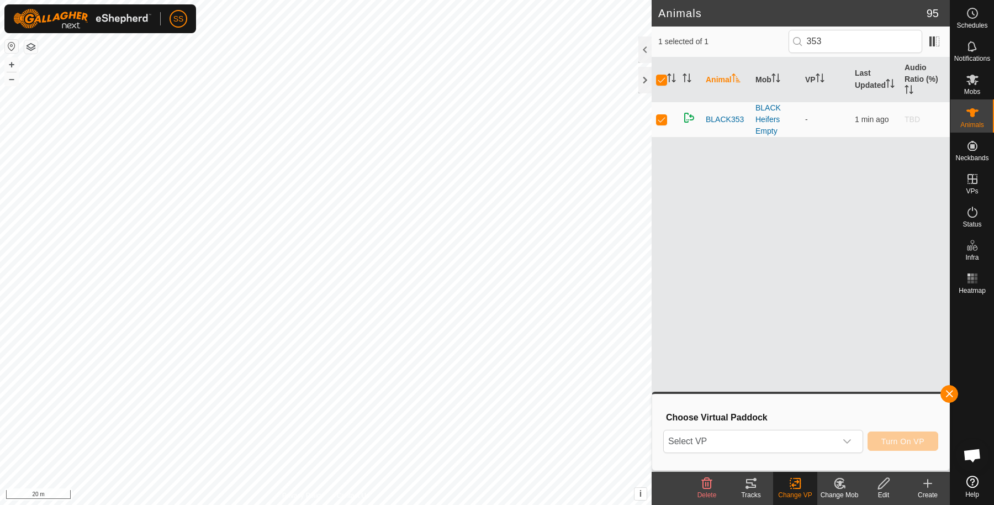
click at [843, 478] on icon at bounding box center [840, 483] width 14 height 13
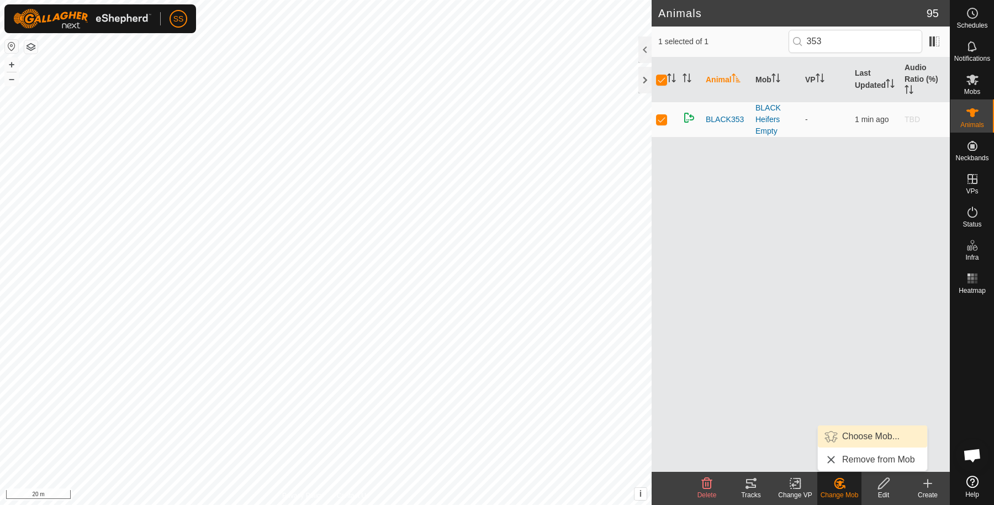
click at [857, 432] on link "Choose Mob..." at bounding box center [872, 436] width 109 height 22
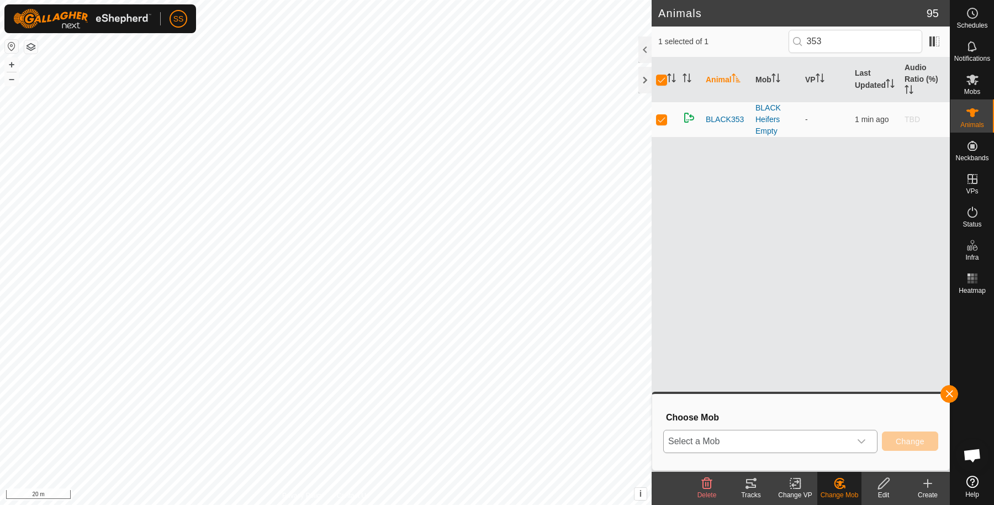
click at [727, 446] on span "Select a Mob" at bounding box center [757, 441] width 187 height 22
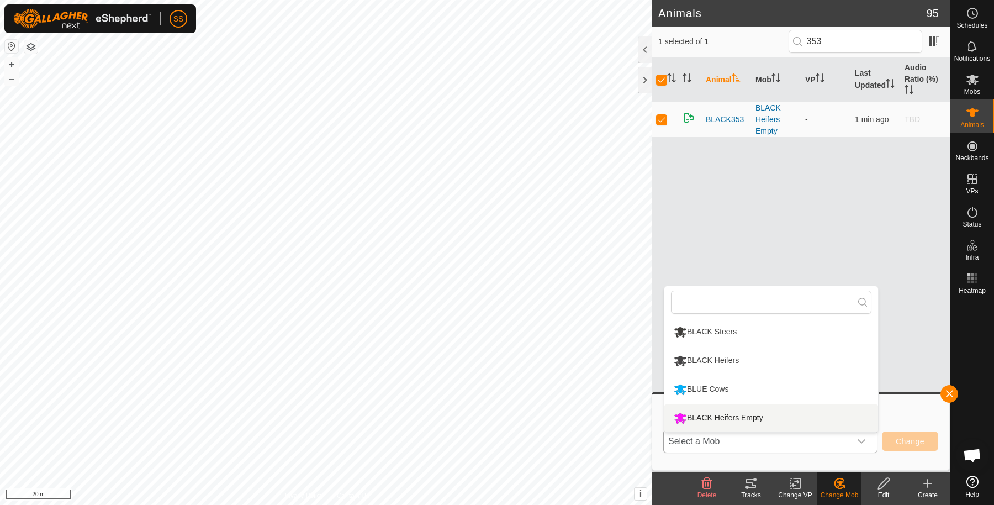
click at [736, 413] on li "BLACK Heifers Empty" at bounding box center [771, 418] width 214 height 28
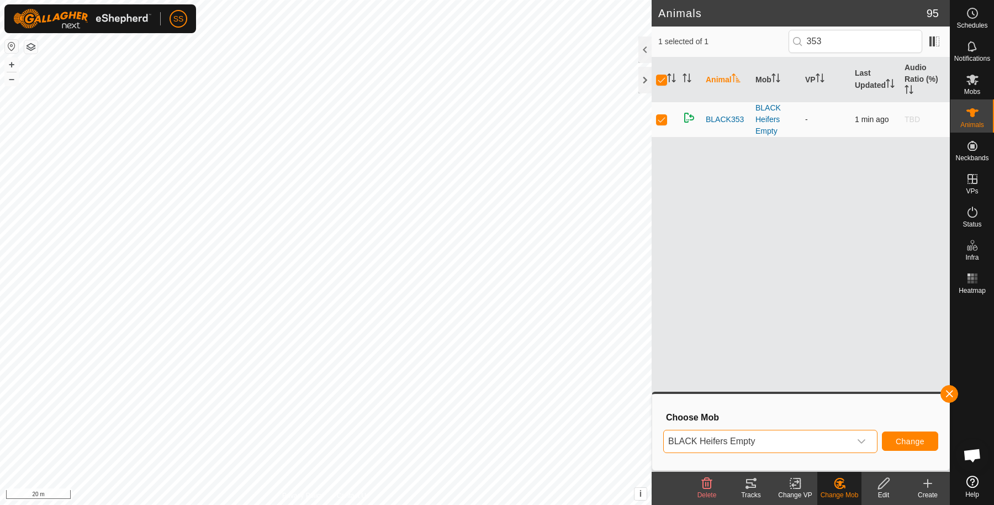
click at [661, 119] on p-checkbox at bounding box center [661, 119] width 11 height 9
checkbox input "false"
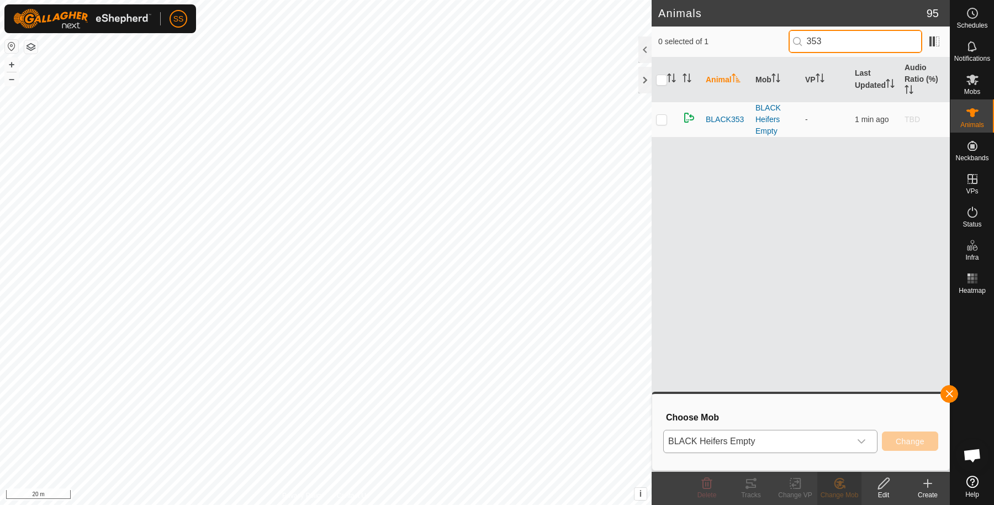
click at [865, 42] on input "353" at bounding box center [856, 41] width 134 height 23
type input "352"
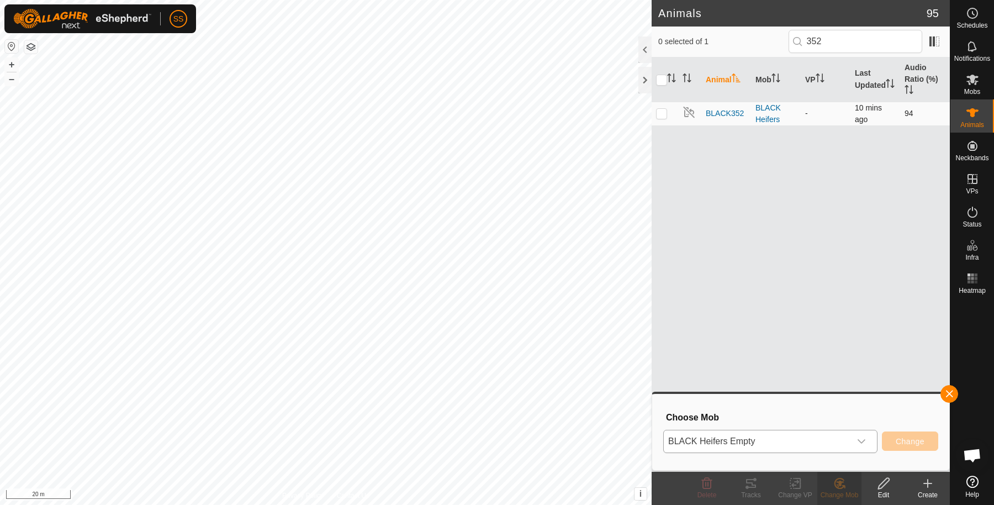
click at [664, 109] on p-checkbox at bounding box center [661, 113] width 11 height 9
checkbox input "true"
click at [840, 432] on span "BLACK Heifers Empty" at bounding box center [757, 441] width 187 height 22
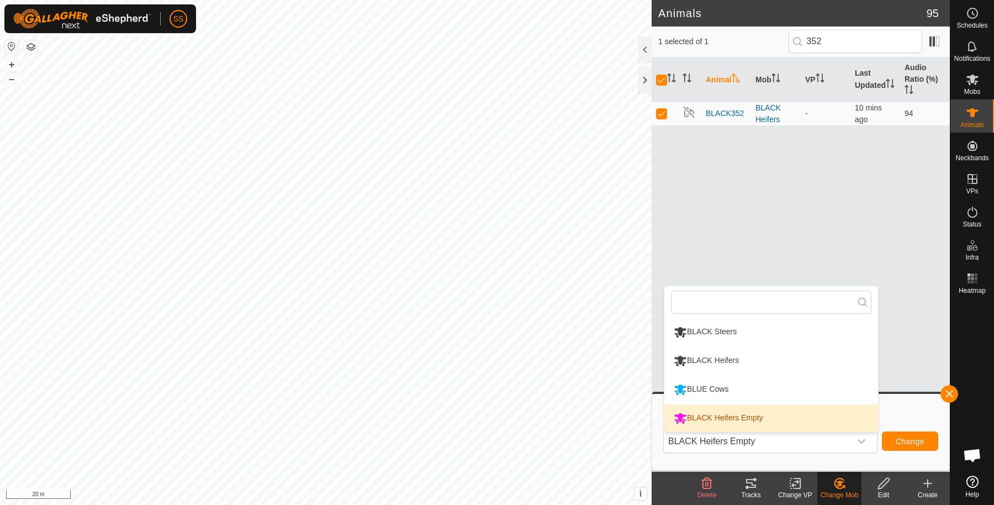
click at [814, 416] on li "BLACK Heifers Empty" at bounding box center [771, 418] width 214 height 28
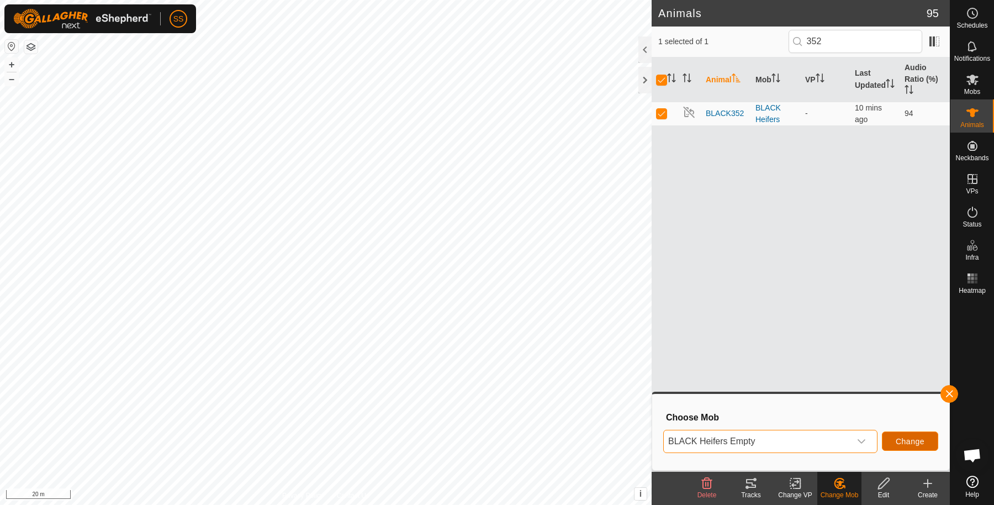
click at [900, 439] on span "Change" at bounding box center [910, 441] width 29 height 9
checkbox input "false"
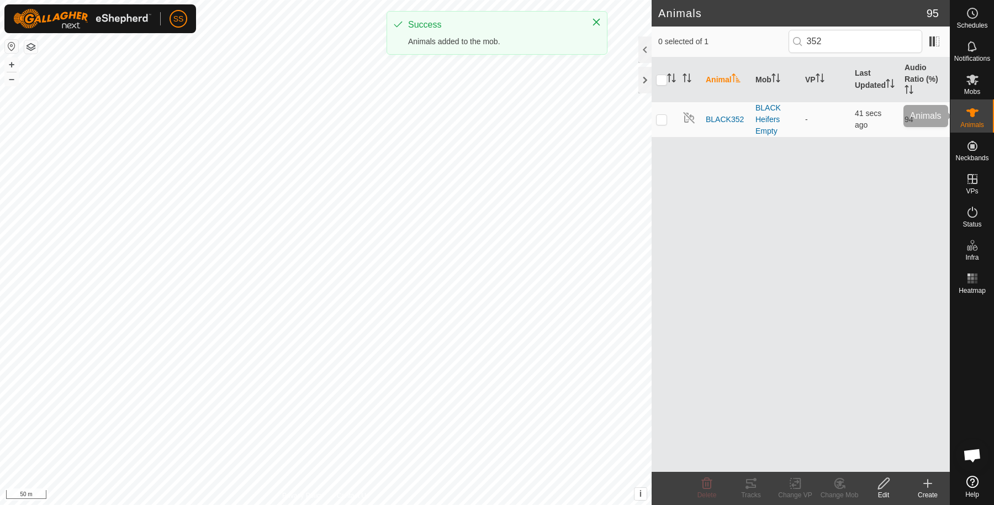
click at [986, 118] on div "Animals" at bounding box center [973, 115] width 44 height 33
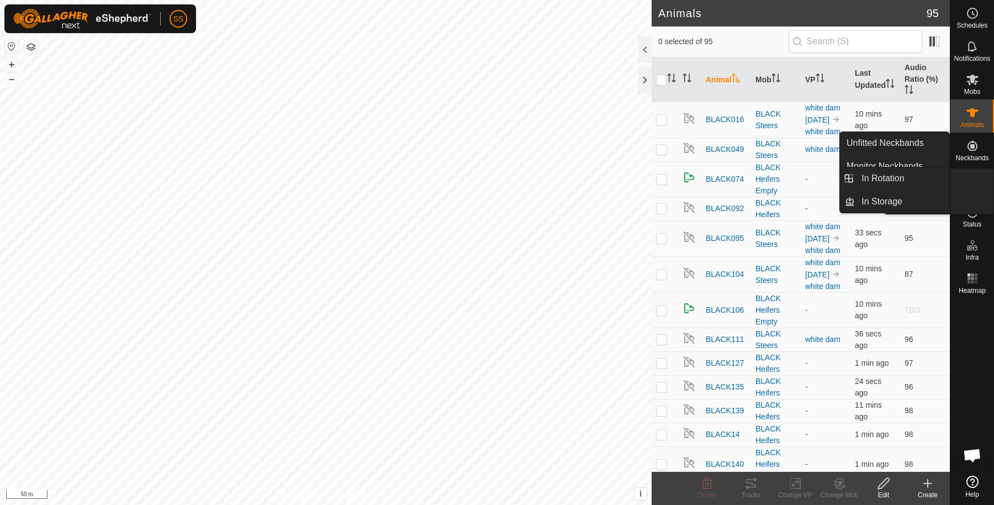
click at [979, 184] on es-virtualpaddocks-svg-icon at bounding box center [973, 179] width 20 height 18
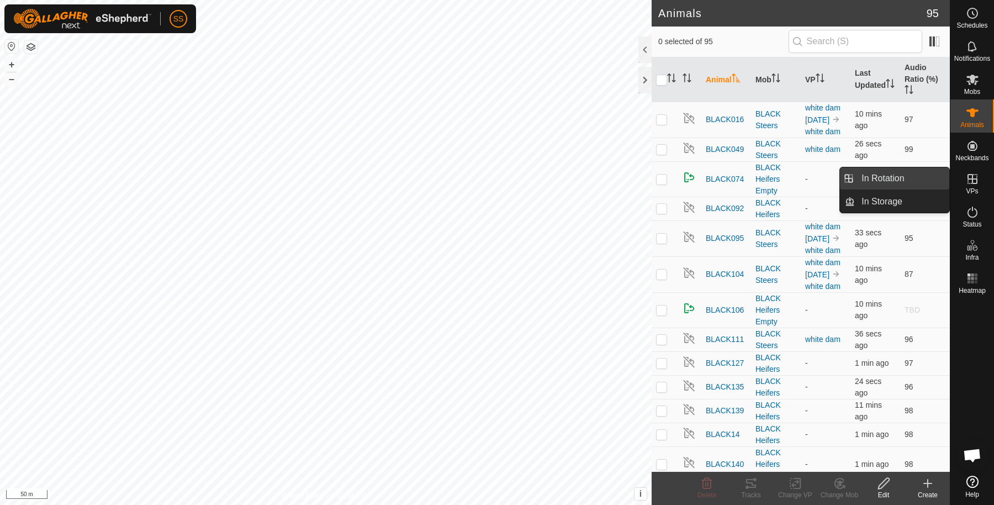
click at [937, 178] on link "In Rotation" at bounding box center [902, 178] width 94 height 22
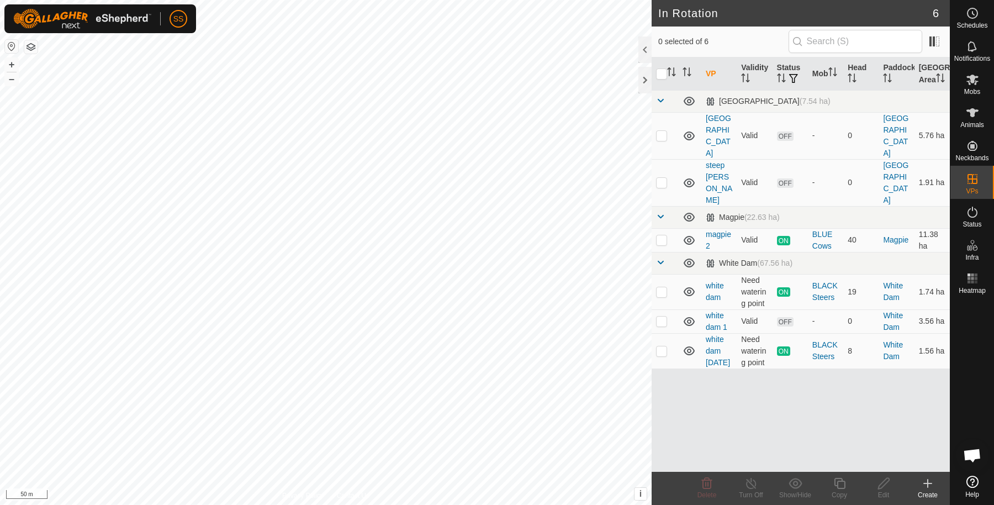
click at [930, 482] on icon at bounding box center [927, 483] width 13 height 13
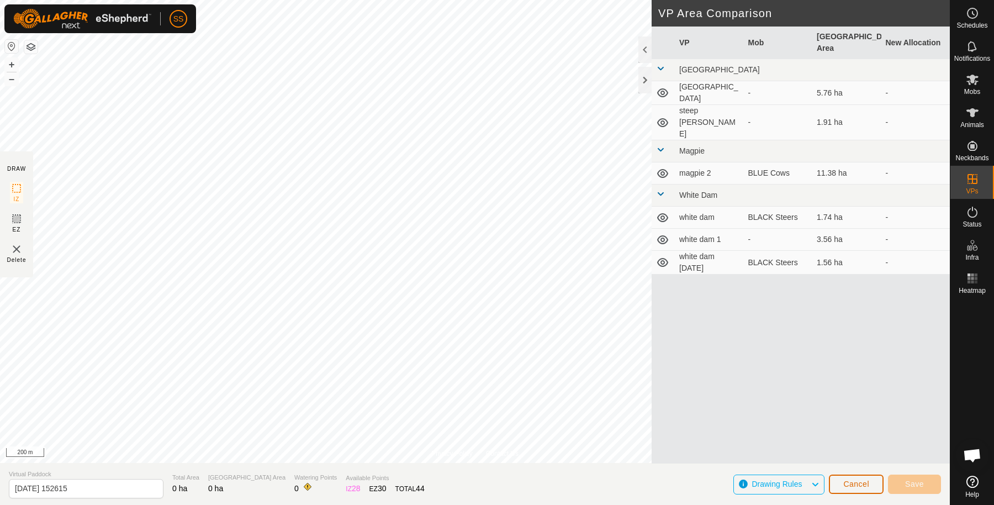
click at [843, 484] on button "Cancel" at bounding box center [856, 483] width 55 height 19
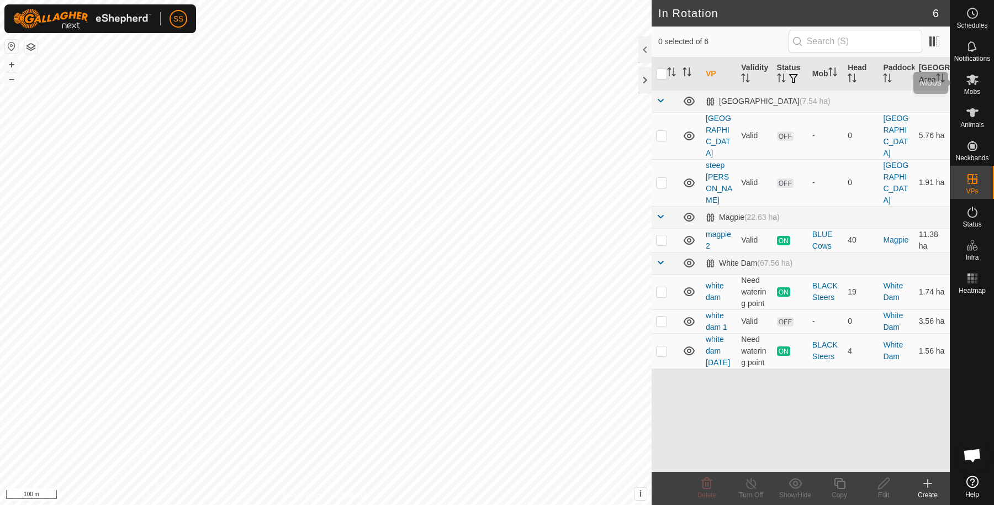
click at [977, 82] on icon at bounding box center [972, 79] width 13 height 13
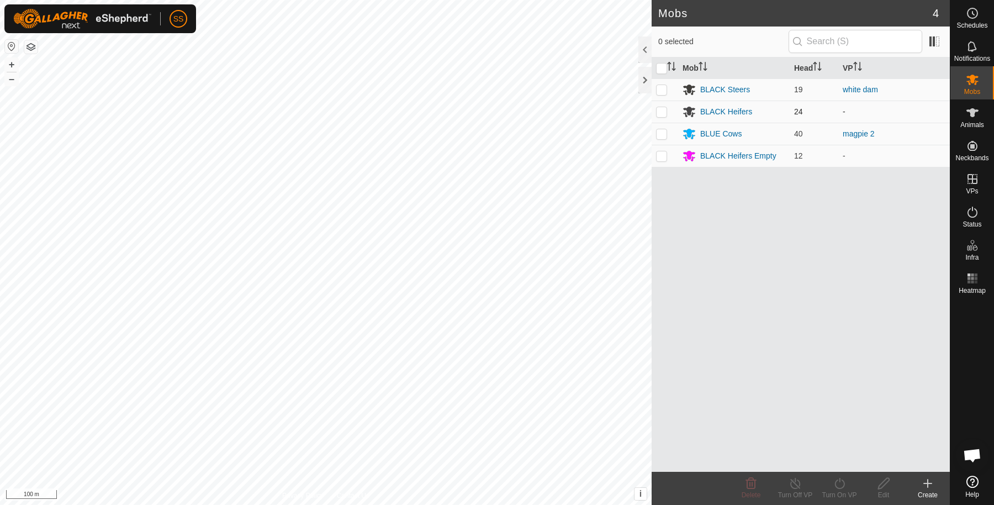
click at [658, 114] on p-checkbox at bounding box center [661, 111] width 11 height 9
checkbox input "true"
click at [849, 489] on turn-on-svg-icon at bounding box center [839, 483] width 44 height 13
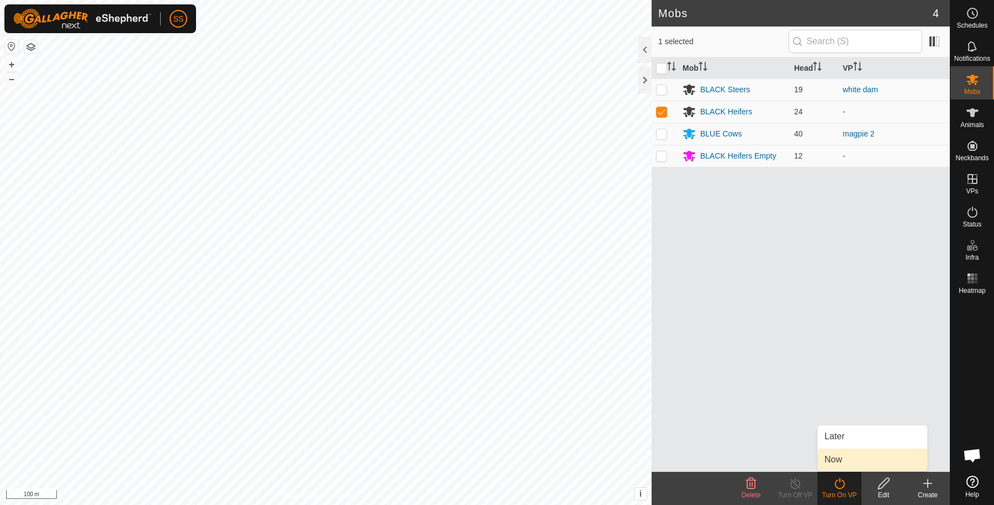
click at [850, 455] on link "Now" at bounding box center [872, 460] width 109 height 22
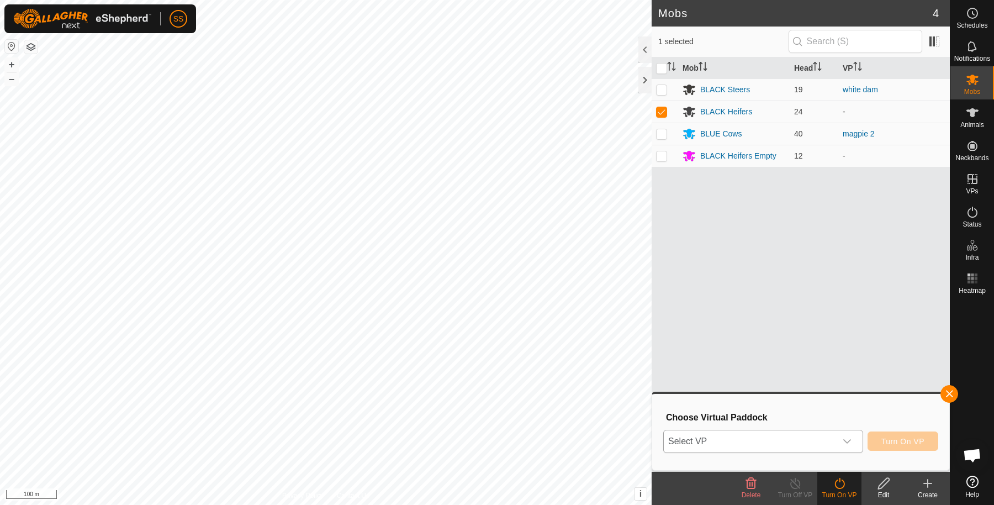
click at [822, 447] on span "Select VP" at bounding box center [750, 441] width 172 height 22
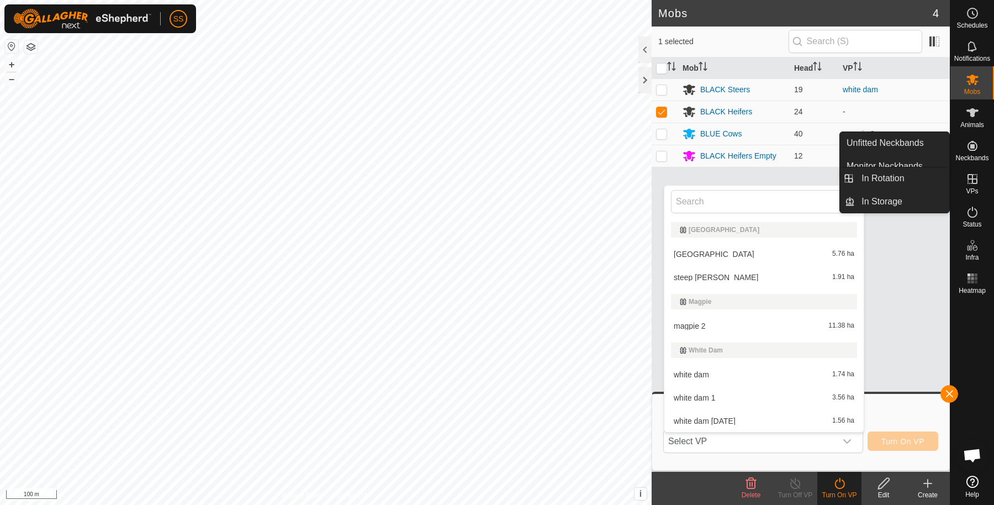
drag, startPoint x: 988, startPoint y: 171, endPoint x: 981, endPoint y: 177, distance: 9.0
click at [981, 177] on es-virtualpaddocks-svg-icon at bounding box center [973, 179] width 20 height 18
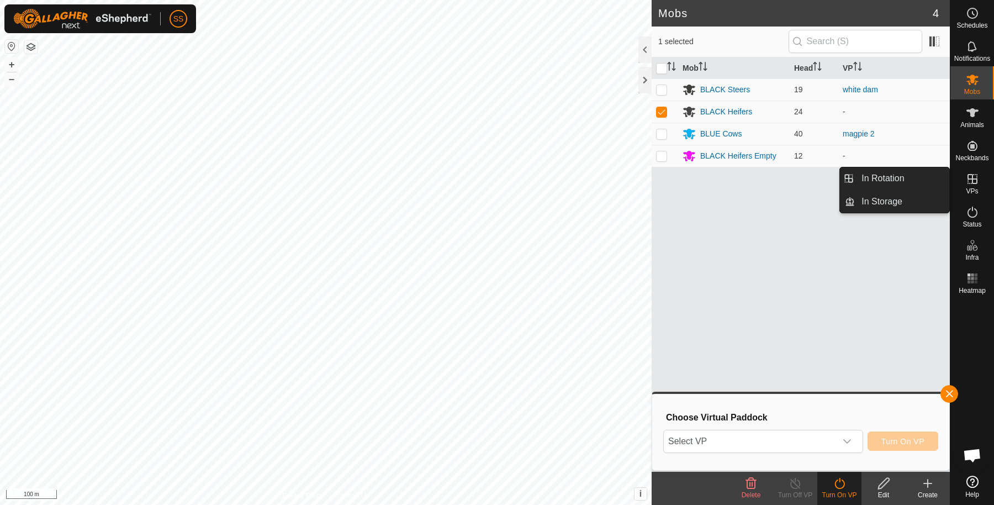
click at [871, 173] on link "In Rotation" at bounding box center [902, 178] width 94 height 22
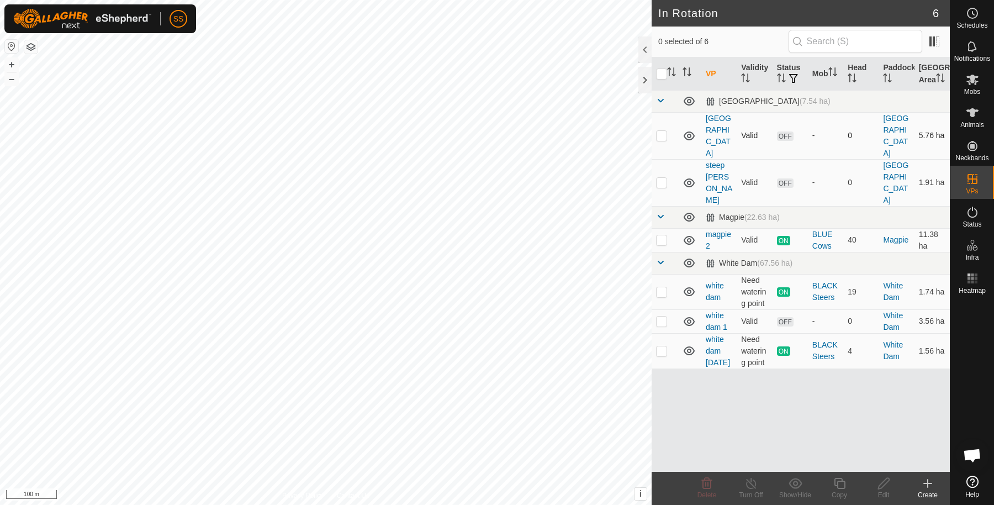
click at [666, 133] on p-checkbox at bounding box center [661, 135] width 11 height 9
checkbox input "true"
click at [879, 482] on icon at bounding box center [884, 483] width 14 height 13
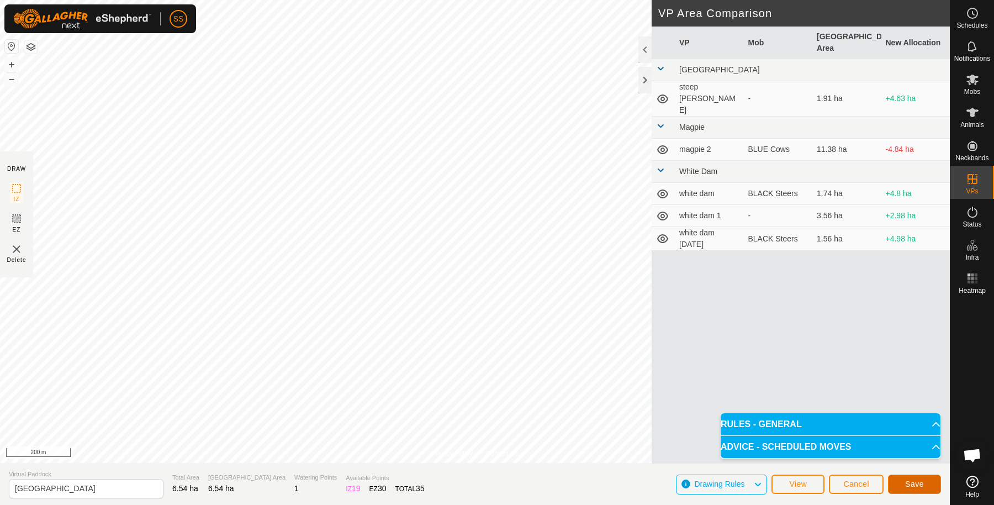
click at [917, 489] on button "Save" at bounding box center [914, 483] width 53 height 19
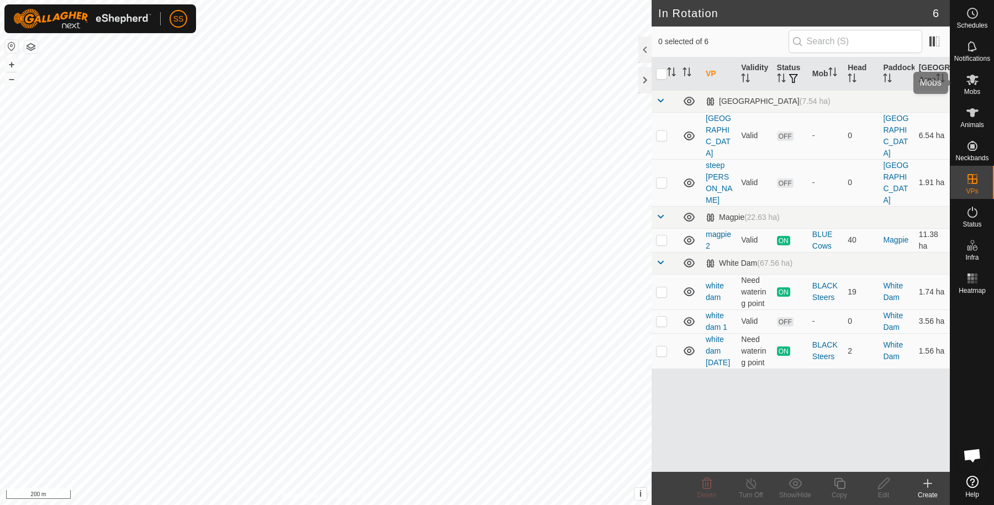
drag, startPoint x: 987, startPoint y: 91, endPoint x: 973, endPoint y: 88, distance: 14.2
click at [987, 91] on div "Mobs" at bounding box center [973, 82] width 44 height 33
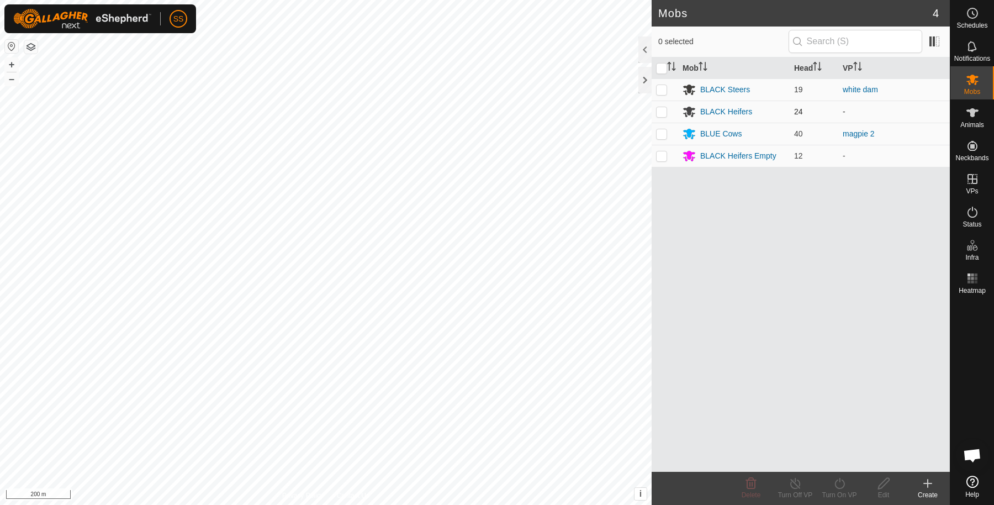
click at [662, 113] on p-checkbox at bounding box center [661, 111] width 11 height 9
checkbox input "true"
click at [838, 490] on div "Turn On VP" at bounding box center [839, 495] width 44 height 10
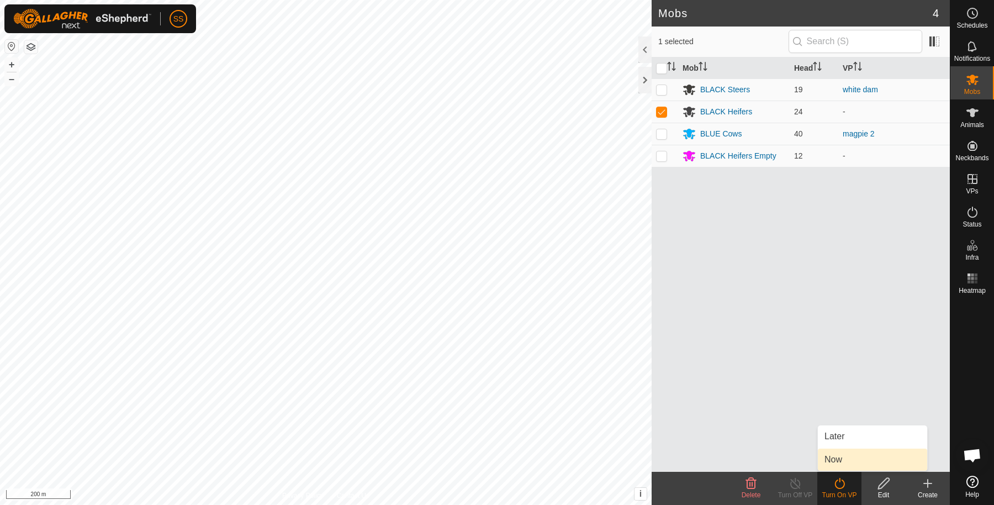
click at [841, 461] on link "Now" at bounding box center [872, 460] width 109 height 22
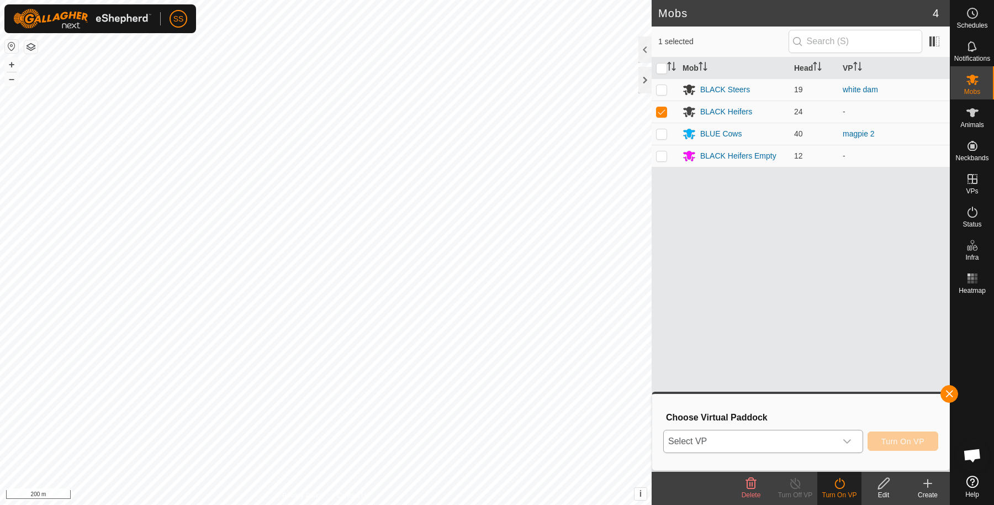
click at [722, 436] on span "Select VP" at bounding box center [750, 441] width 172 height 22
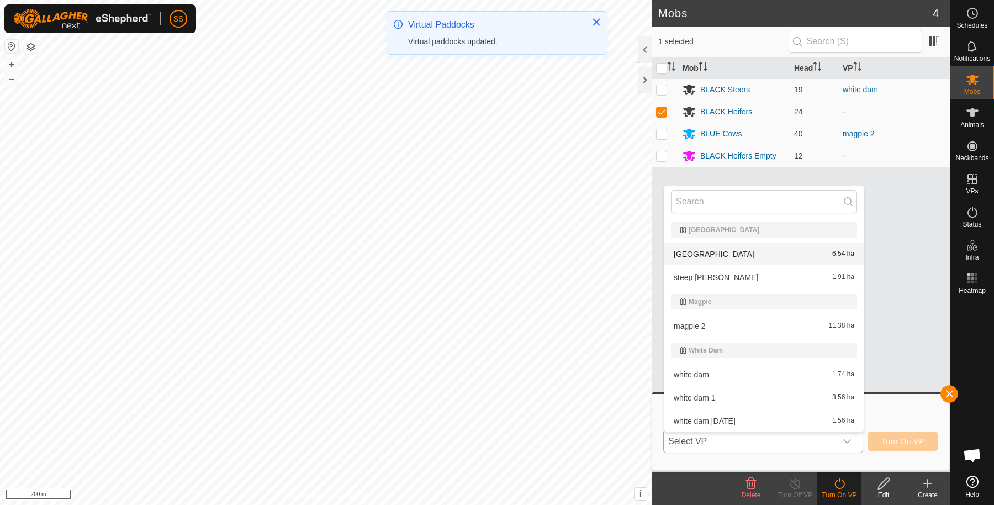
click at [711, 254] on li "Flat Lane 6.54 ha" at bounding box center [763, 254] width 199 height 22
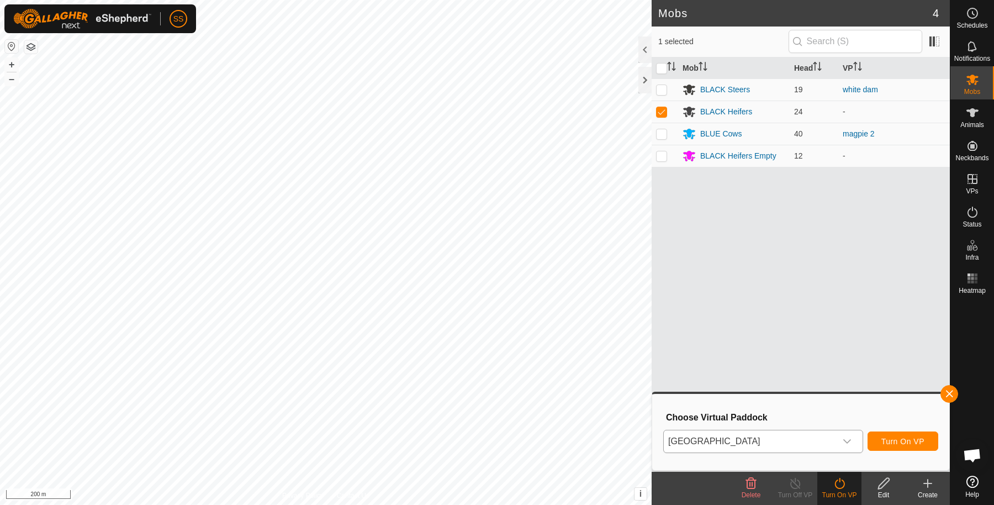
click at [917, 452] on div "Flat Lane Turn On VP" at bounding box center [800, 441] width 275 height 27
click at [911, 443] on span "Turn On VP" at bounding box center [903, 441] width 43 height 9
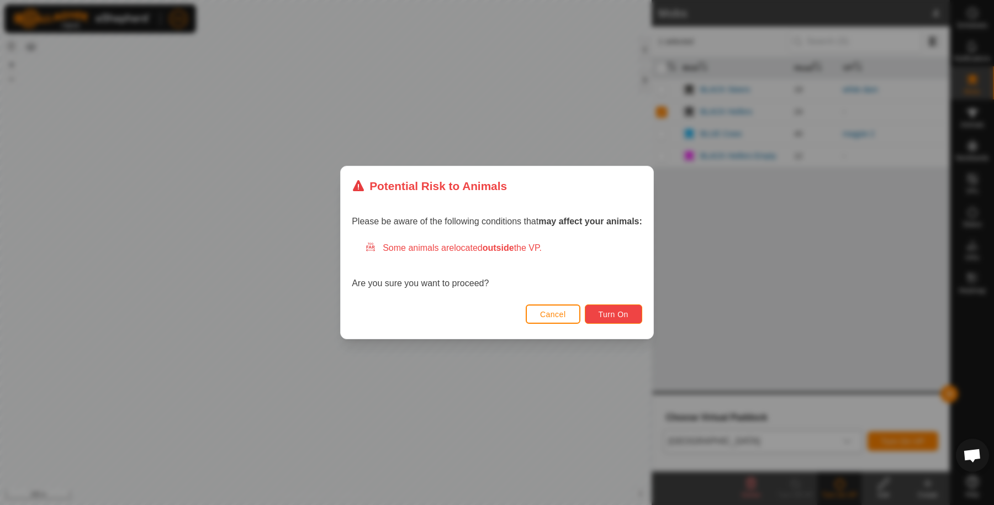
click at [606, 314] on span "Turn On" at bounding box center [614, 314] width 30 height 9
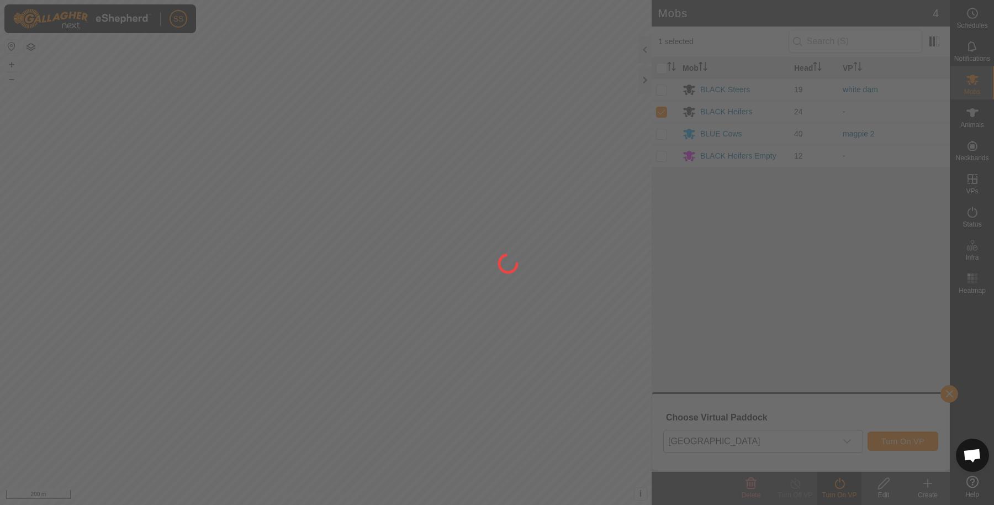
click at [380, 252] on div at bounding box center [497, 252] width 994 height 505
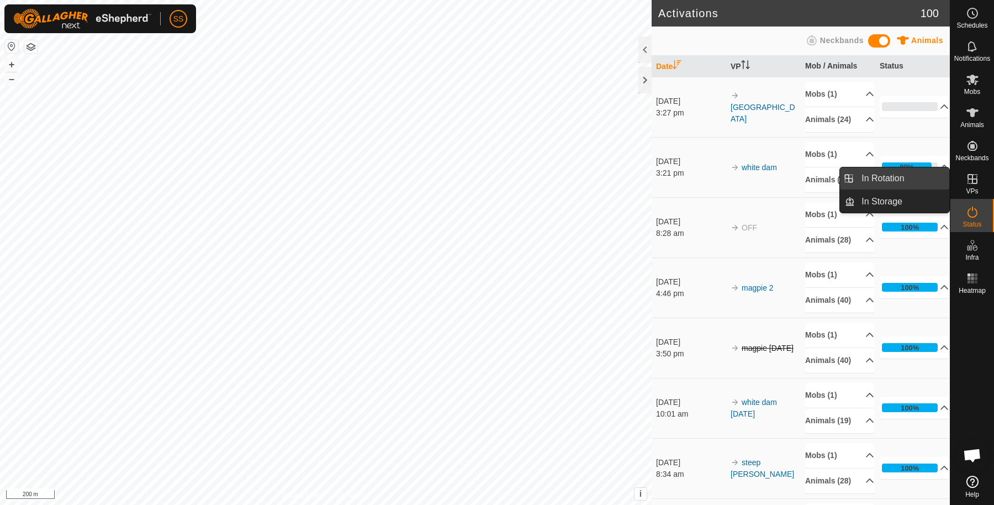
click at [938, 175] on link "In Rotation" at bounding box center [902, 178] width 94 height 22
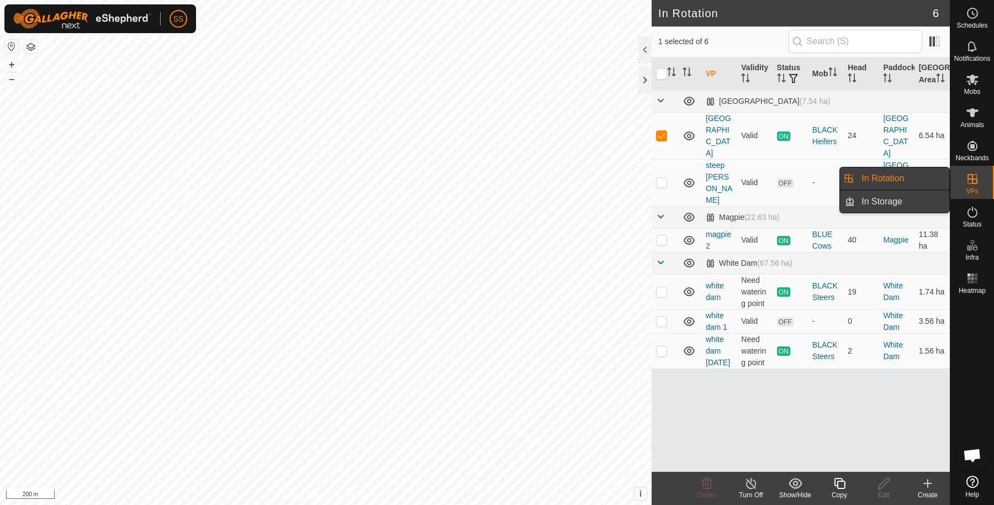
click at [931, 196] on link "In Storage" at bounding box center [902, 202] width 94 height 22
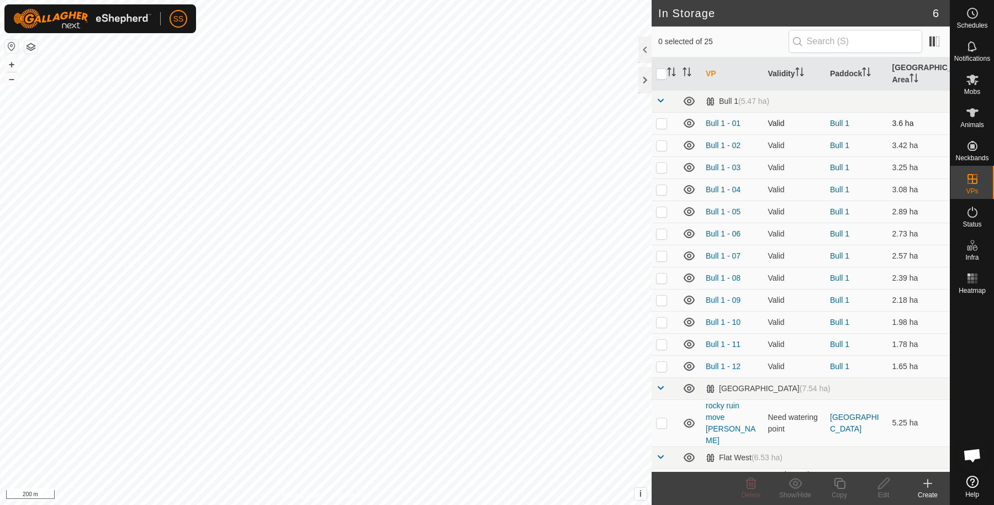
click at [661, 124] on p-checkbox at bounding box center [661, 123] width 11 height 9
checkbox input "true"
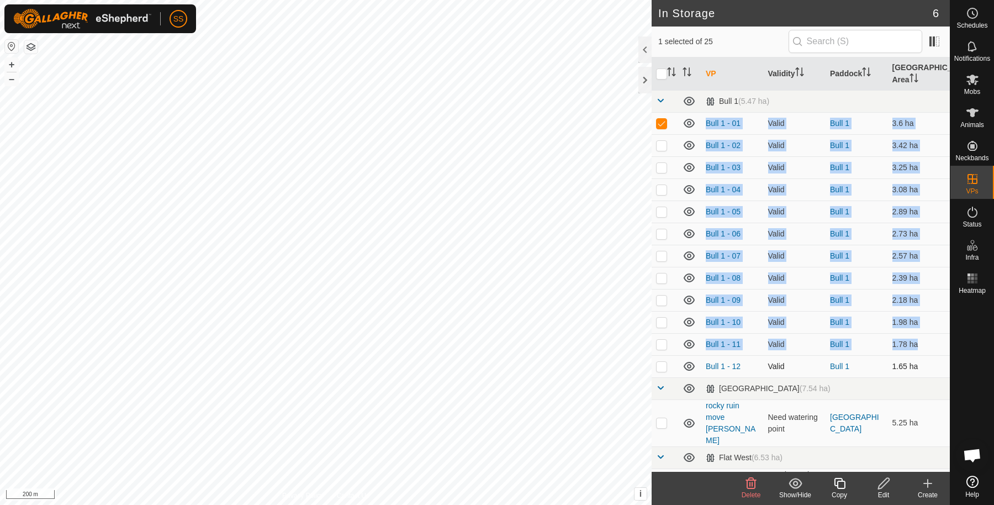
click at [662, 367] on p-checkbox at bounding box center [661, 366] width 11 height 9
checkbox input "true"
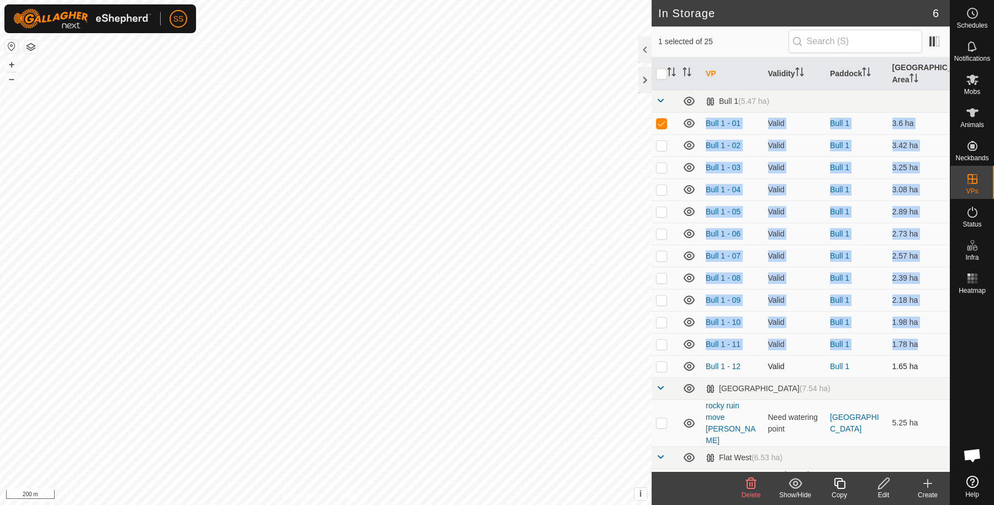
checkbox input "true"
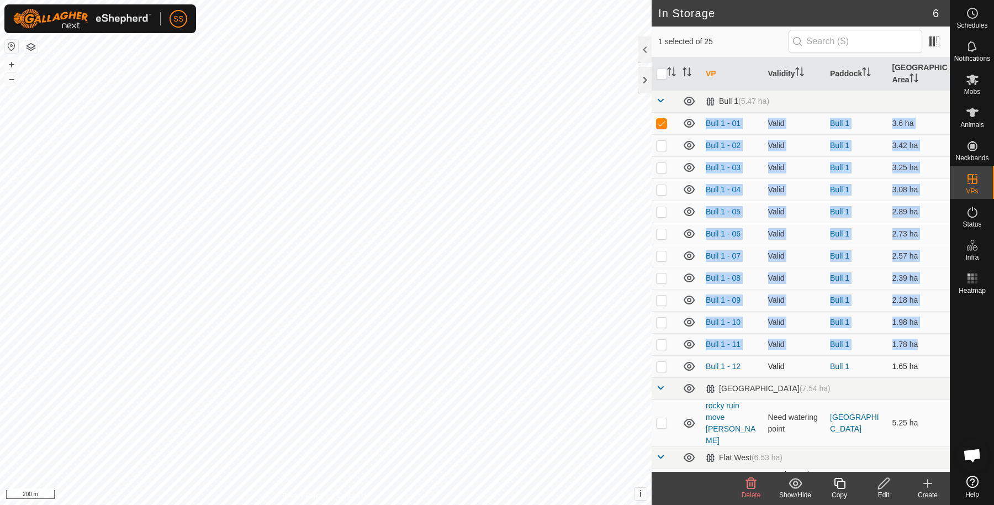
checkbox input "true"
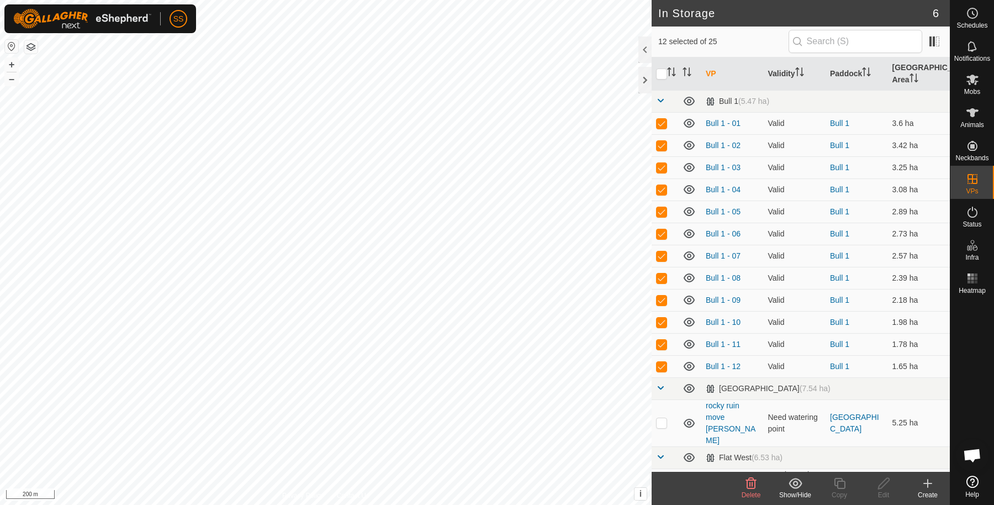
click at [807, 481] on show-hide-svg-icon at bounding box center [795, 483] width 44 height 13
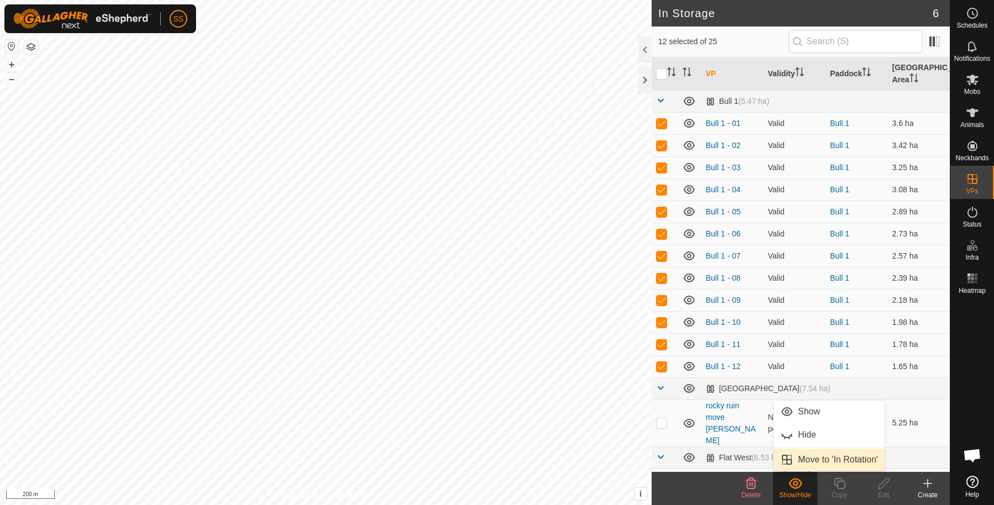
click at [823, 460] on link "Move to 'In Rotation'" at bounding box center [829, 460] width 111 height 22
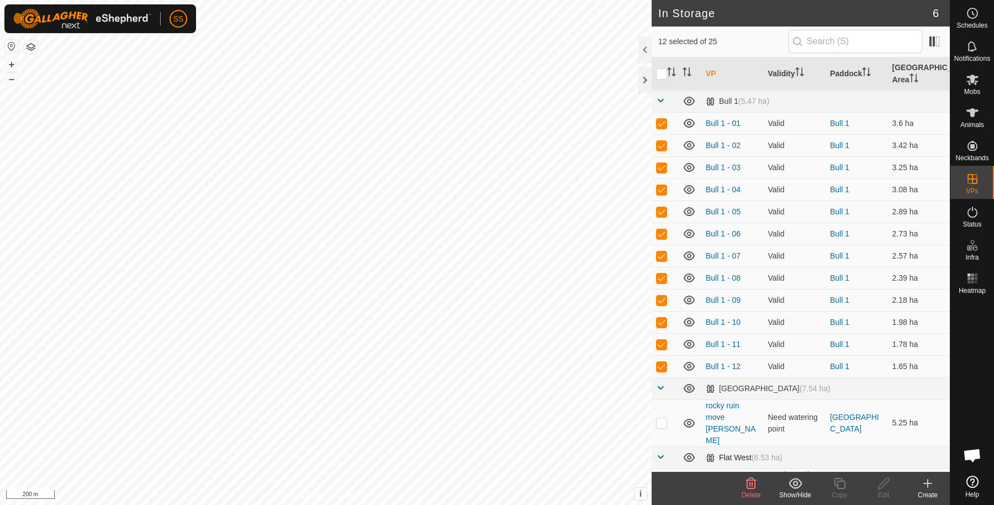
checkbox input "false"
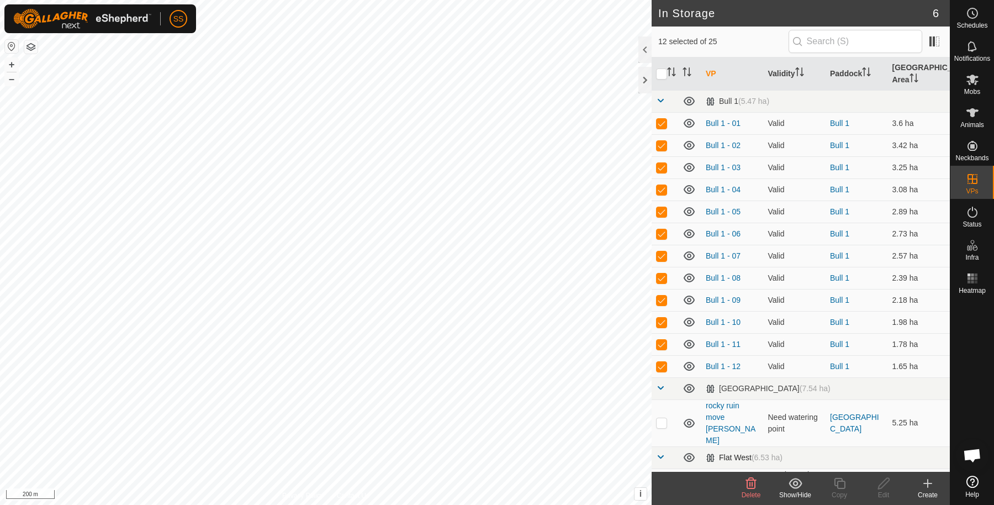
checkbox input "false"
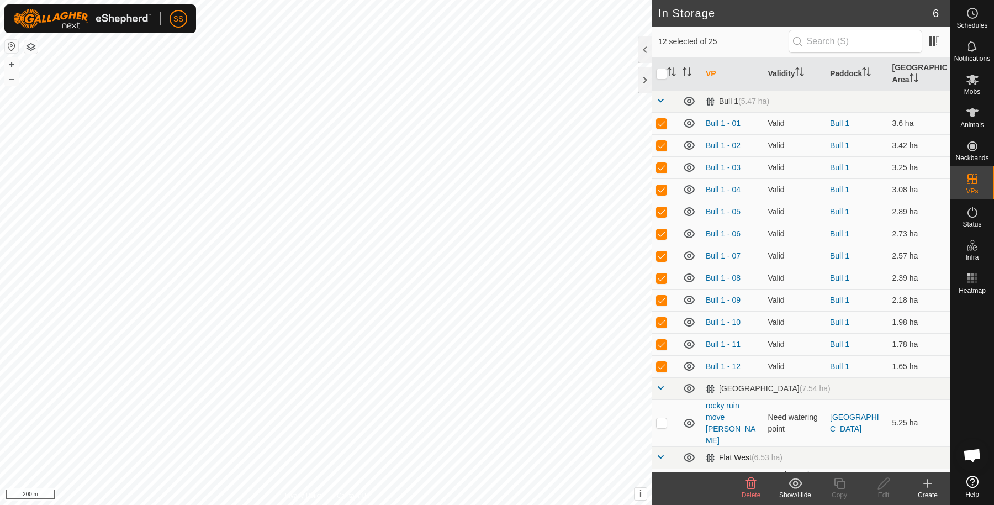
checkbox input "false"
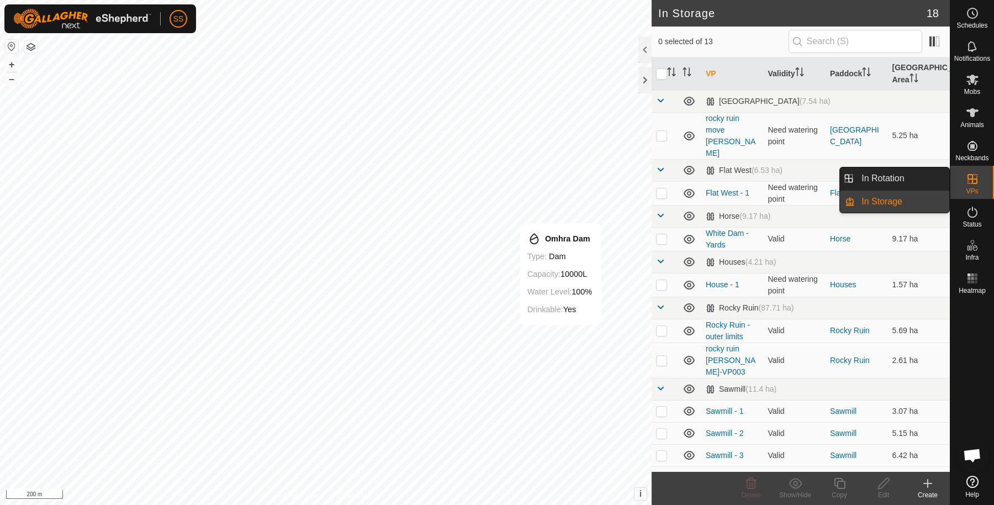
click at [917, 176] on link "In Rotation" at bounding box center [902, 178] width 94 height 22
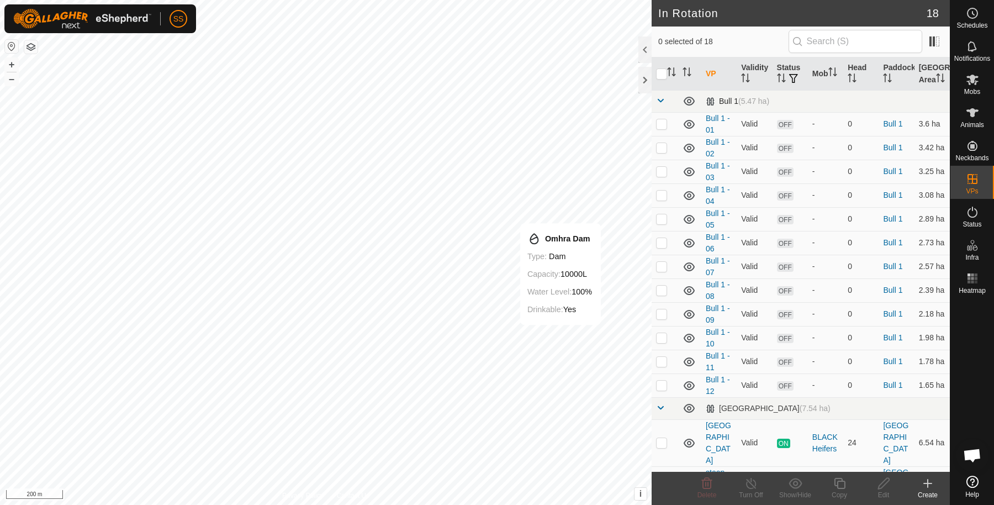
click at [661, 105] on span at bounding box center [660, 100] width 9 height 9
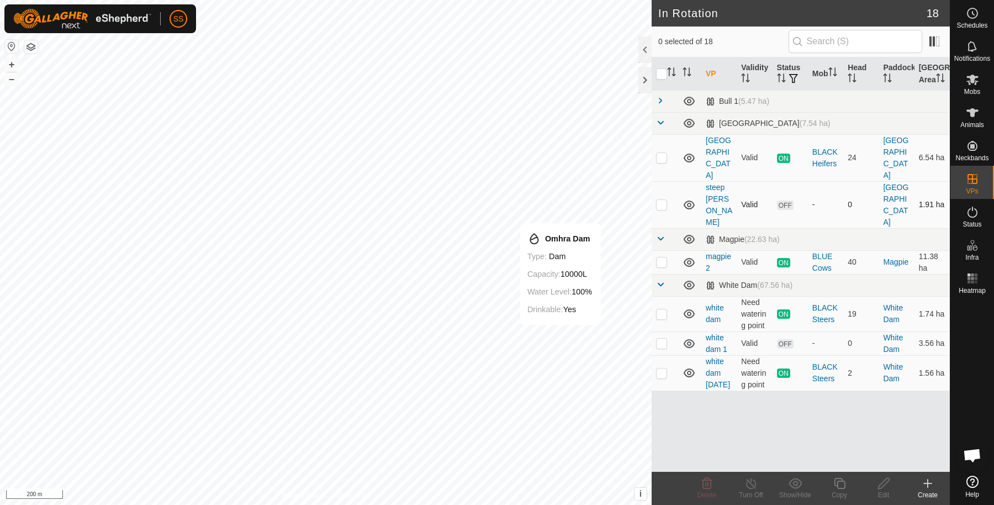
click at [657, 200] on p-checkbox at bounding box center [661, 204] width 11 height 9
checkbox input "true"
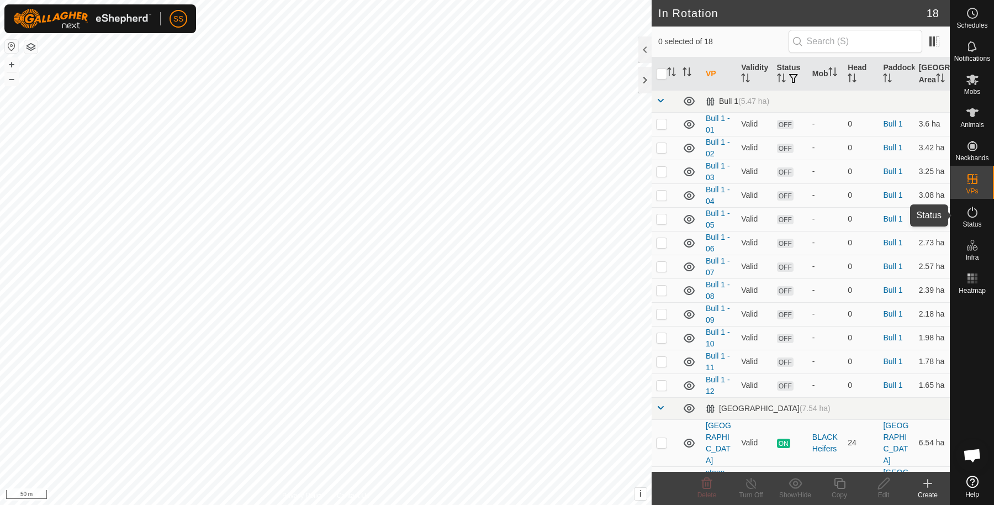
click at [970, 210] on icon at bounding box center [972, 211] width 13 height 13
click at [975, 217] on icon at bounding box center [972, 211] width 13 height 13
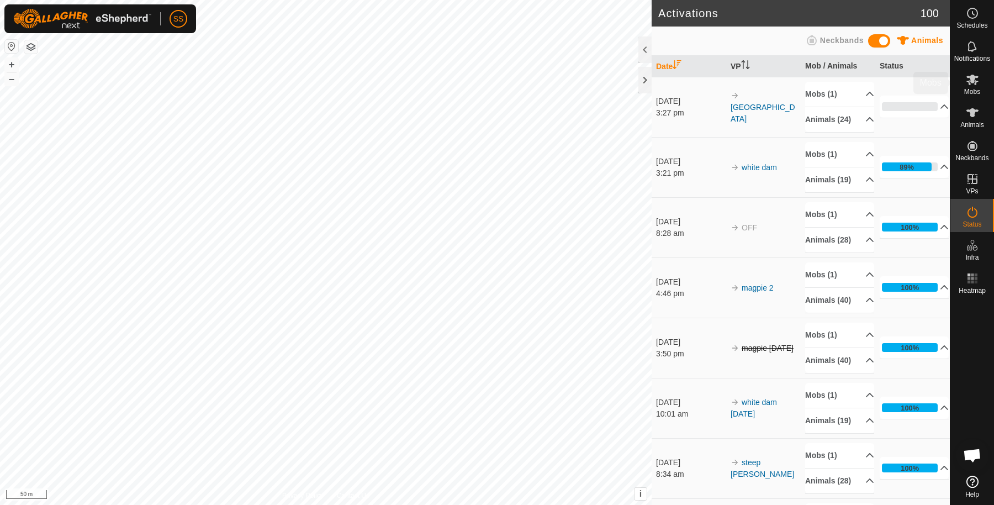
click at [975, 86] on es-mob-svg-icon at bounding box center [973, 80] width 20 height 18
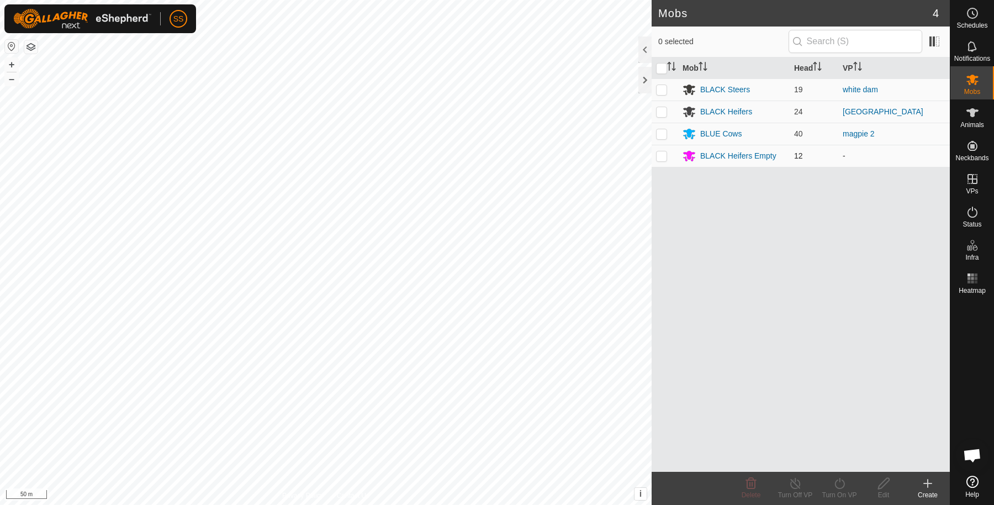
click at [658, 156] on p-checkbox at bounding box center [661, 155] width 11 height 9
checkbox input "true"
click at [836, 490] on div "Turn On VP" at bounding box center [839, 495] width 44 height 10
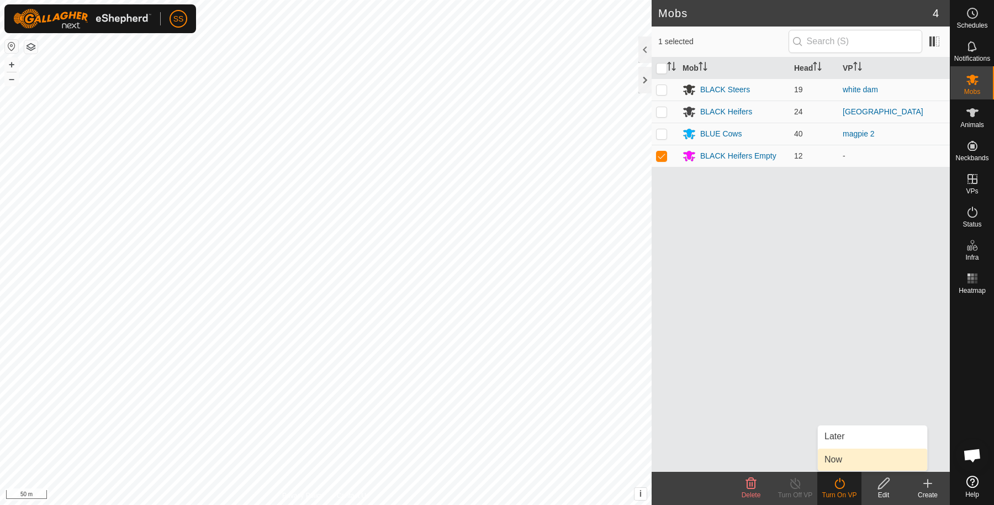
click at [834, 462] on link "Now" at bounding box center [872, 460] width 109 height 22
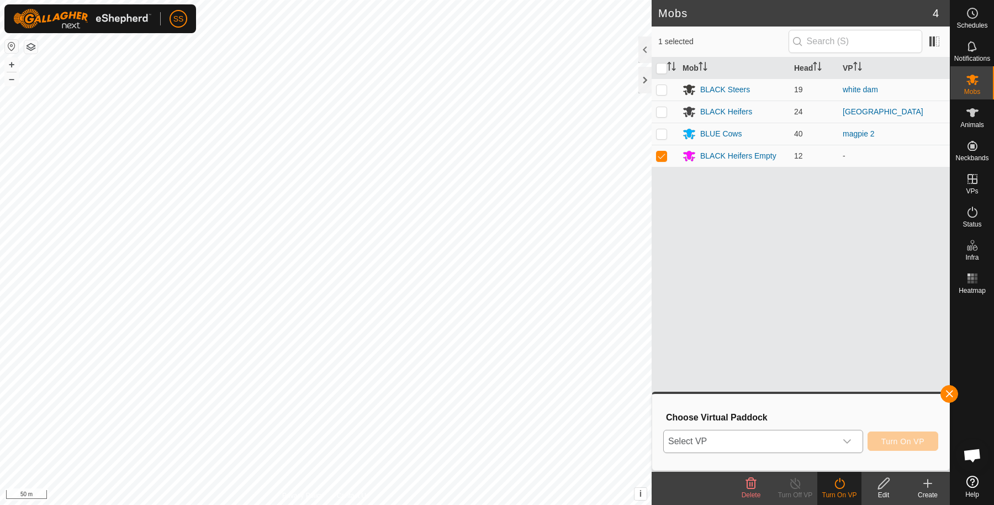
click at [809, 439] on span "Select VP" at bounding box center [750, 441] width 172 height 22
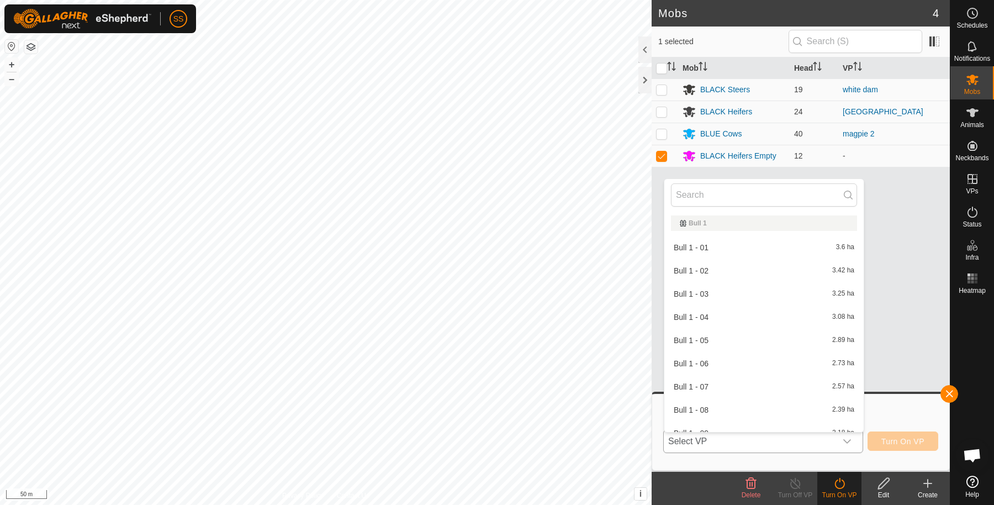
click at [709, 241] on li "Bull 1 - 01 3.6 ha" at bounding box center [763, 247] width 199 height 22
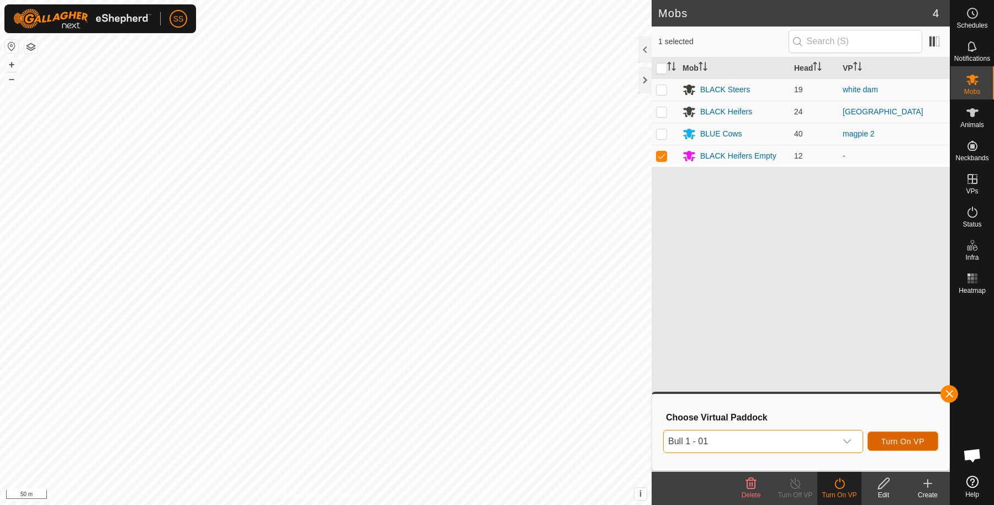
click at [916, 439] on span "Turn On VP" at bounding box center [903, 441] width 43 height 9
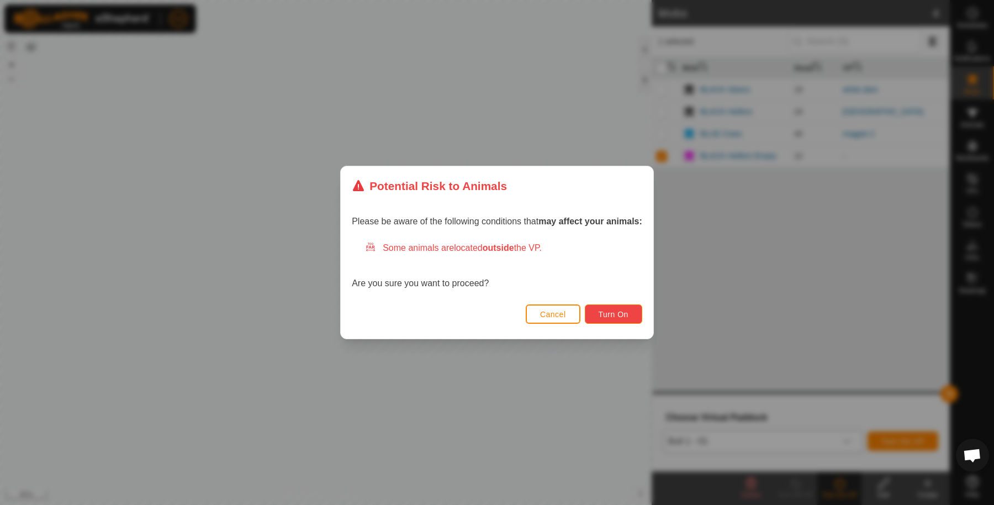
click at [623, 321] on button "Turn On" at bounding box center [613, 313] width 57 height 19
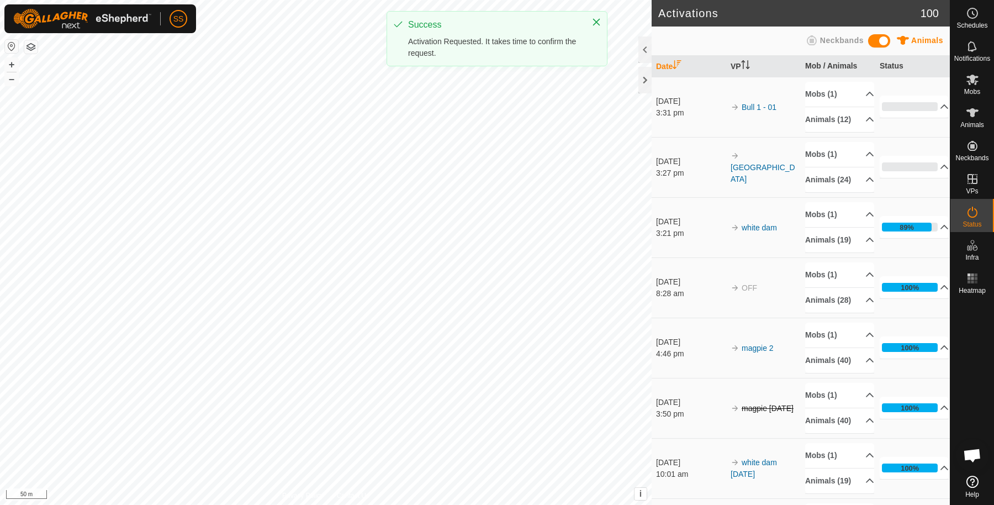
click at [743, 150] on div "Activations 100 Animals Neckbands Date VP Mob / Animals Status 22 Sept 2025 3:3…" at bounding box center [475, 252] width 950 height 505
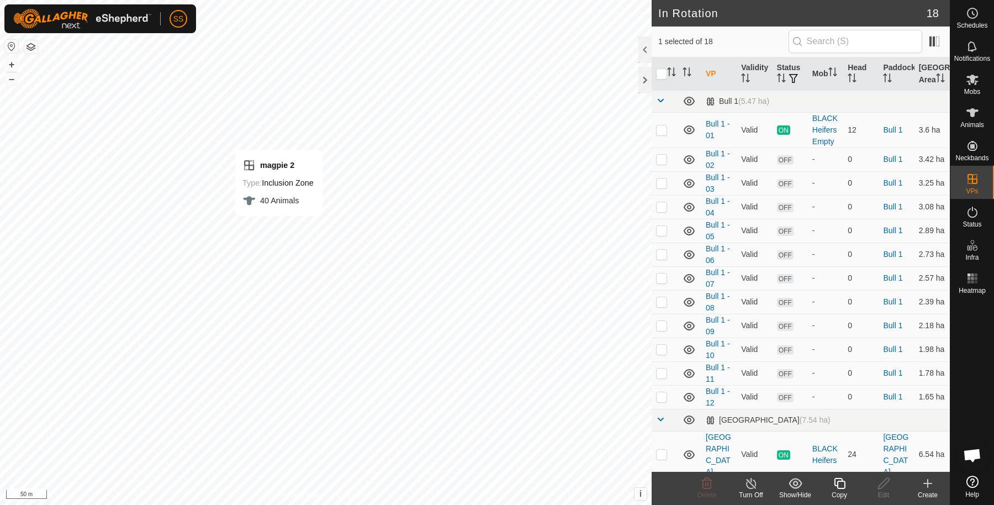
checkbox input "false"
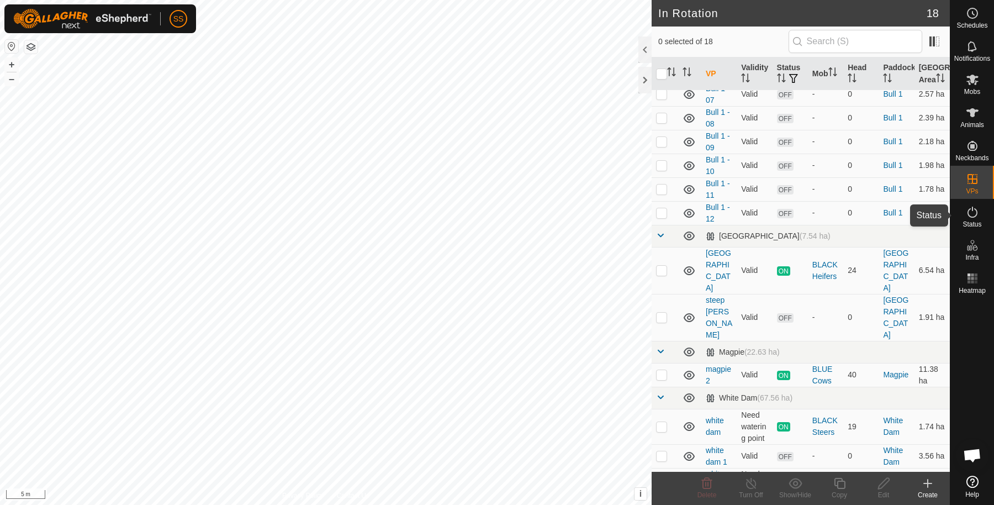
click at [975, 213] on icon at bounding box center [972, 211] width 13 height 13
click at [973, 215] on icon at bounding box center [972, 211] width 13 height 13
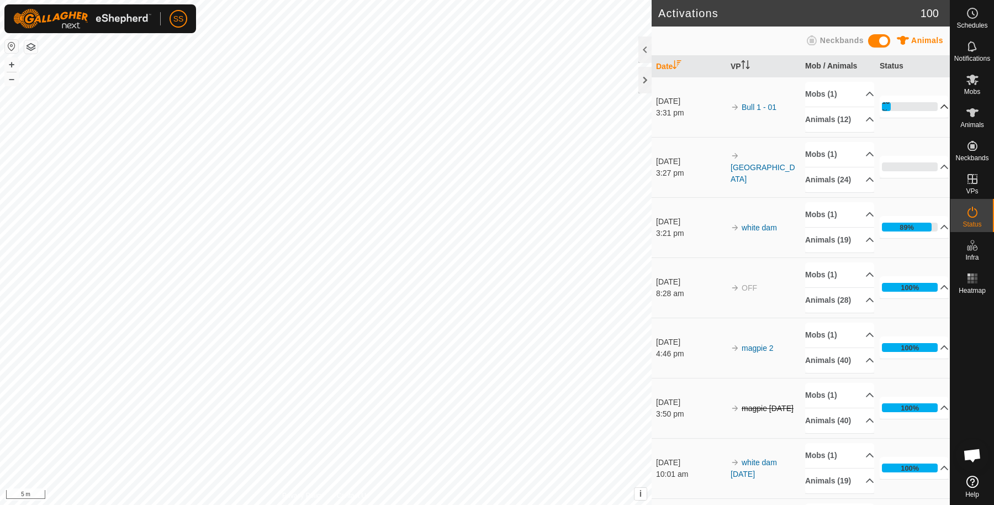
click at [931, 118] on p-accordion-header "16%" at bounding box center [914, 107] width 69 height 22
click at [910, 103] on p-accordion-header "33%" at bounding box center [914, 107] width 69 height 22
